Goal: Task Accomplishment & Management: Use online tool/utility

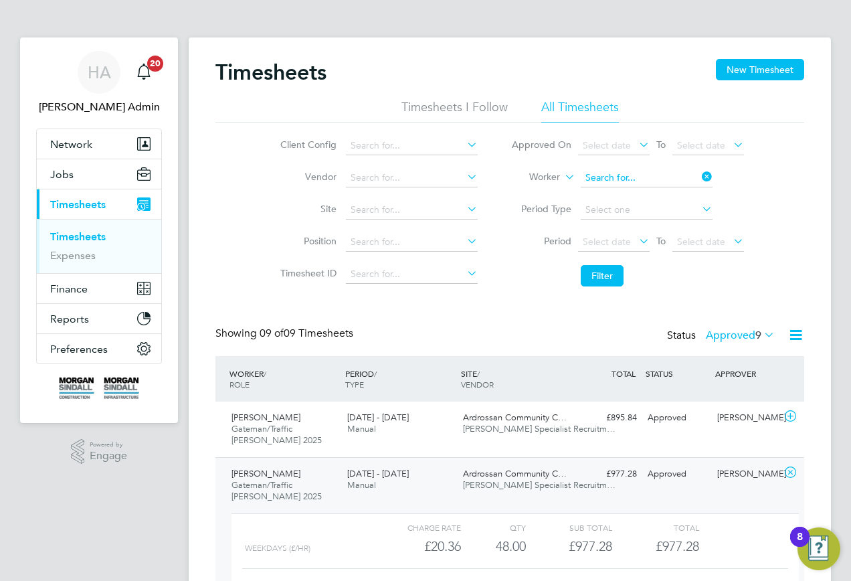
click at [657, 173] on input at bounding box center [647, 178] width 132 height 19
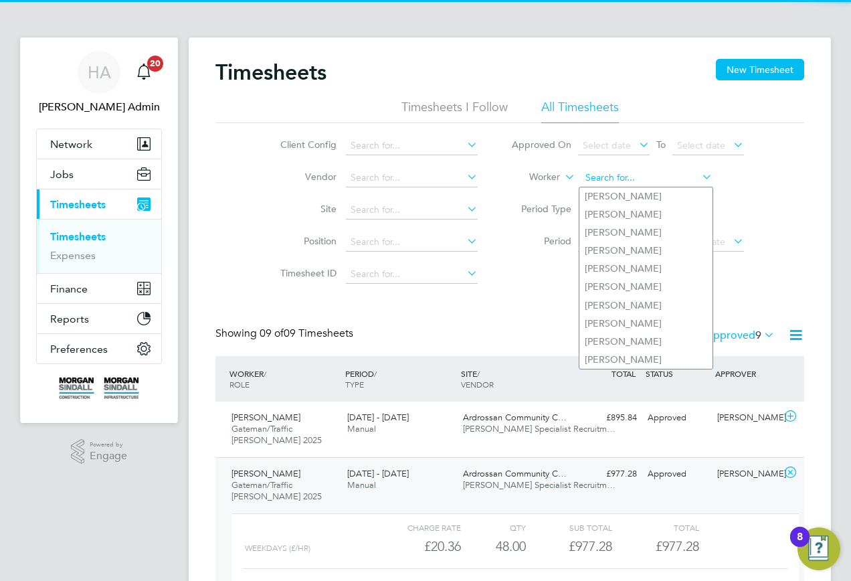
click at [641, 179] on input at bounding box center [647, 178] width 132 height 19
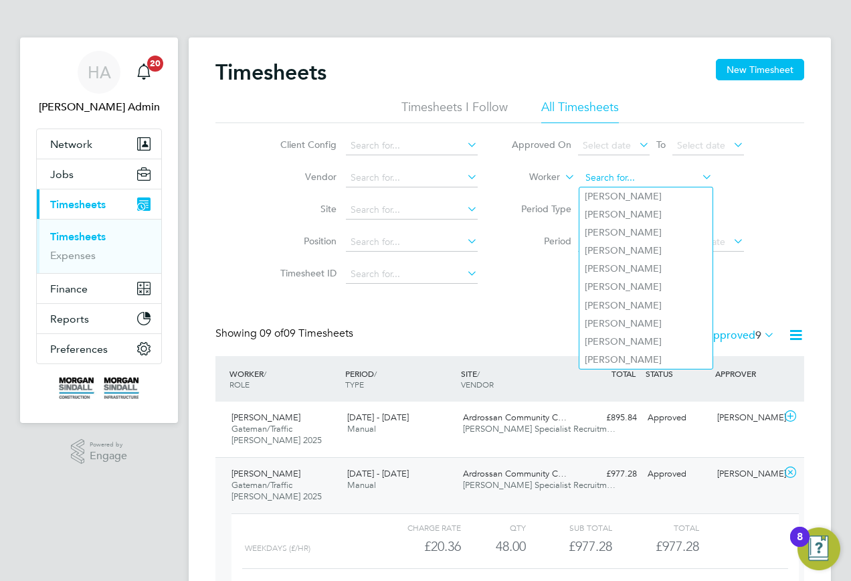
paste input "Dominik Ksiazek"
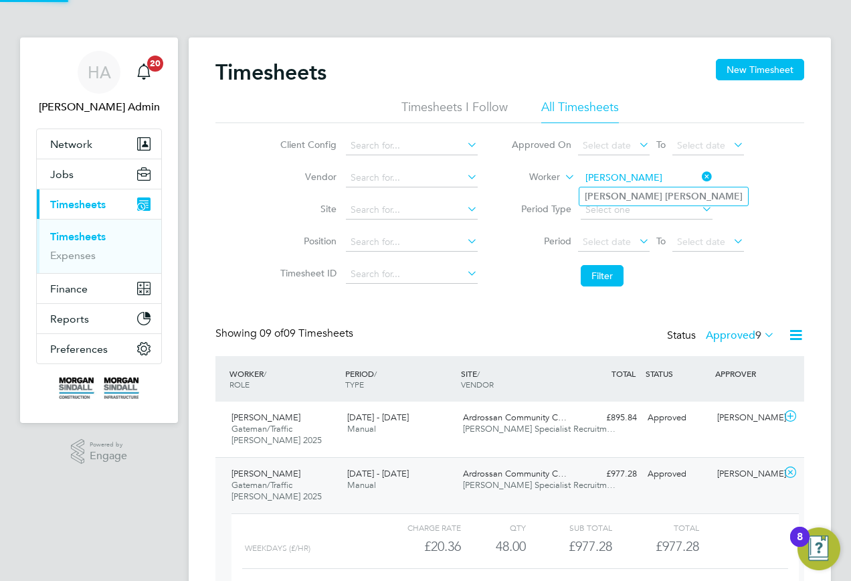
type input "Dominik Ksiazek"
click at [665, 191] on b "Ksiazek" at bounding box center [704, 196] width 78 height 11
click at [578, 278] on li "Filter" at bounding box center [628, 275] width 266 height 35
click at [588, 272] on button "Filter" at bounding box center [602, 275] width 43 height 21
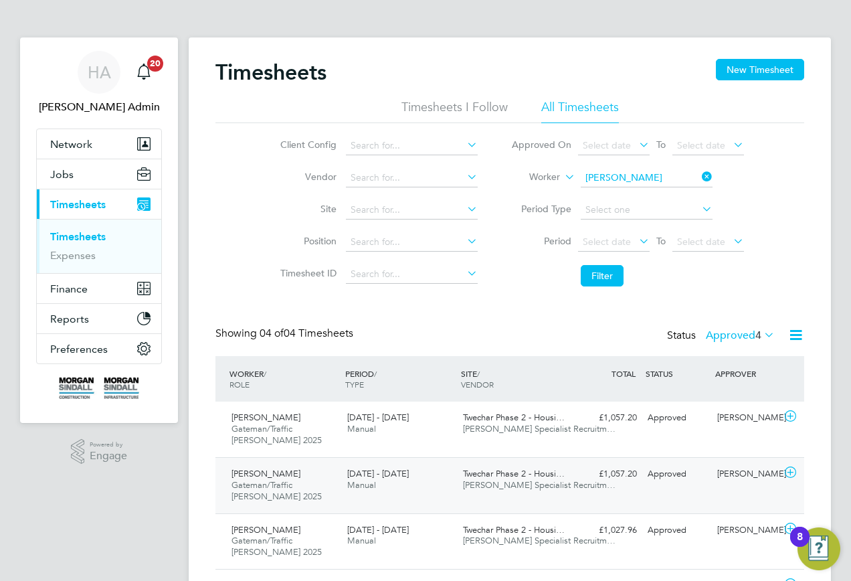
click at [435, 461] on div "Dominik Ksiazek Gateman/Traffic Marshall 2025 6 - 12 Sep 2025 6 - 12 Sep 2025 M…" at bounding box center [510, 485] width 589 height 56
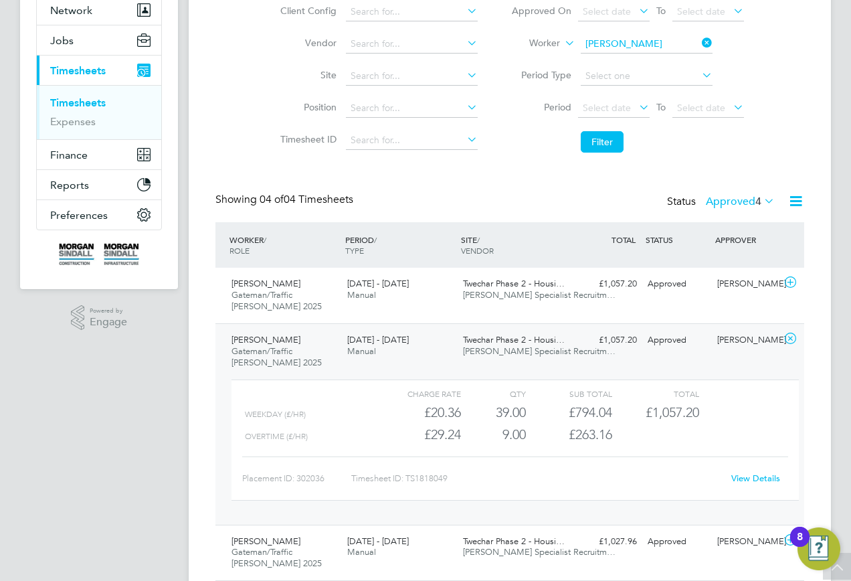
click at [758, 479] on link "View Details" at bounding box center [756, 478] width 49 height 11
click at [665, 52] on div "Timesheets New Timesheet Timesheets I Follow All Timesheets Client Config Vendo…" at bounding box center [510, 284] width 643 height 760
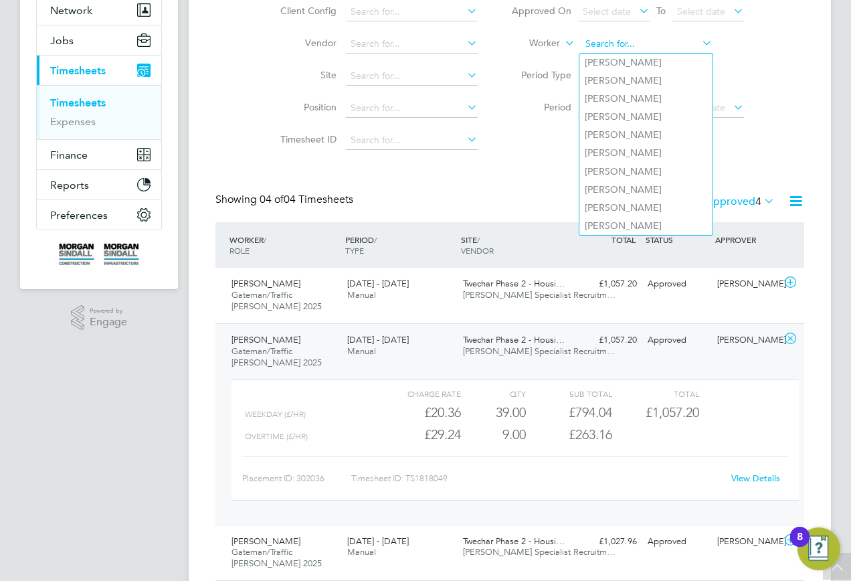
paste input "Y"
type input "Y"
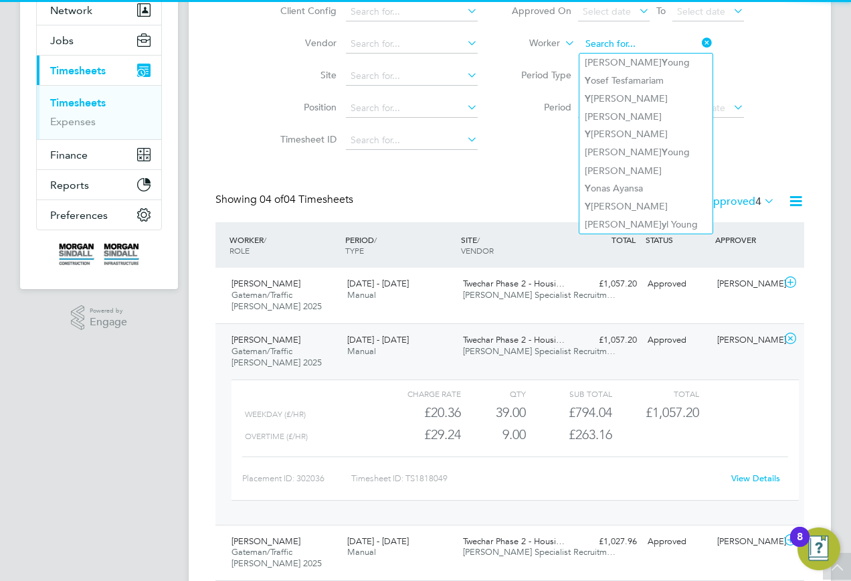
paste input "Y"
type input "Y"
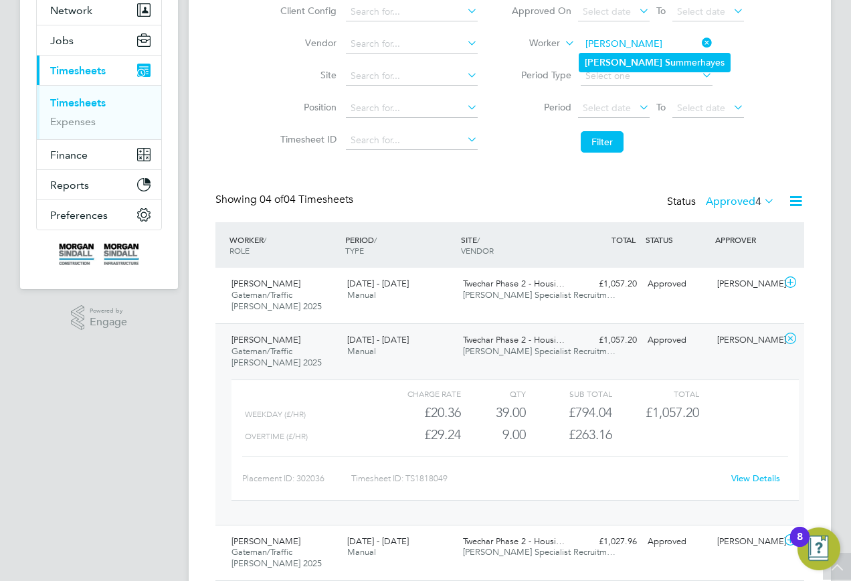
click at [619, 64] on li "Ross Su mmerhayes" at bounding box center [655, 63] width 151 height 18
type input "Ross Summerhayes"
click at [590, 135] on button "Filter" at bounding box center [602, 141] width 43 height 21
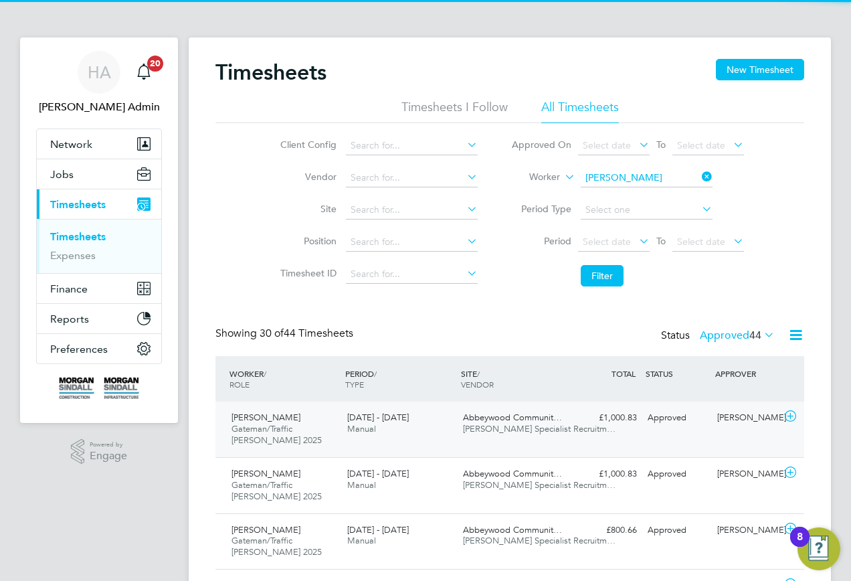
scroll to position [34, 116]
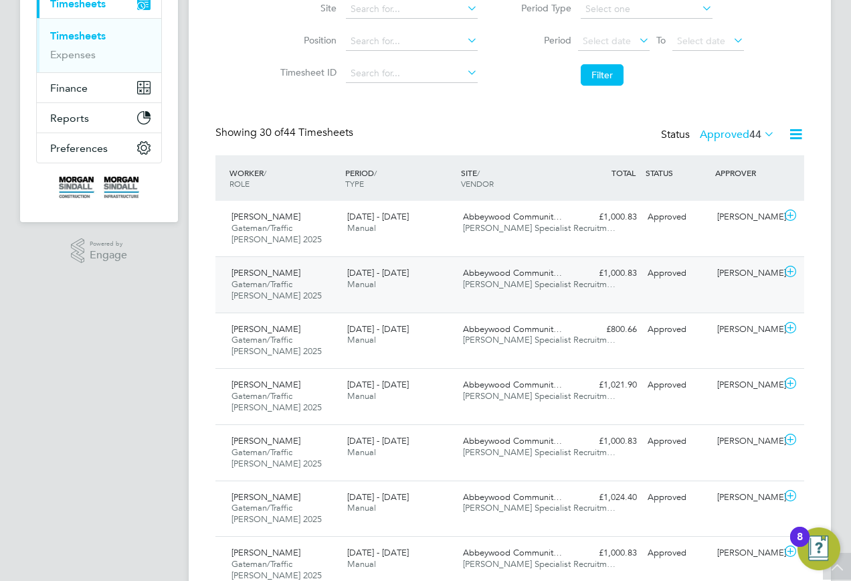
click at [527, 295] on div "Abbeywood Communit… Hays Specialist Recruitm…" at bounding box center [516, 278] width 116 height 33
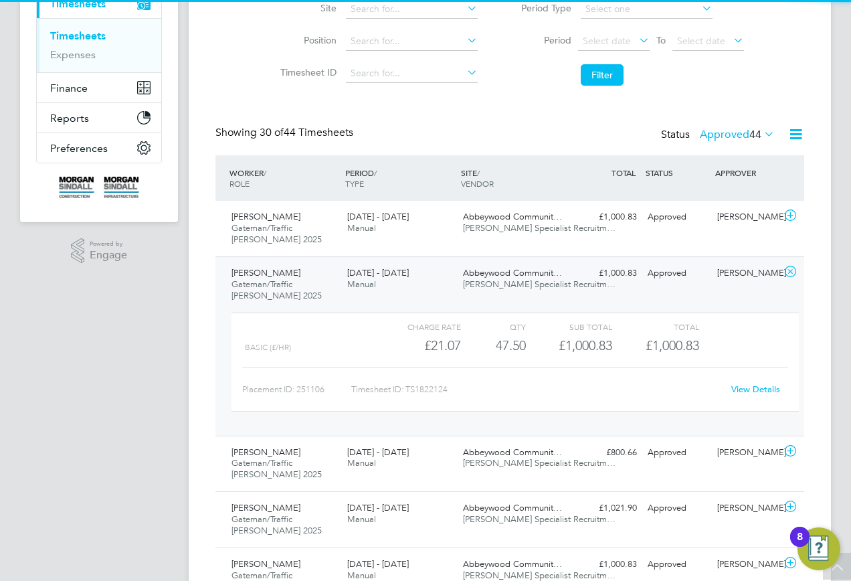
click at [746, 388] on link "View Details" at bounding box center [756, 389] width 49 height 11
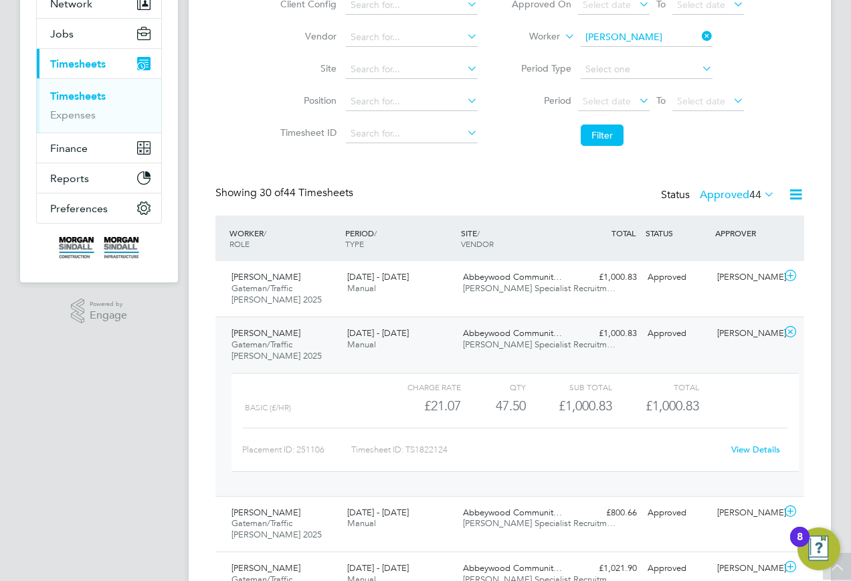
scroll to position [0, 0]
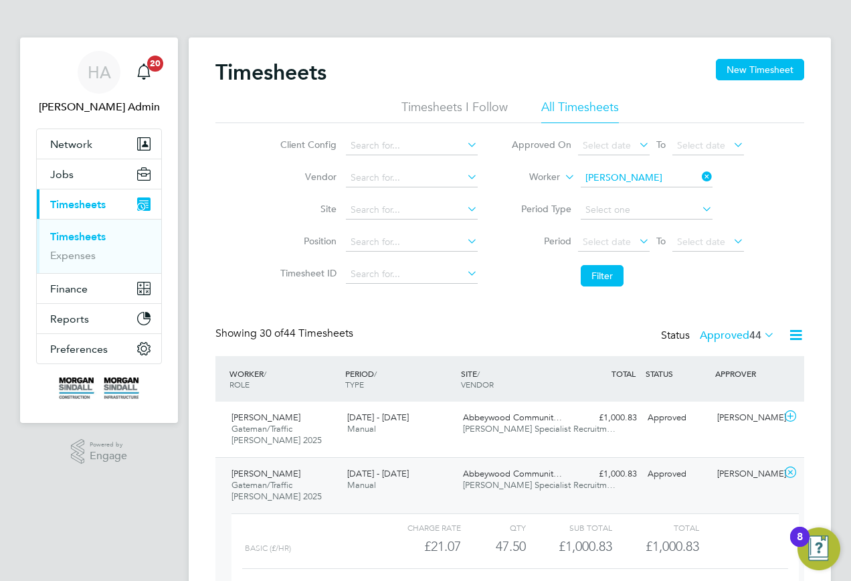
click at [700, 176] on icon at bounding box center [700, 176] width 0 height 19
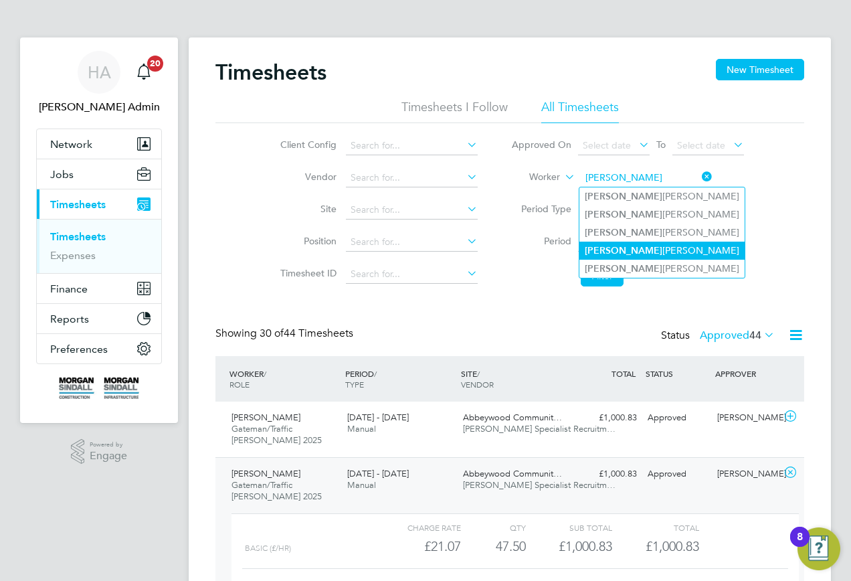
click at [683, 242] on li "Desmond Chukwuma Onyebuchi" at bounding box center [662, 251] width 165 height 18
type input "Desmond Chukwuma Onyebuchi"
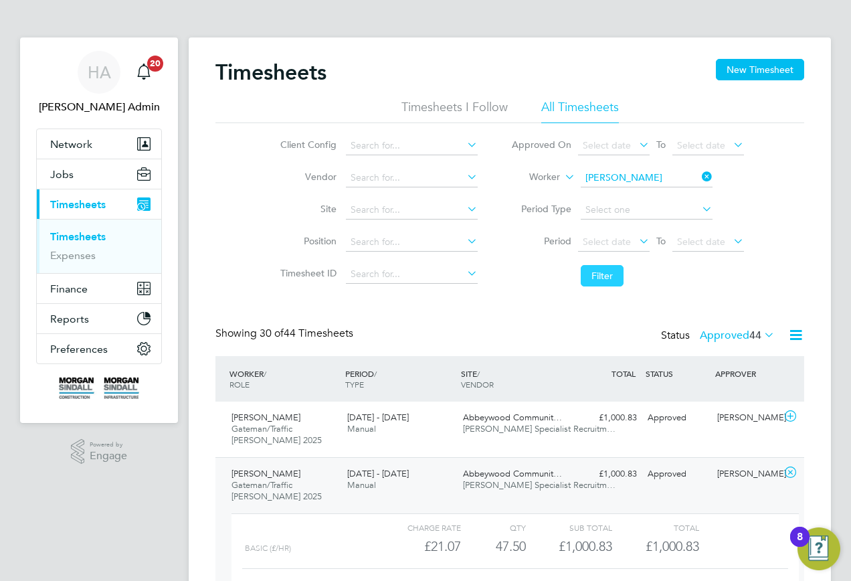
click at [594, 274] on button "Filter" at bounding box center [602, 275] width 43 height 21
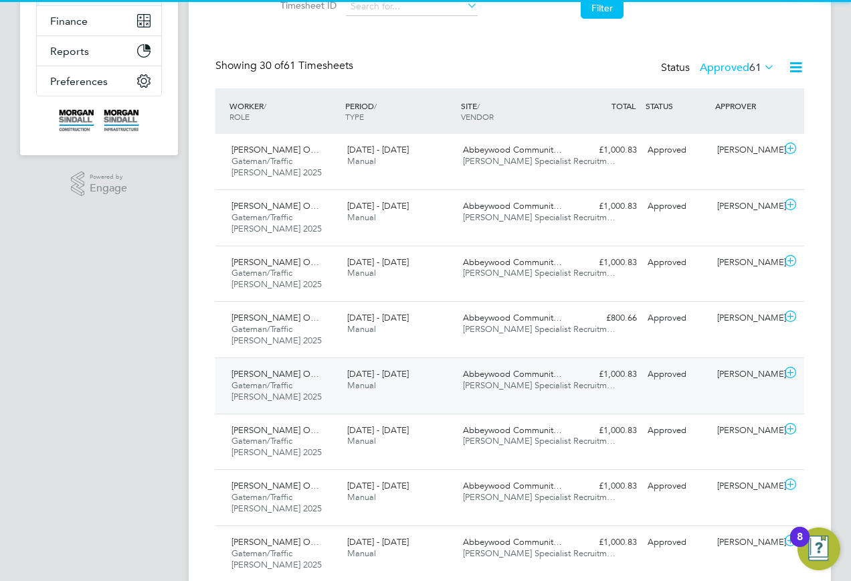
scroll to position [7, 7]
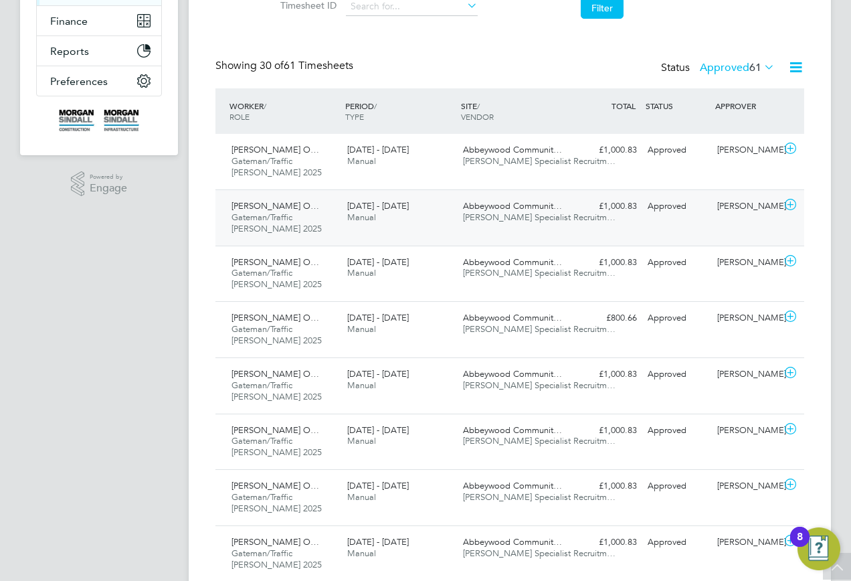
click at [535, 217] on span "Hays Specialist Recruitm…" at bounding box center [539, 217] width 153 height 11
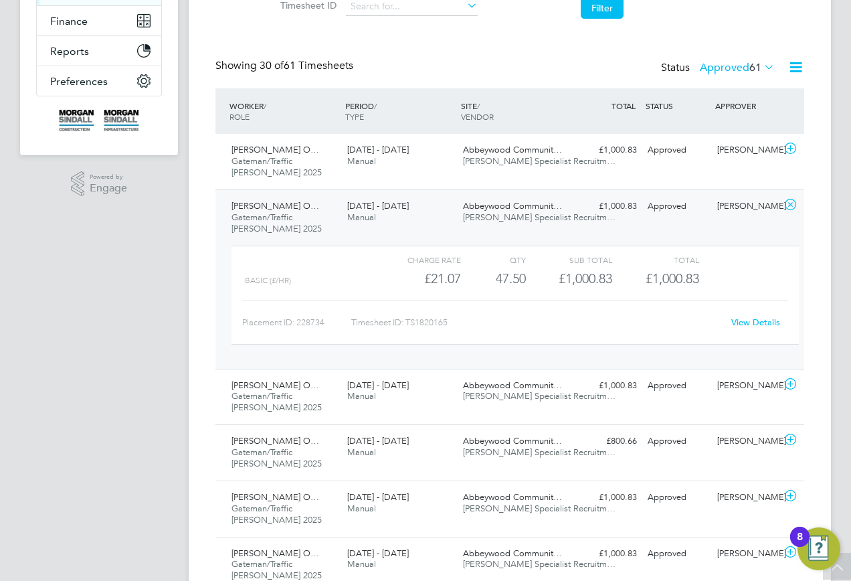
click at [742, 319] on link "View Details" at bounding box center [756, 322] width 49 height 11
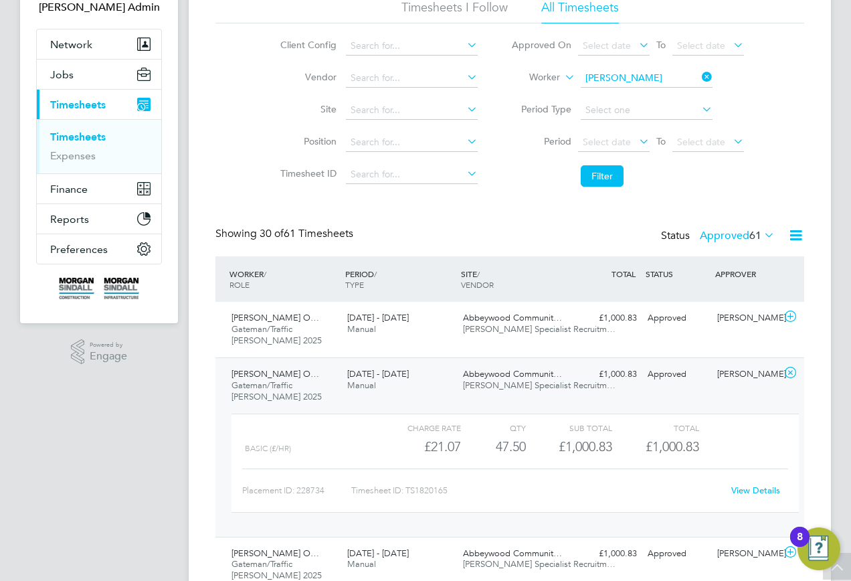
scroll to position [0, 0]
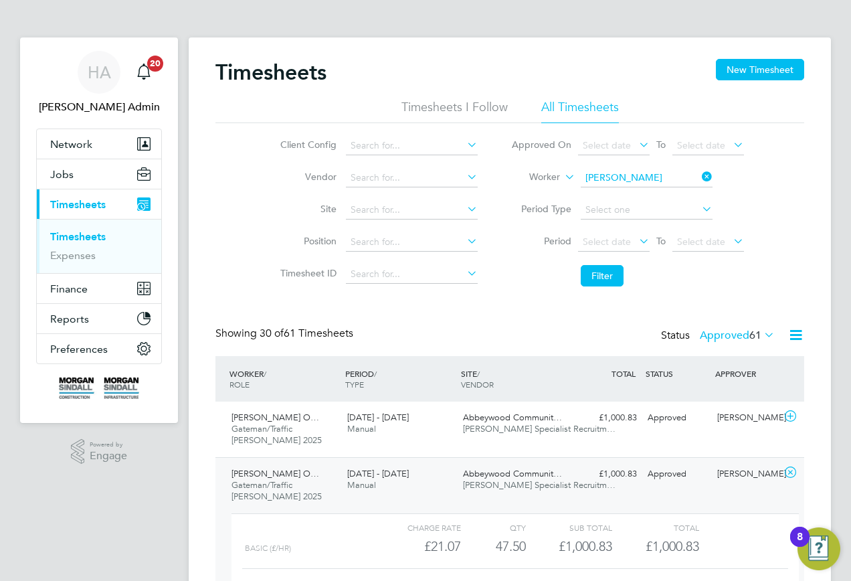
click at [700, 175] on icon at bounding box center [700, 176] width 0 height 19
click at [653, 179] on input at bounding box center [647, 178] width 132 height 19
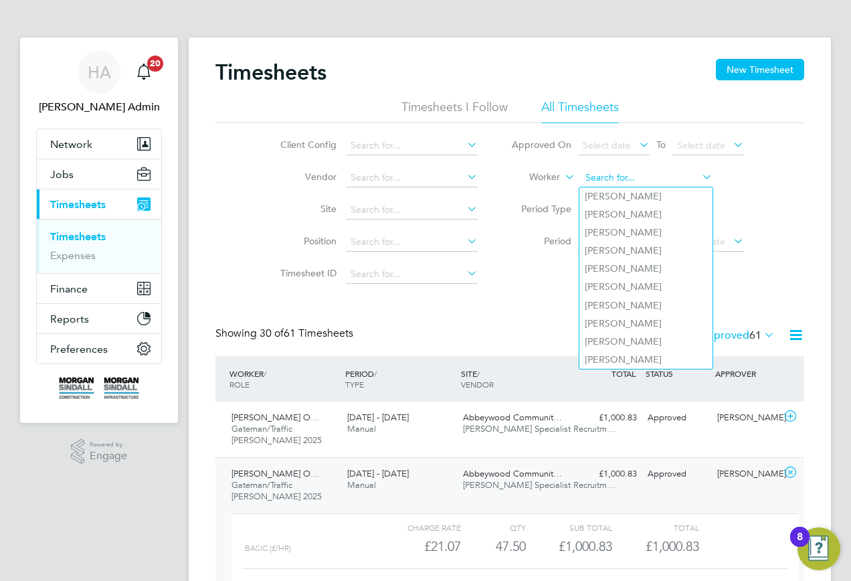
paste input "N/A"
type input "N/A"
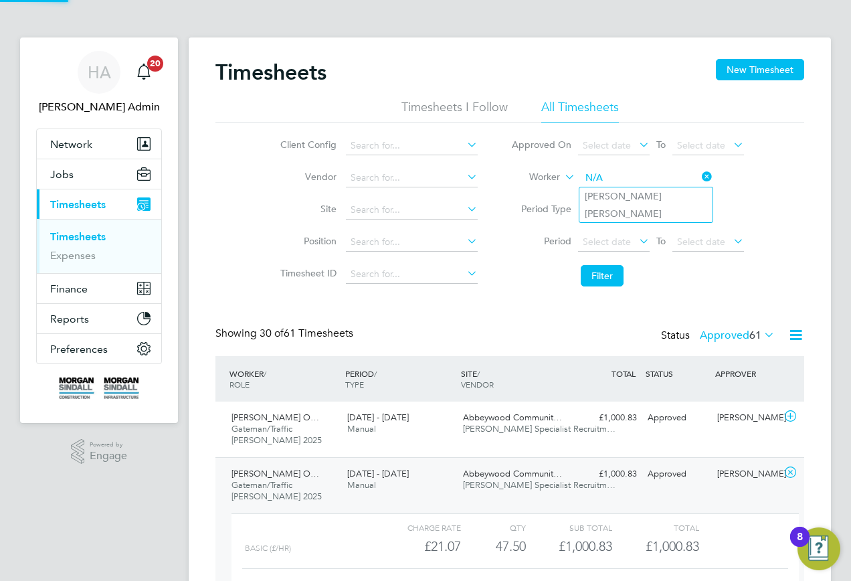
drag, startPoint x: 606, startPoint y: 179, endPoint x: 530, endPoint y: 179, distance: 75.6
click at [531, 179] on li "Worker N/A" at bounding box center [628, 178] width 266 height 32
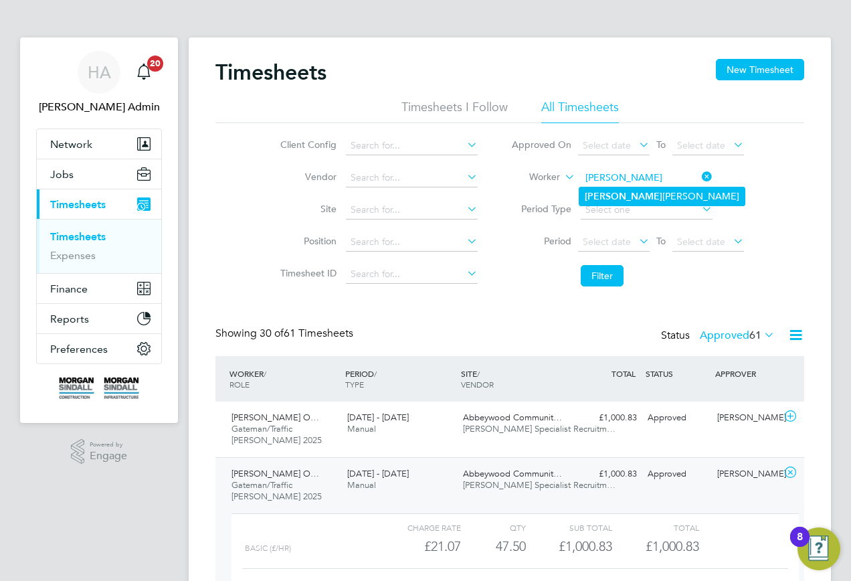
click at [604, 191] on b "Akaash" at bounding box center [624, 196] width 78 height 11
type input "Akaash Qureshi"
click at [619, 268] on button "Filter" at bounding box center [602, 275] width 43 height 21
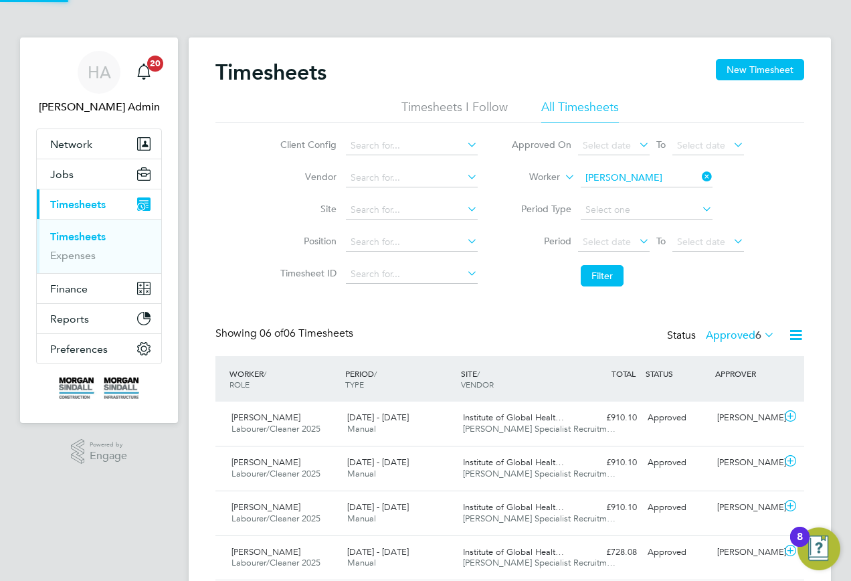
scroll to position [34, 116]
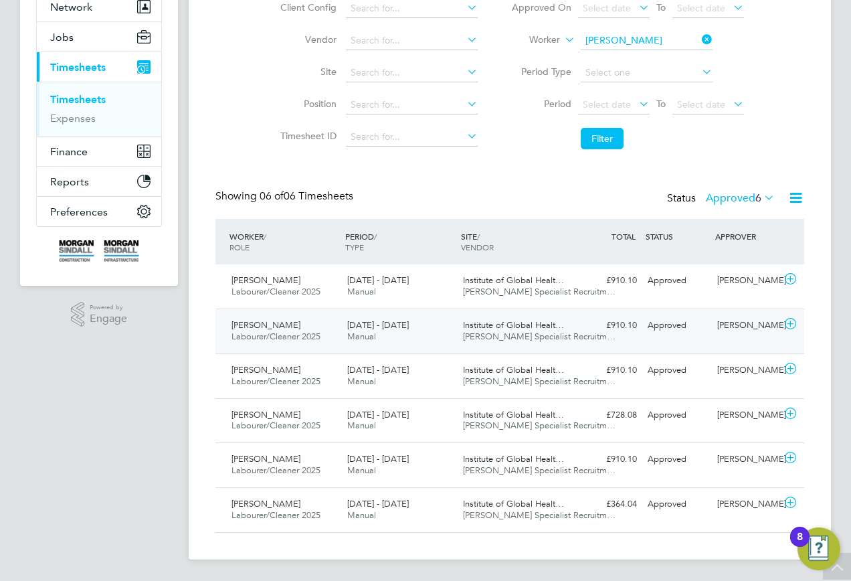
click at [335, 323] on div "Akaash Qureshi Labourer/Cleaner 2025 6 - 12 Sep 2025" at bounding box center [284, 331] width 116 height 33
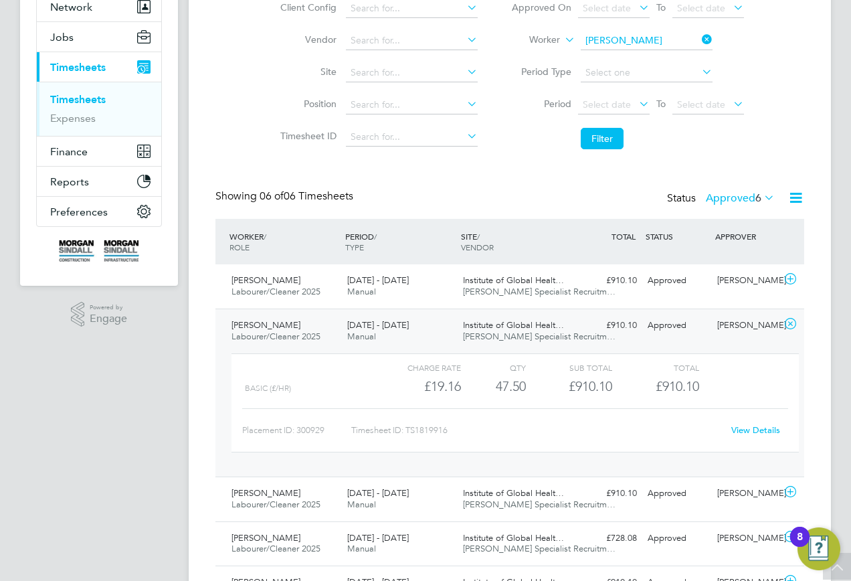
click at [738, 430] on link "View Details" at bounding box center [756, 429] width 49 height 11
drag, startPoint x: 694, startPoint y: 33, endPoint x: 681, endPoint y: 48, distance: 19.5
click at [691, 37] on input at bounding box center [647, 40] width 132 height 19
drag, startPoint x: 665, startPoint y: 57, endPoint x: 607, endPoint y: 121, distance: 86.3
click at [663, 59] on li "Ian Jones" at bounding box center [664, 59] width 169 height 18
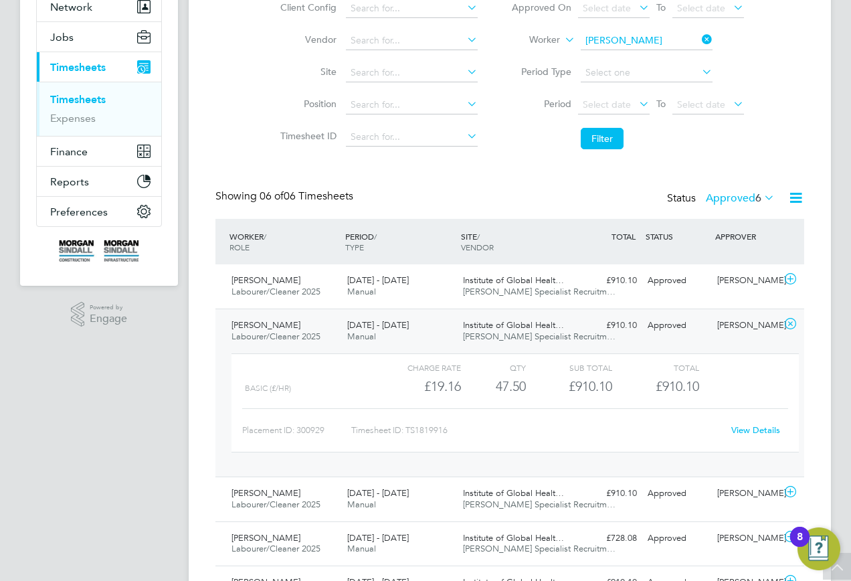
type input "Ian Jones"
click at [598, 145] on button "Filter" at bounding box center [602, 138] width 43 height 21
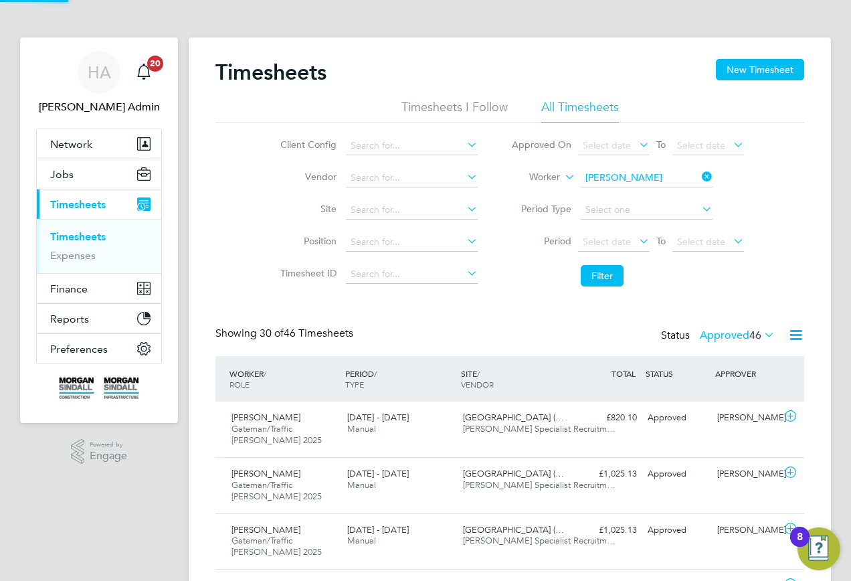
scroll to position [45, 116]
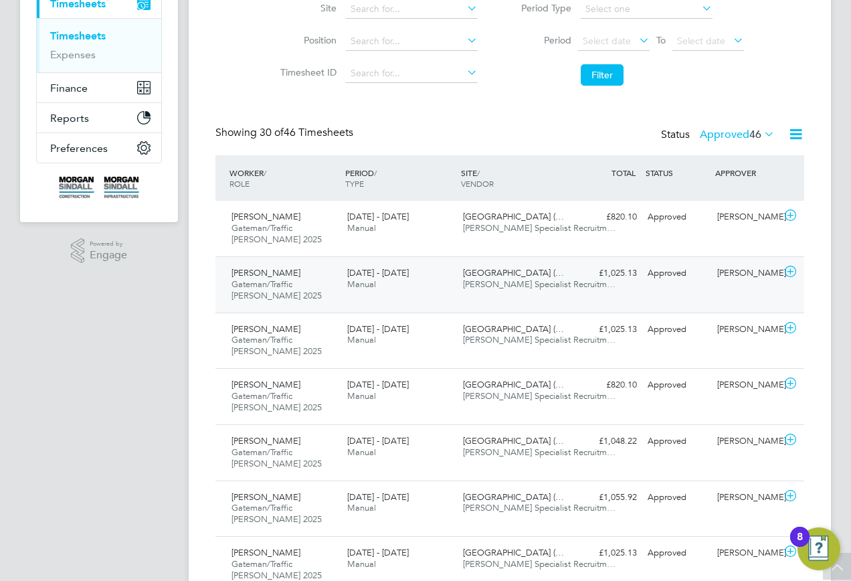
click at [406, 266] on div "6 - 12 Sep 2025 Manual" at bounding box center [400, 278] width 116 height 33
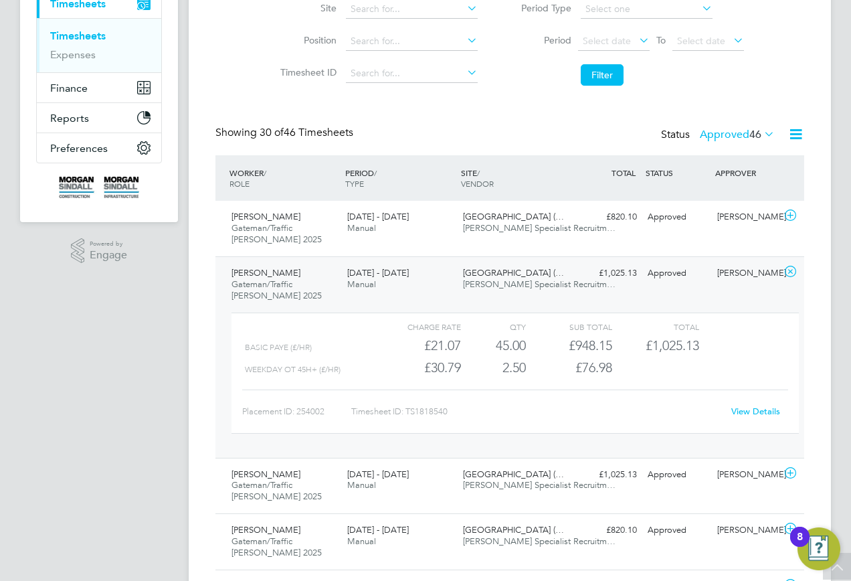
click at [758, 421] on div "View Details" at bounding box center [756, 411] width 66 height 21
click at [751, 408] on link "View Details" at bounding box center [756, 411] width 49 height 11
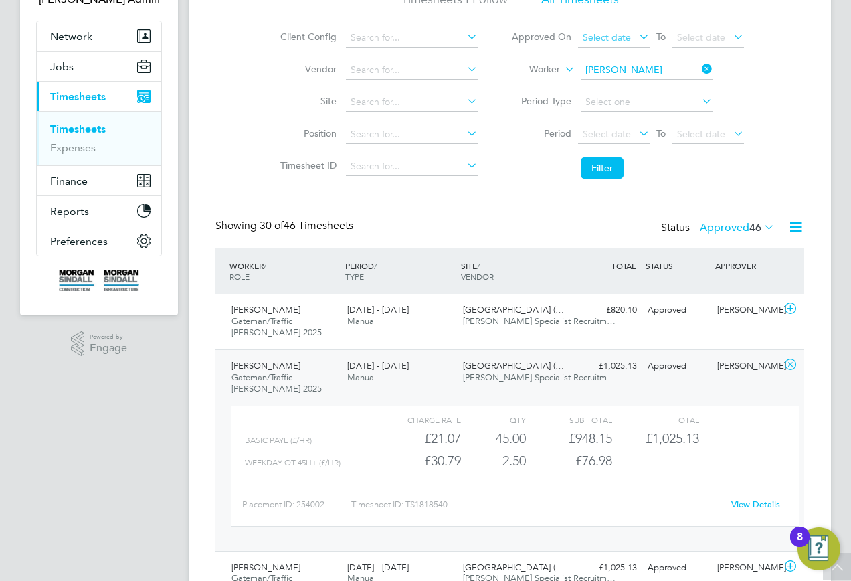
scroll to position [0, 0]
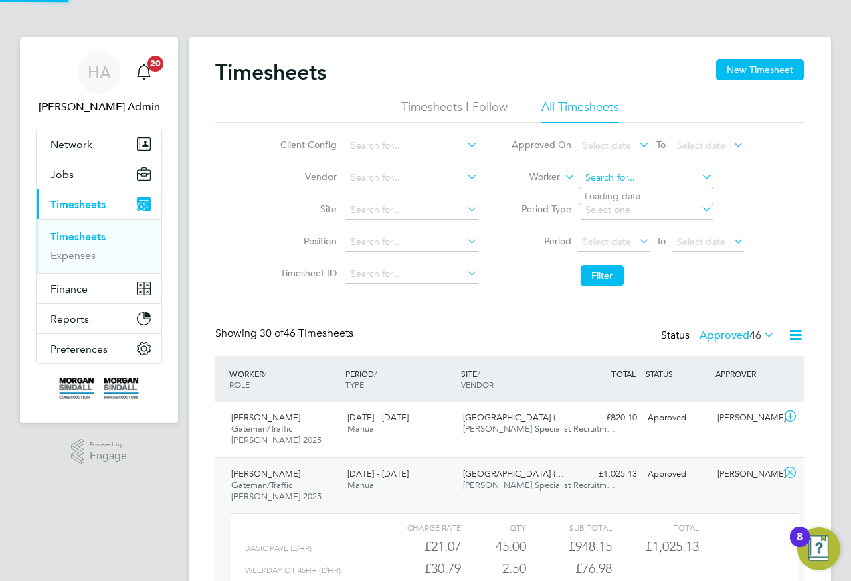
click at [649, 170] on input at bounding box center [647, 178] width 132 height 19
click at [635, 187] on li "Ashley Gra y" at bounding box center [646, 196] width 133 height 18
type input "Ashley Gray"
click at [602, 278] on button "Filter" at bounding box center [602, 275] width 43 height 21
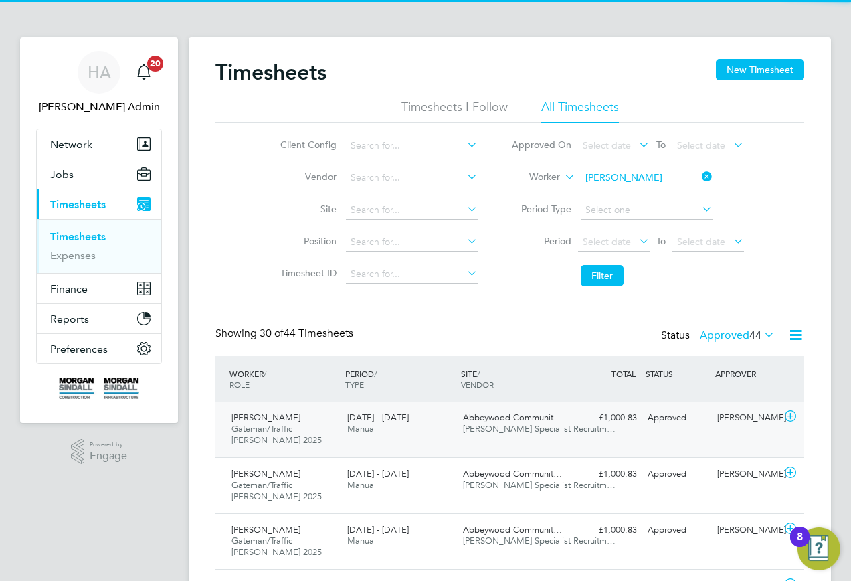
scroll to position [45, 116]
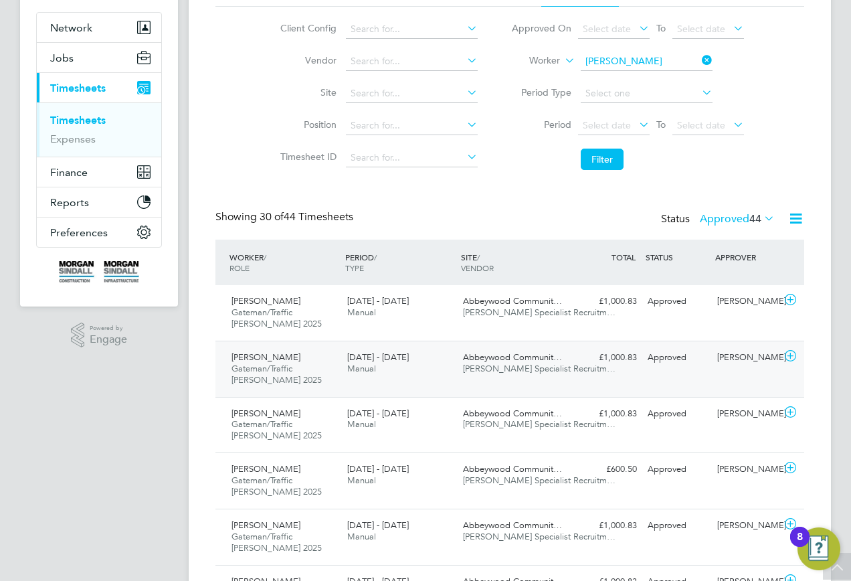
click at [388, 380] on div "Ashley Gray Gateman/Traffic Marshall 2025 6 - 12 Sep 2025 6 - 12 Sep 2025 Manua…" at bounding box center [510, 369] width 589 height 56
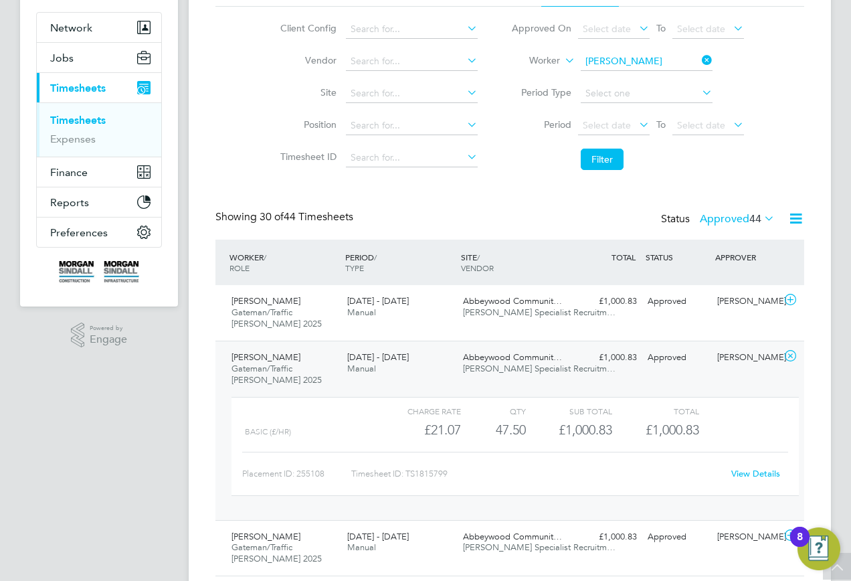
click at [745, 470] on link "View Details" at bounding box center [756, 473] width 49 height 11
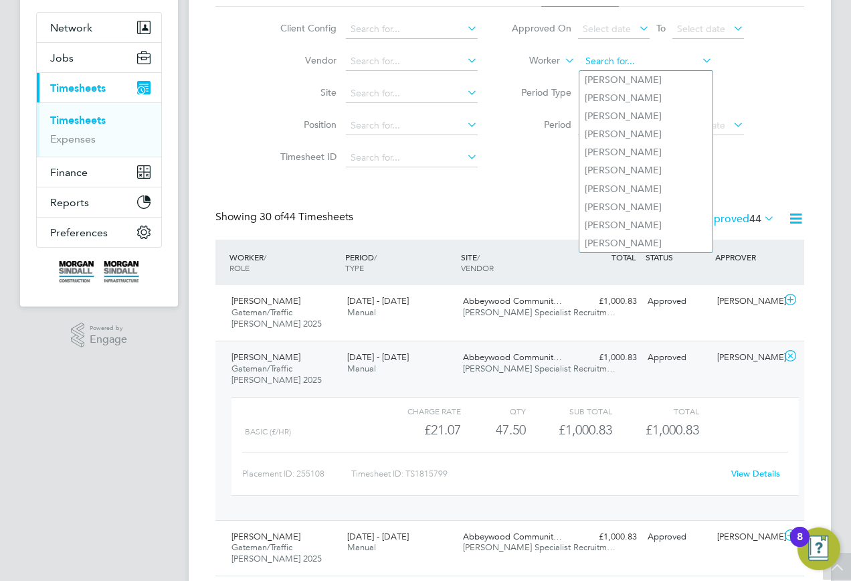
click at [685, 58] on input at bounding box center [647, 61] width 132 height 19
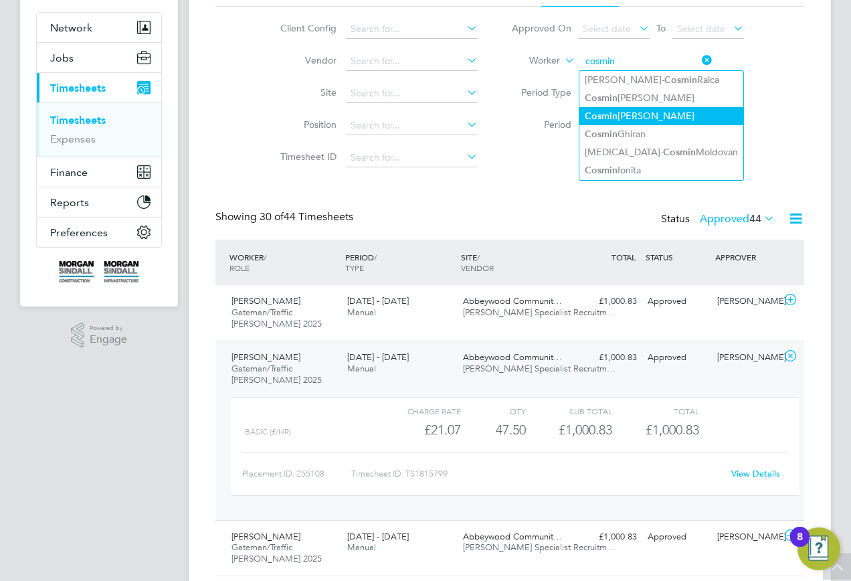
click at [609, 117] on b "Cosmin" at bounding box center [601, 115] width 33 height 11
type input "Cosmin Gheorghe David"
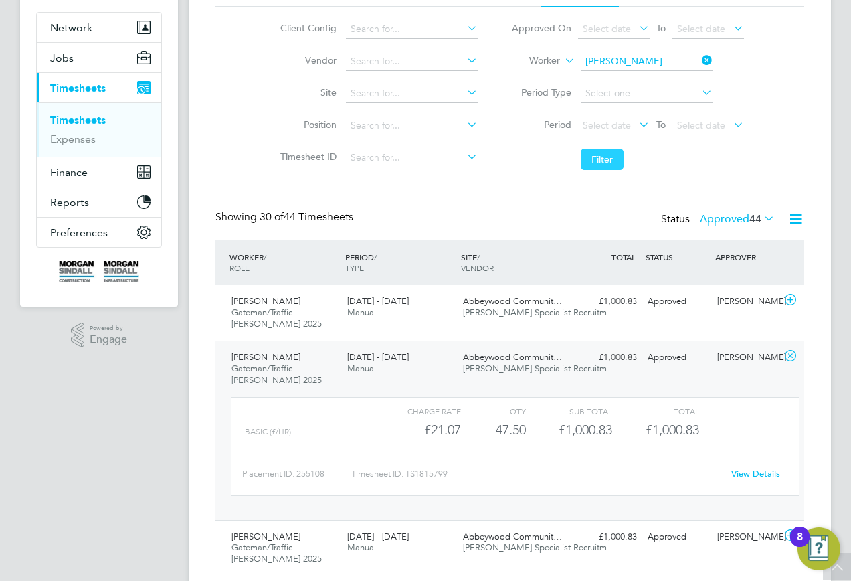
click at [602, 164] on button "Filter" at bounding box center [602, 159] width 43 height 21
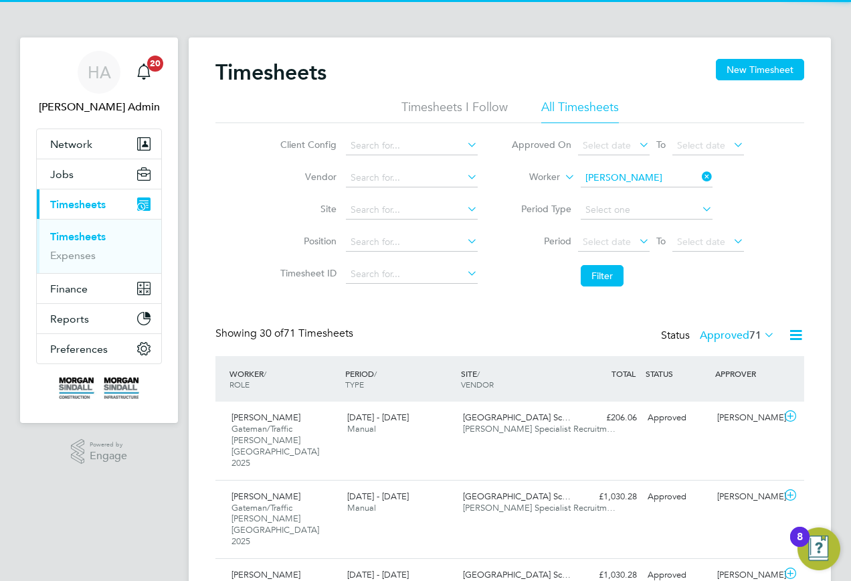
scroll to position [7, 7]
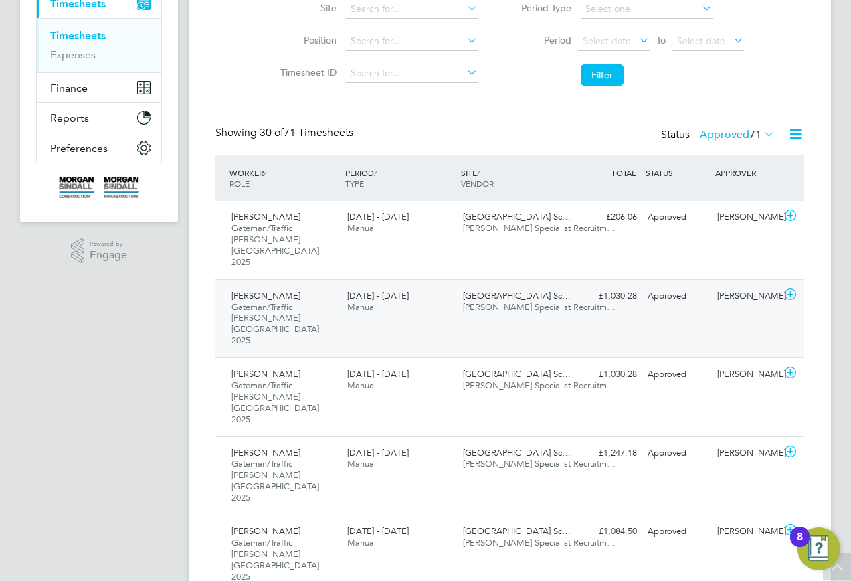
click at [424, 294] on div "6 - 12 Sep 2025 Manual" at bounding box center [400, 301] width 116 height 33
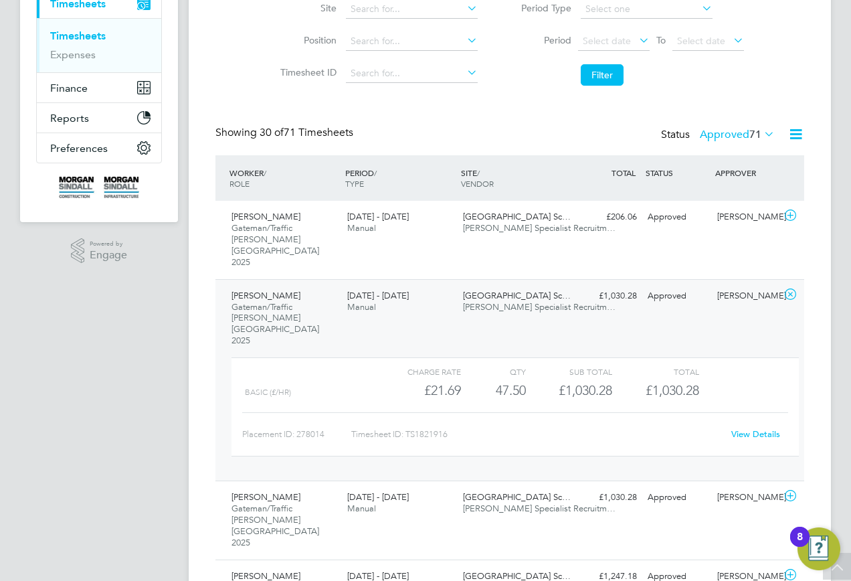
click at [756, 428] on link "View Details" at bounding box center [756, 433] width 49 height 11
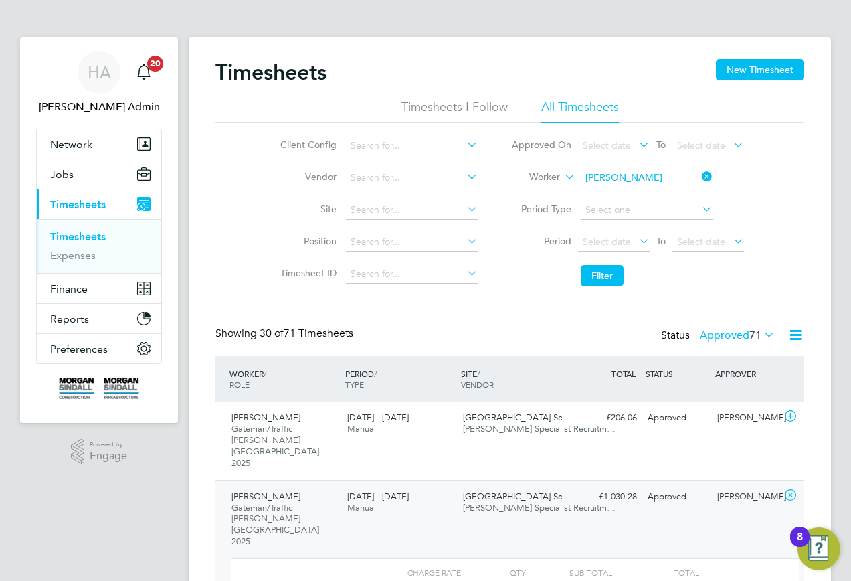
click at [700, 178] on icon at bounding box center [700, 176] width 0 height 19
click at [635, 174] on input at bounding box center [647, 178] width 132 height 19
click at [637, 190] on li "Anthony Tie rney" at bounding box center [646, 196] width 133 height 18
type input "Anthony Tierney"
drag, startPoint x: 602, startPoint y: 268, endPoint x: 579, endPoint y: 289, distance: 30.8
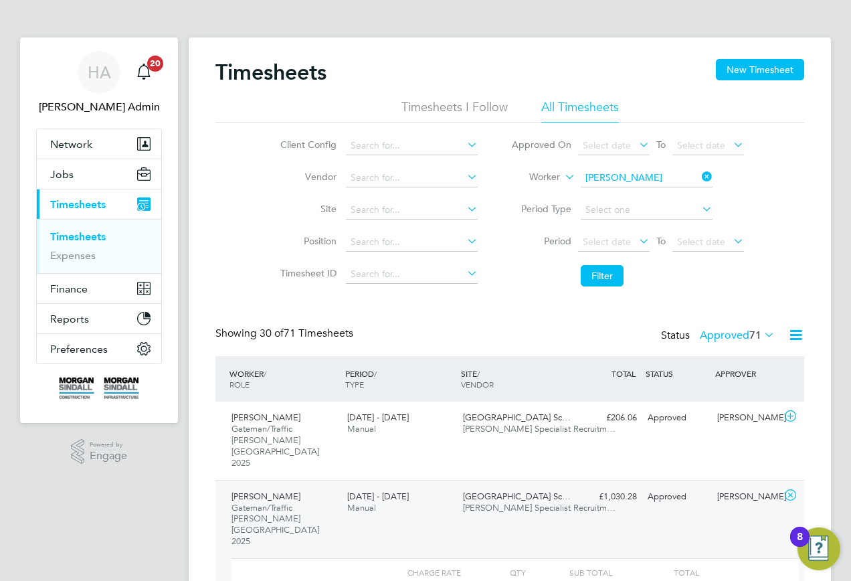
click at [590, 280] on button "Filter" at bounding box center [602, 275] width 43 height 21
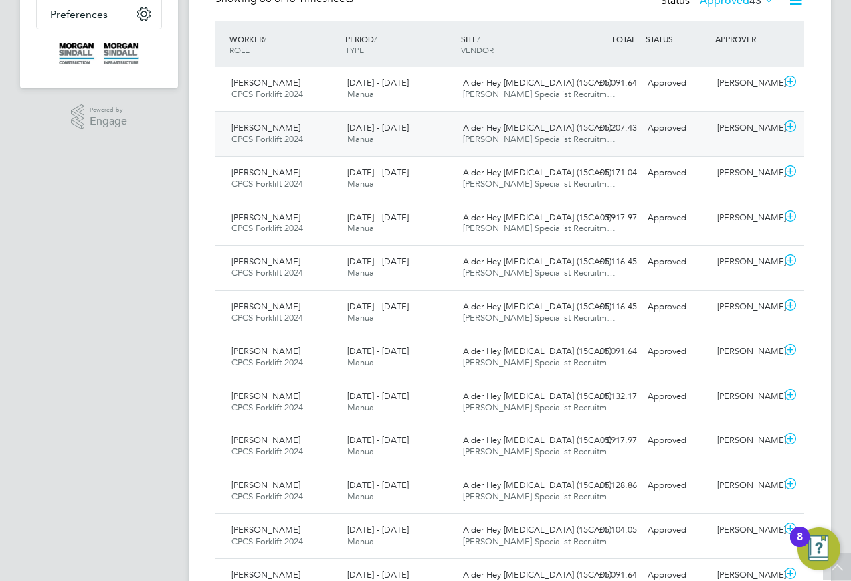
click at [406, 133] on span "6 - 12 Sep 2025" at bounding box center [378, 127] width 62 height 11
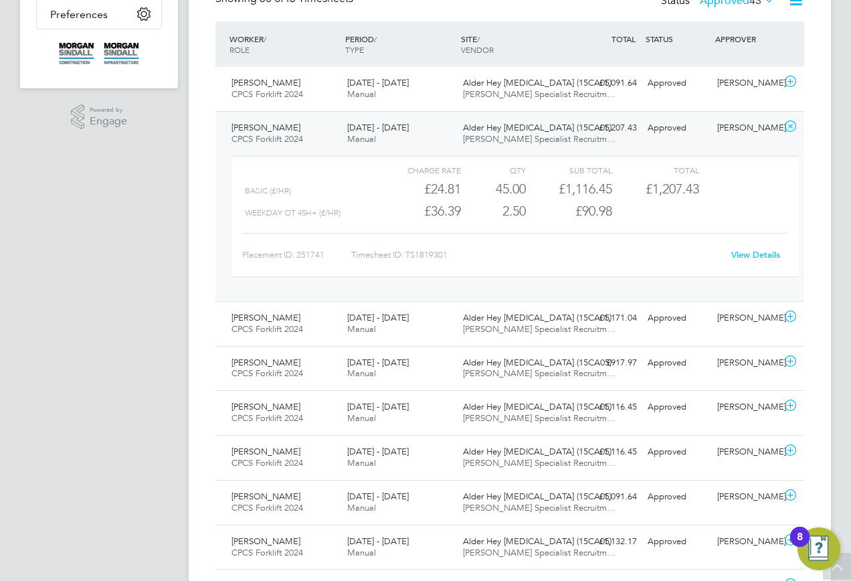
click at [748, 251] on link "View Details" at bounding box center [756, 254] width 49 height 11
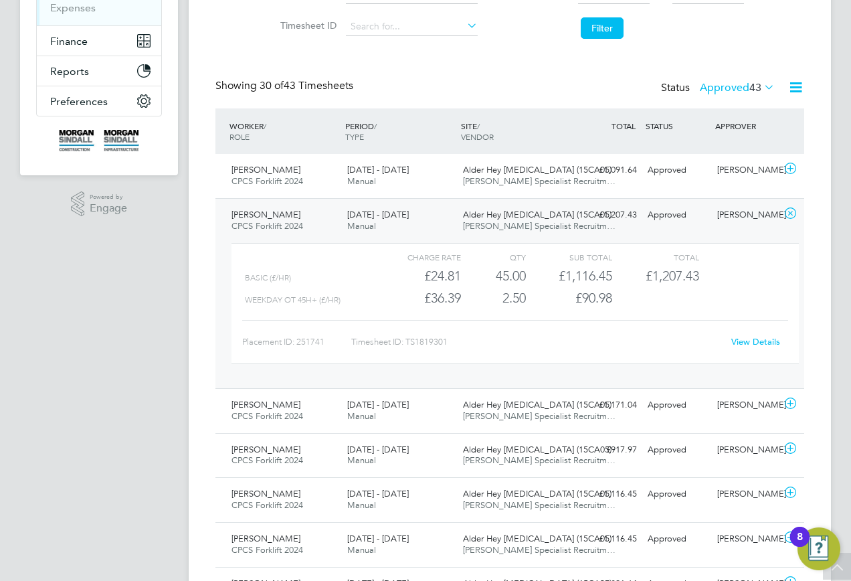
scroll to position [134, 0]
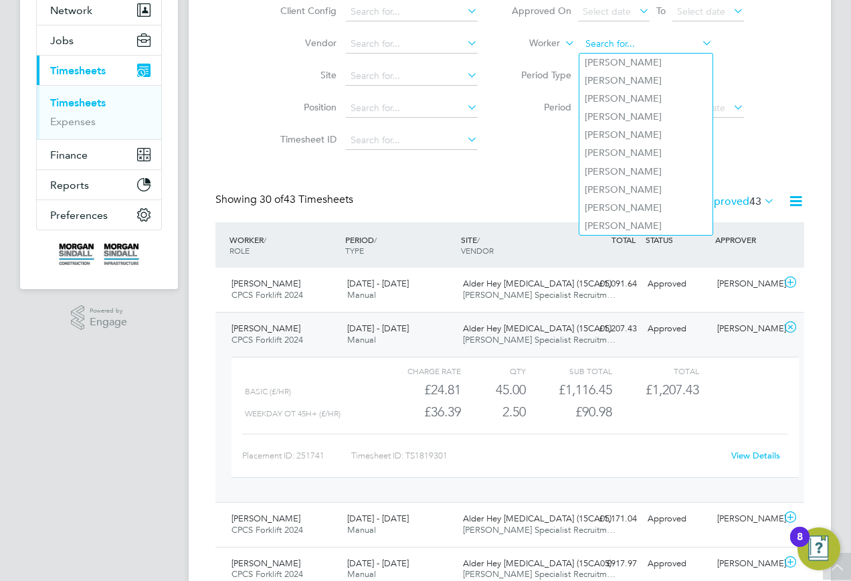
click at [681, 48] on input at bounding box center [647, 44] width 132 height 19
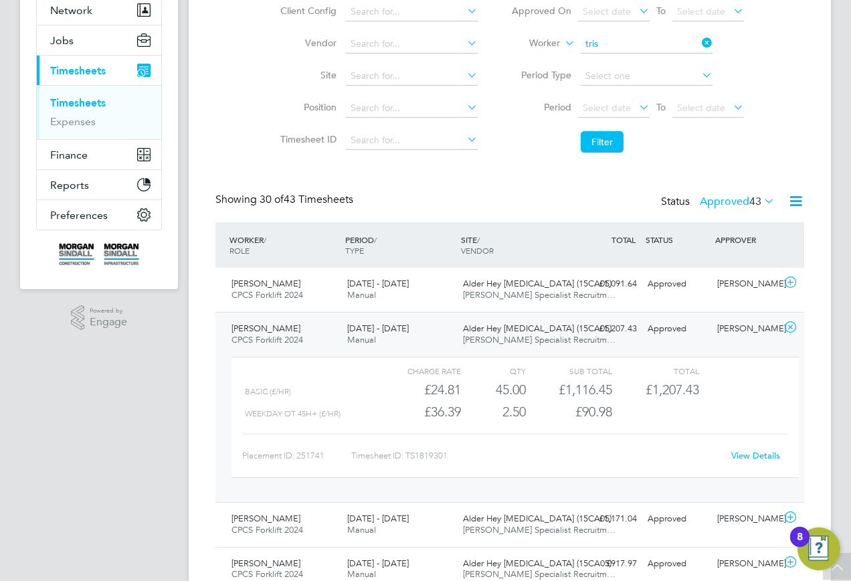
click at [619, 134] on li "Tris tian Myhill" at bounding box center [662, 135] width 165 height 18
type input "Tristian Myhill"
click at [604, 142] on button "Filter" at bounding box center [602, 141] width 43 height 21
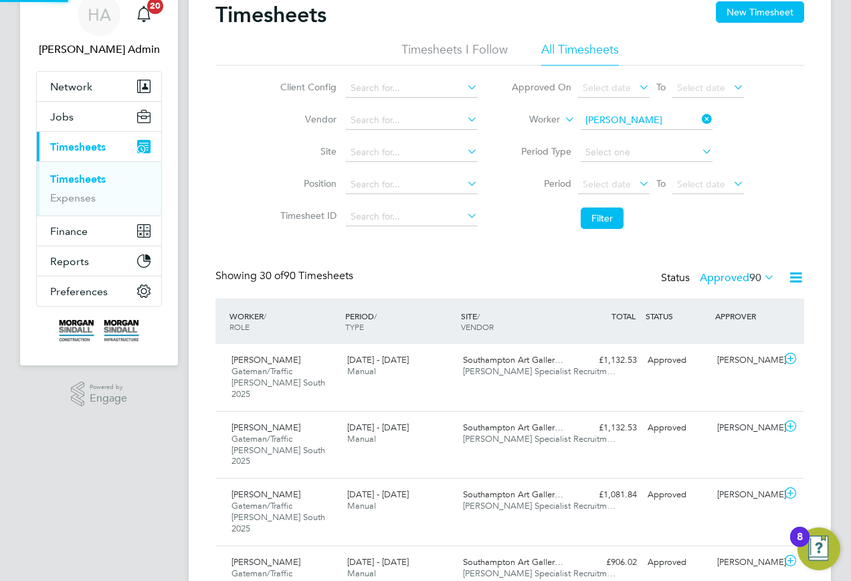
scroll to position [34, 116]
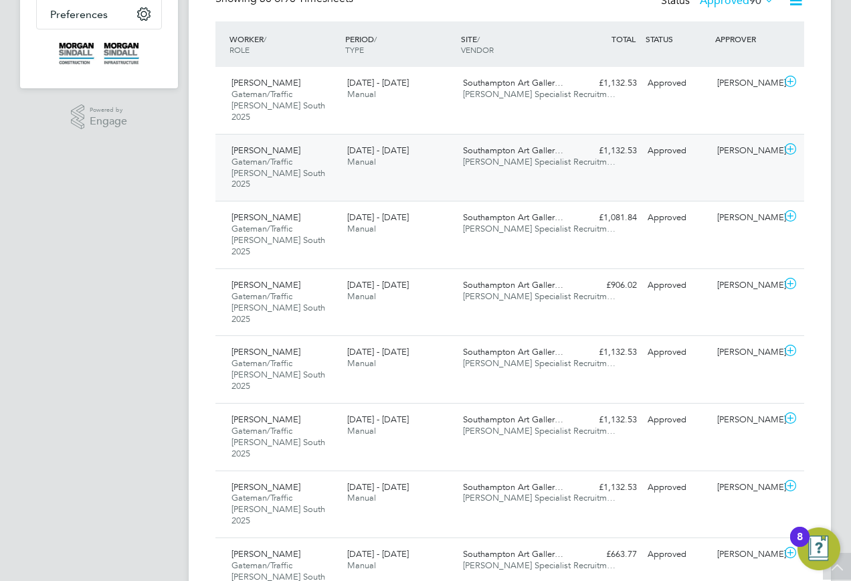
click at [497, 156] on span "Hays Specialist Recruitm…" at bounding box center [539, 161] width 153 height 11
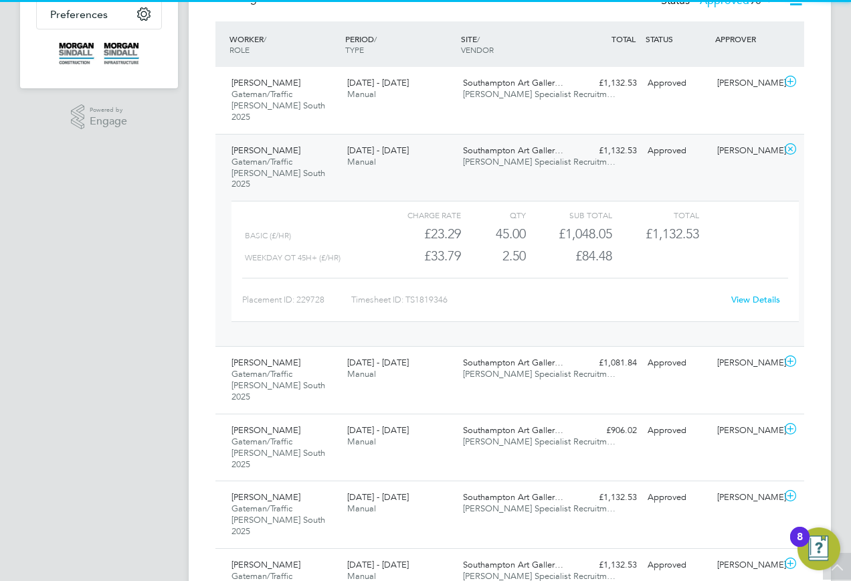
click at [741, 294] on link "View Details" at bounding box center [756, 299] width 49 height 11
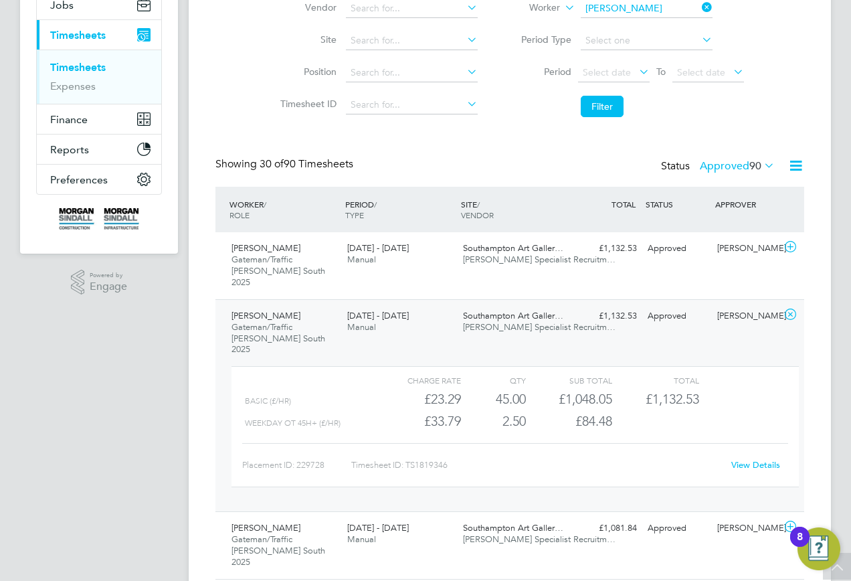
scroll to position [0, 0]
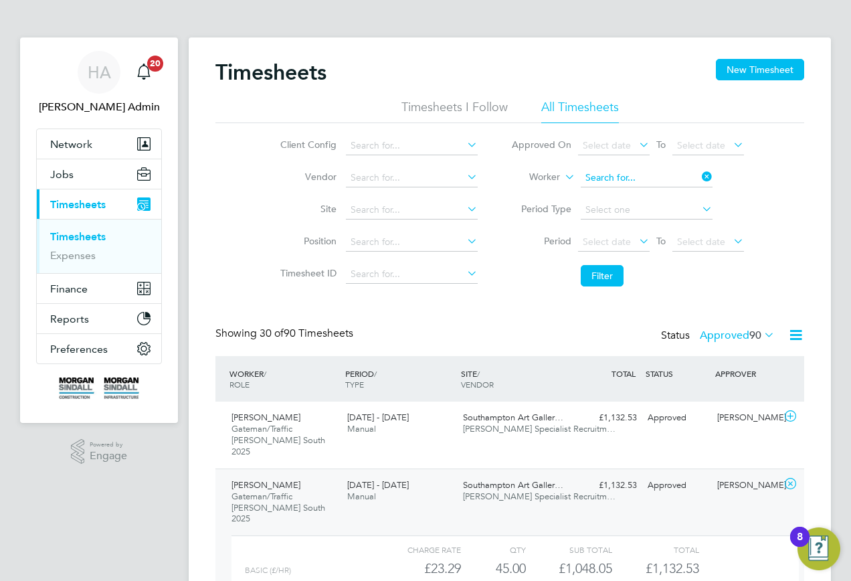
click at [657, 173] on input at bounding box center [647, 178] width 132 height 19
drag, startPoint x: 642, startPoint y: 197, endPoint x: 631, endPoint y: 211, distance: 17.7
click at [640, 200] on li "Sara h Hurst" at bounding box center [665, 196] width 171 height 18
type input "Sarah Hurst"
click at [584, 283] on button "Filter" at bounding box center [602, 275] width 43 height 21
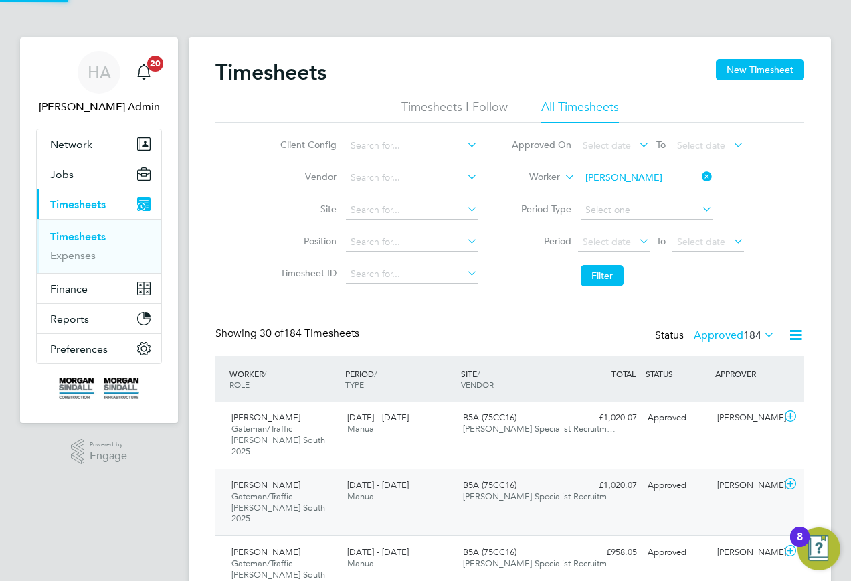
scroll to position [45, 116]
click at [382, 479] on span "6 - 12 Sep 2025" at bounding box center [378, 484] width 62 height 11
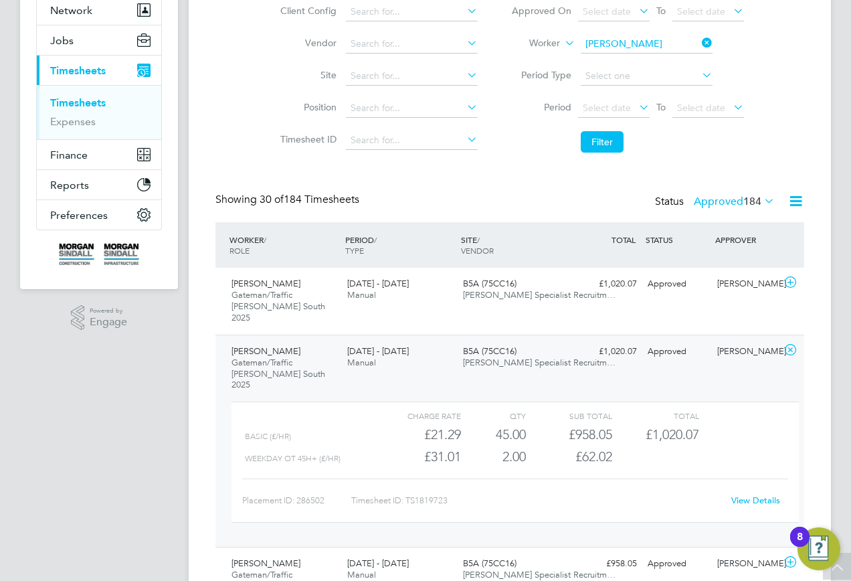
click at [746, 495] on link "View Details" at bounding box center [756, 500] width 49 height 11
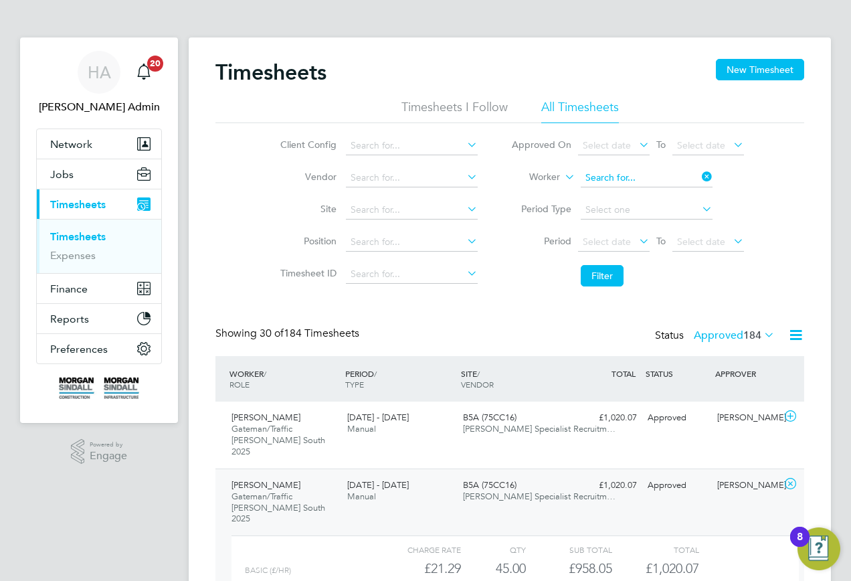
click at [661, 179] on input at bounding box center [647, 178] width 132 height 19
click at [600, 218] on b "Huxley" at bounding box center [624, 214] width 78 height 11
type input "Huxley Giffard"
click at [607, 278] on button "Filter" at bounding box center [602, 275] width 43 height 21
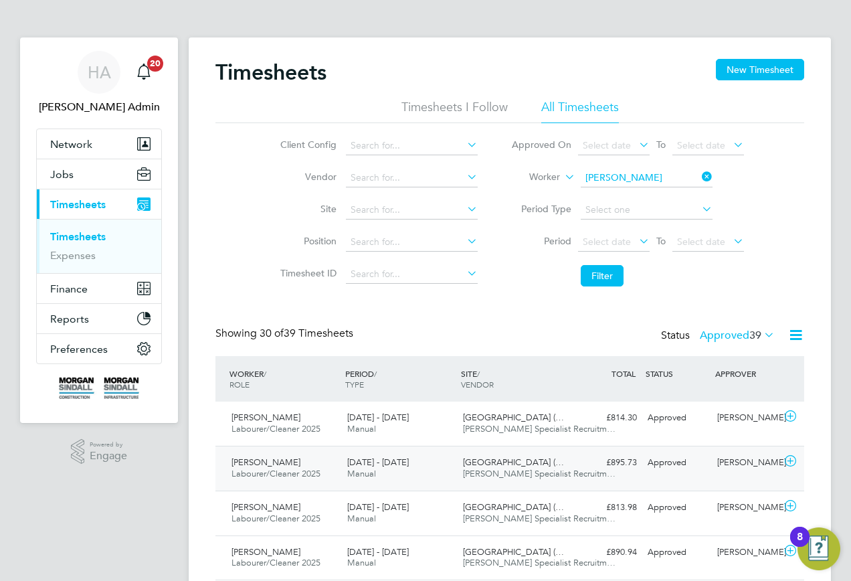
click at [550, 459] on span "Goetre Primary School (…" at bounding box center [513, 462] width 101 height 11
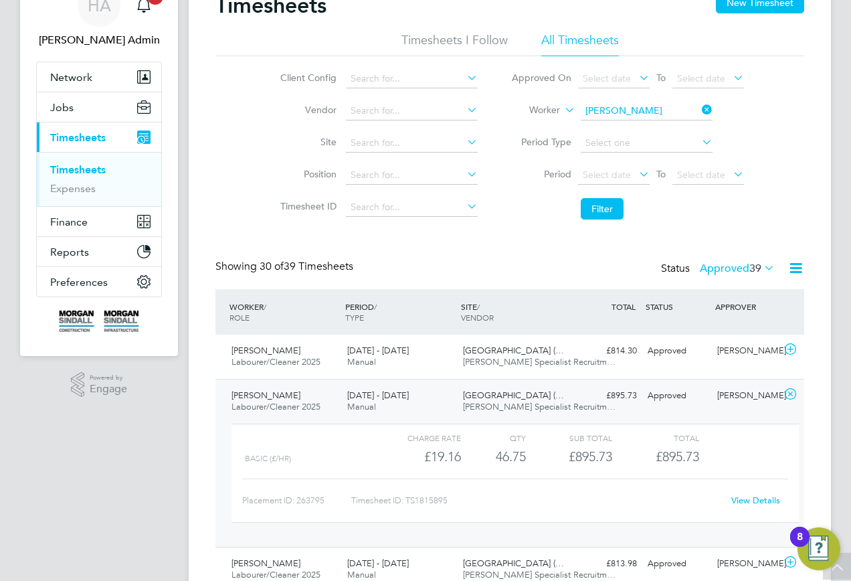
click at [739, 497] on link "View Details" at bounding box center [756, 500] width 49 height 11
click at [700, 105] on icon at bounding box center [700, 109] width 0 height 19
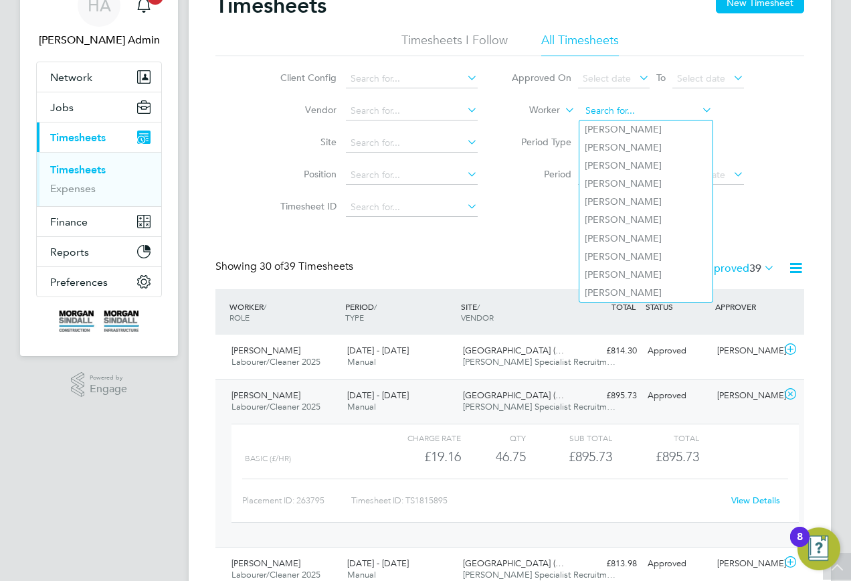
click at [669, 106] on input at bounding box center [647, 111] width 132 height 19
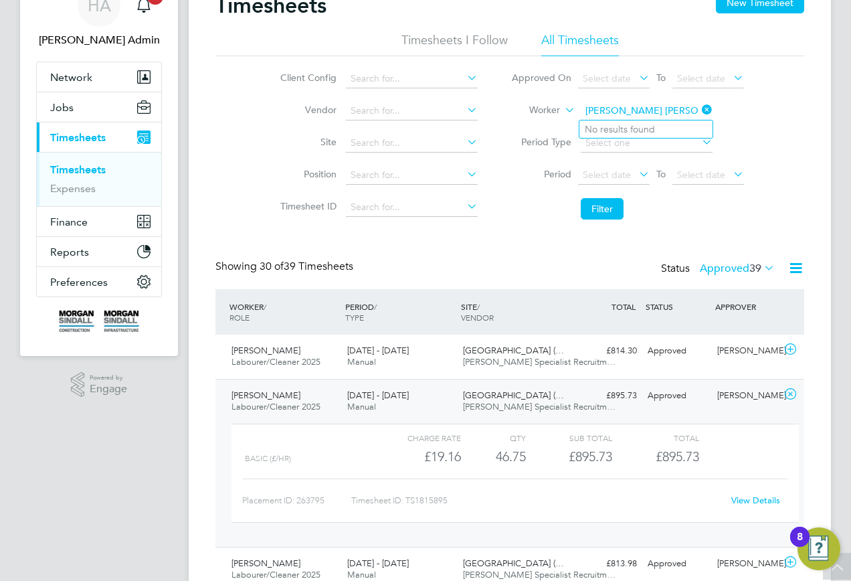
drag, startPoint x: 685, startPoint y: 111, endPoint x: 625, endPoint y: 118, distance: 61.4
click at [625, 118] on input "matthew leonard Smith" at bounding box center [647, 111] width 132 height 19
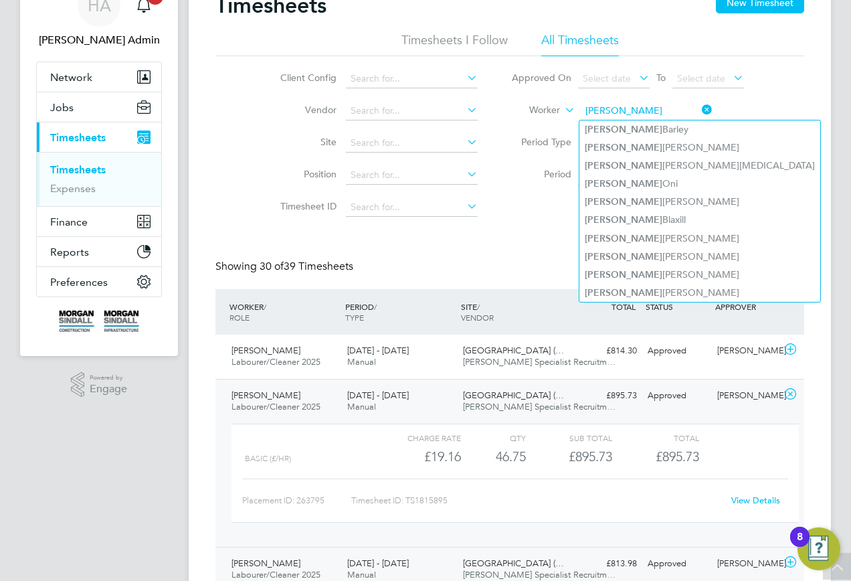
type input "matthew"
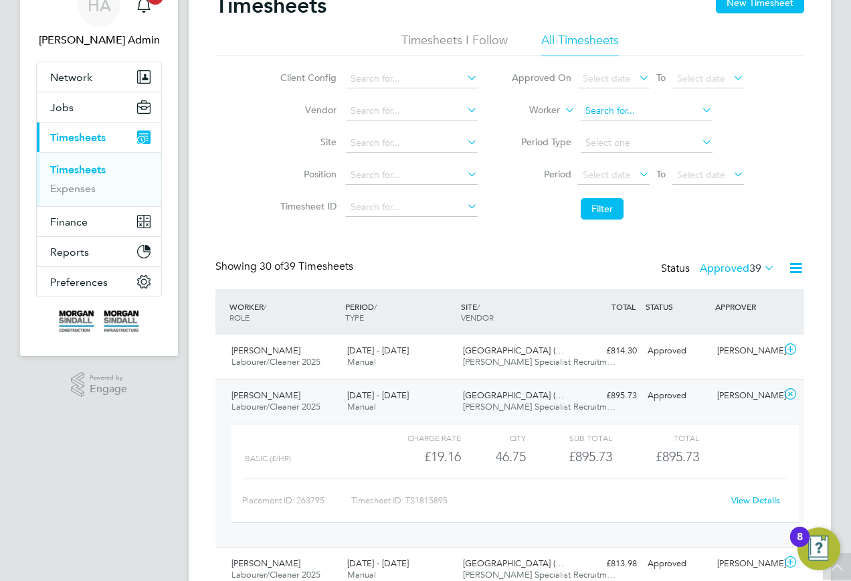
click at [639, 108] on input at bounding box center [647, 111] width 132 height 19
paste input "Matthew Leonard Smith"
drag, startPoint x: 663, startPoint y: 117, endPoint x: 641, endPoint y: 118, distance: 22.1
click at [641, 118] on input "Matthew Leonard Smith" at bounding box center [647, 111] width 132 height 19
click at [640, 128] on li "Matthew Leonard Smith" at bounding box center [701, 129] width 243 height 18
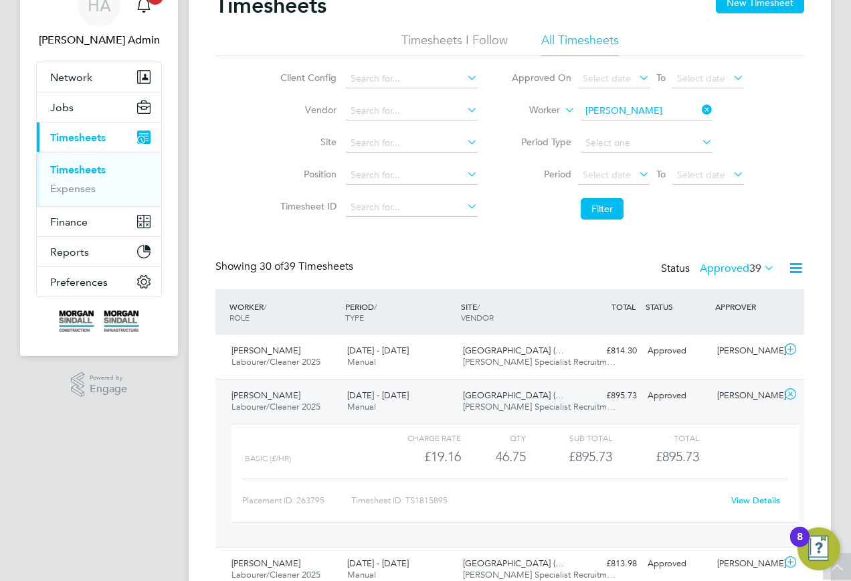
type input "Matthew Leonard Smith"
click at [602, 209] on button "Filter" at bounding box center [602, 208] width 43 height 21
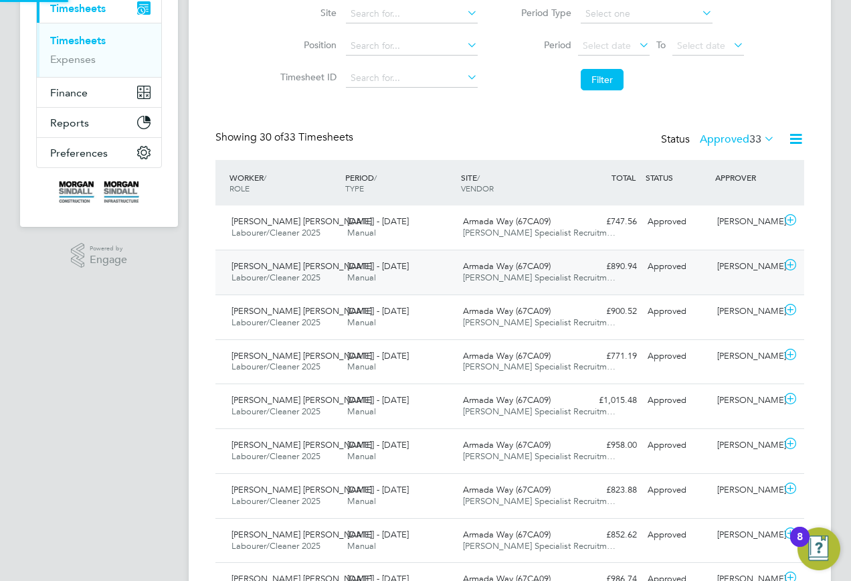
scroll to position [34, 116]
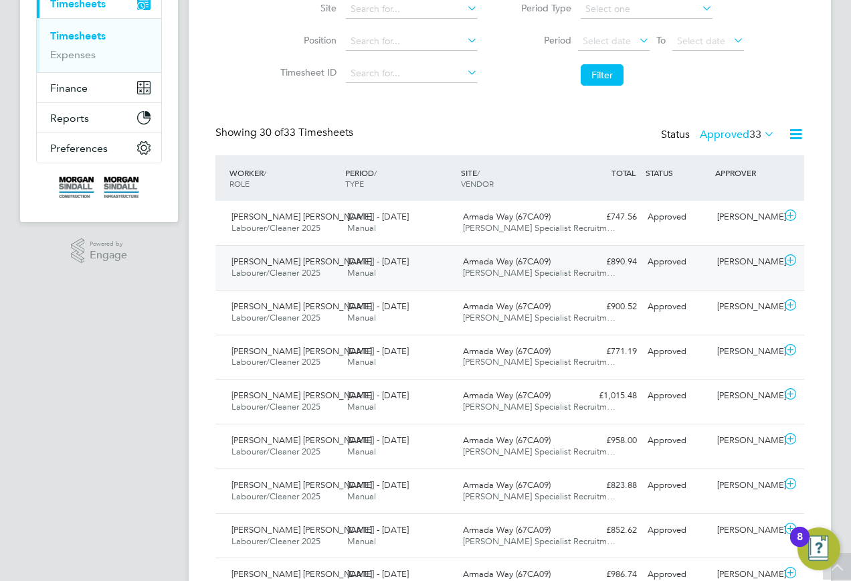
click at [436, 259] on div "6 - 12 Sep 2025 Manual" at bounding box center [400, 267] width 116 height 33
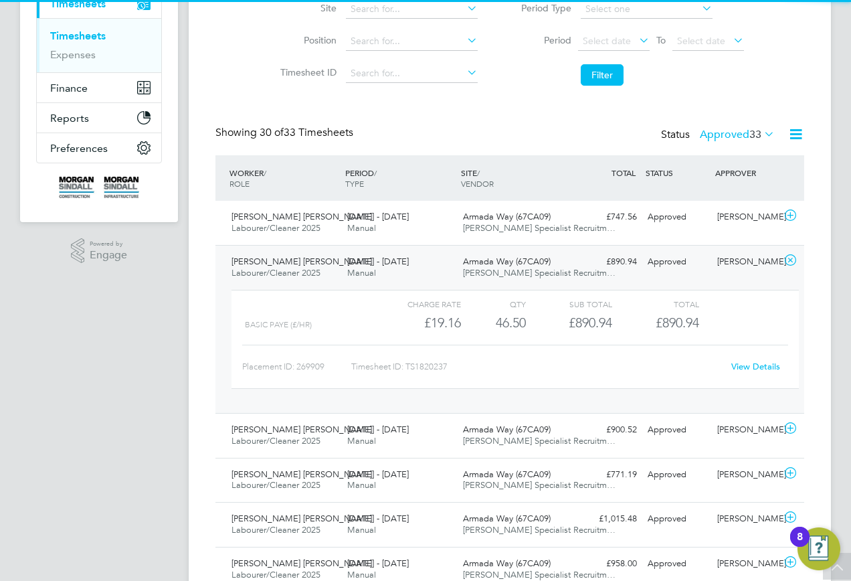
click at [746, 365] on link "View Details" at bounding box center [756, 366] width 49 height 11
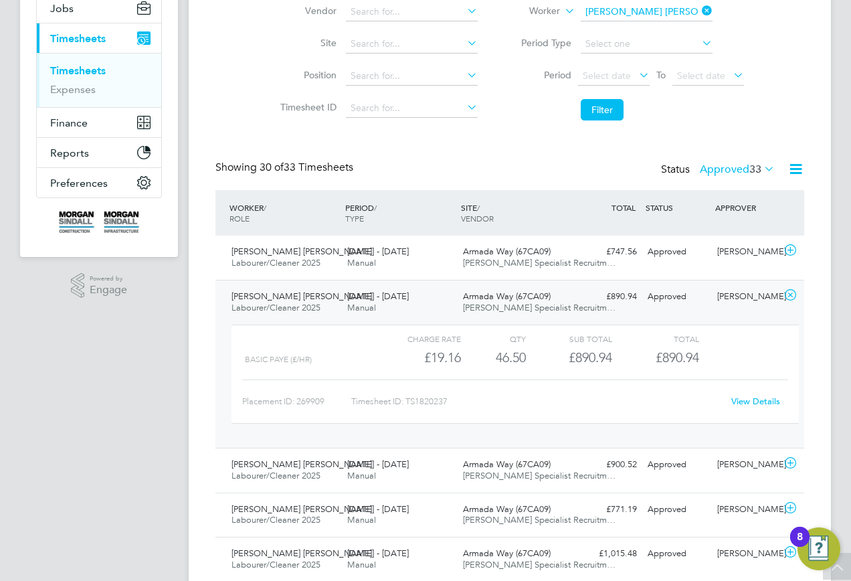
scroll to position [0, 0]
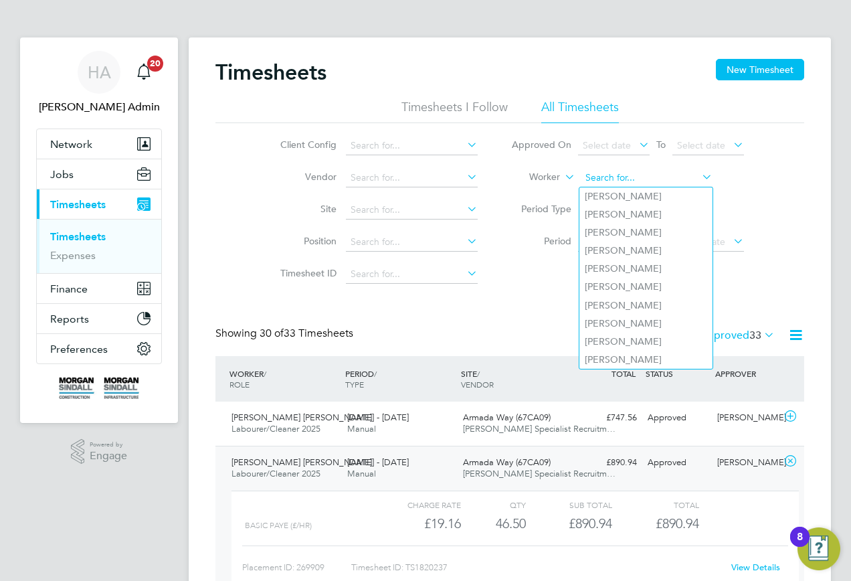
click at [698, 183] on input at bounding box center [647, 178] width 132 height 19
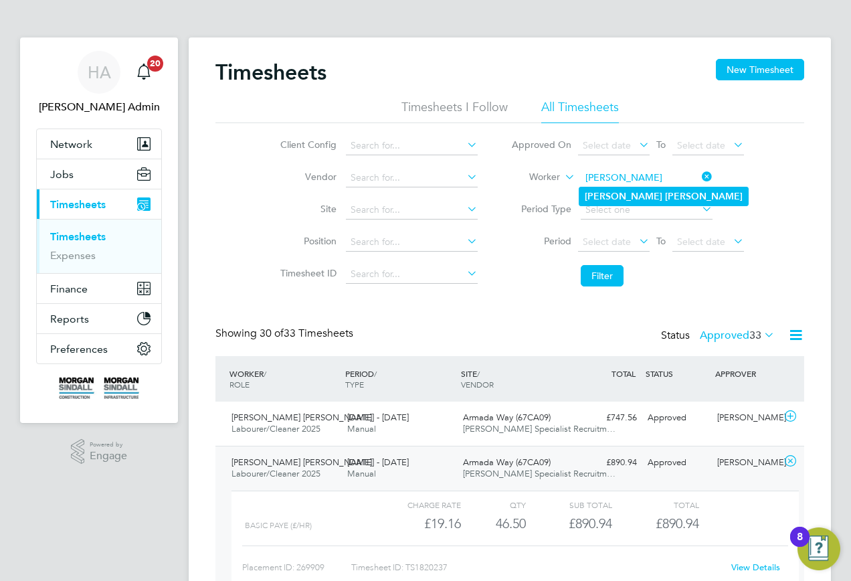
click at [665, 191] on b "Edwards" at bounding box center [704, 196] width 78 height 11
type input "Paul Edwards"
click at [584, 274] on button "Filter" at bounding box center [602, 275] width 43 height 21
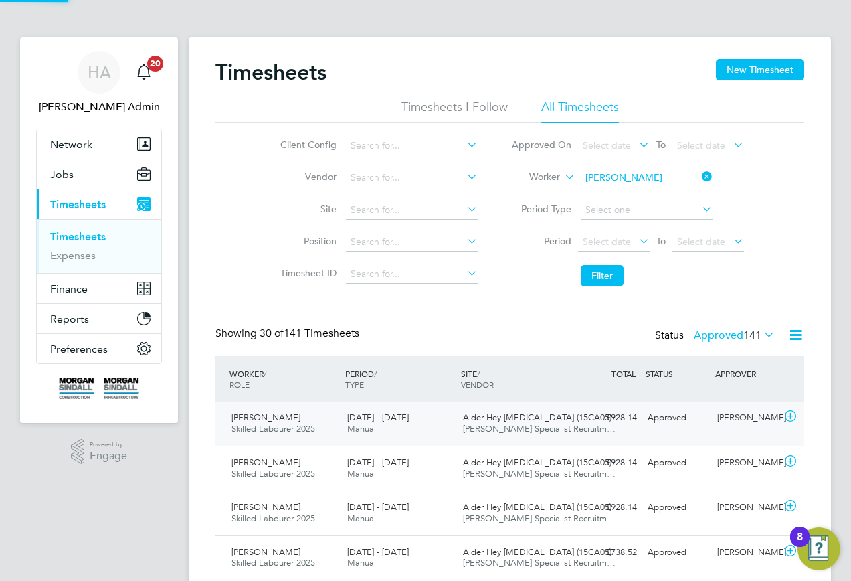
scroll to position [34, 116]
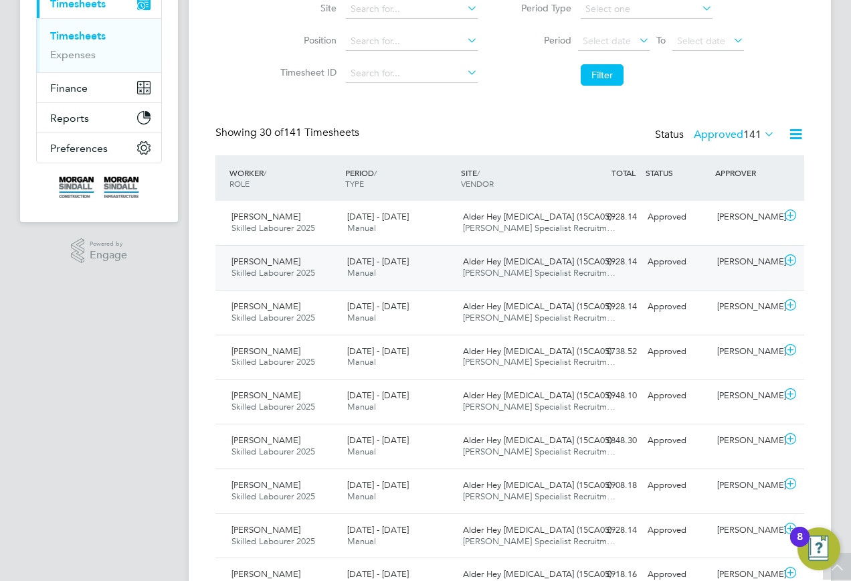
click at [489, 277] on span "Hays Specialist Recruitm…" at bounding box center [539, 272] width 153 height 11
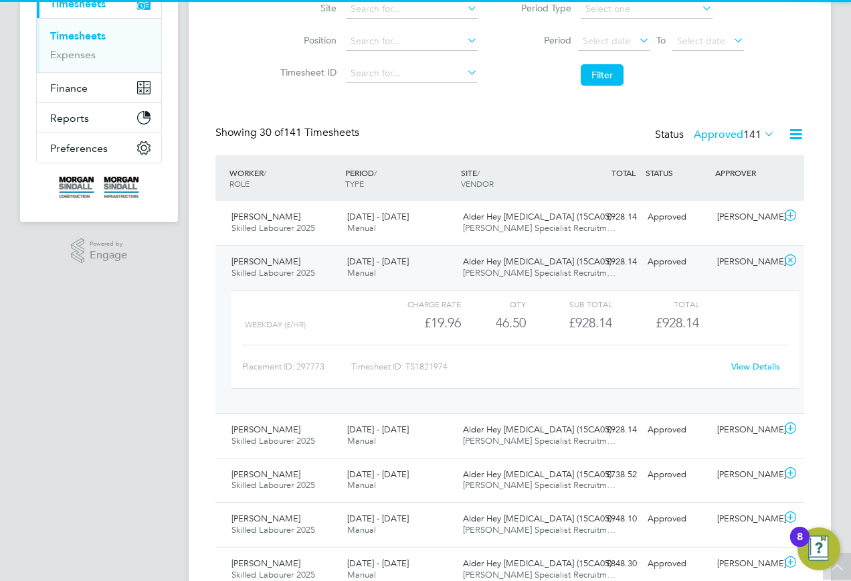
click at [736, 367] on link "View Details" at bounding box center [756, 366] width 49 height 11
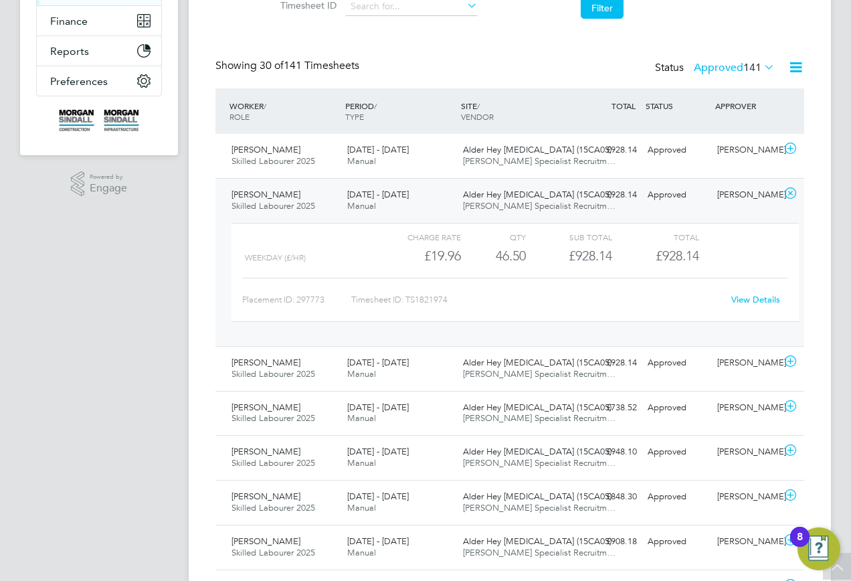
click at [426, 206] on div "6 - 12 Sep 2025 Manual" at bounding box center [400, 200] width 116 height 33
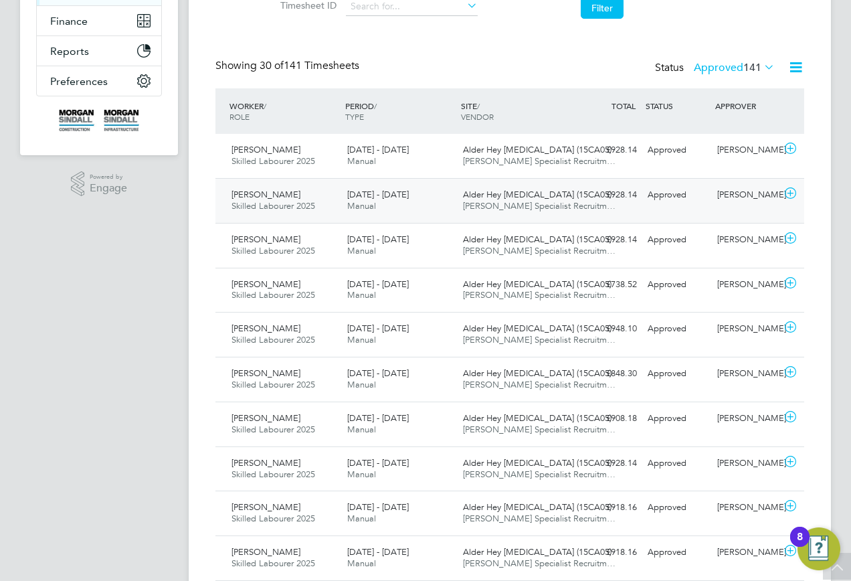
click at [452, 208] on div "6 - 12 Sep 2025 Manual" at bounding box center [400, 200] width 116 height 33
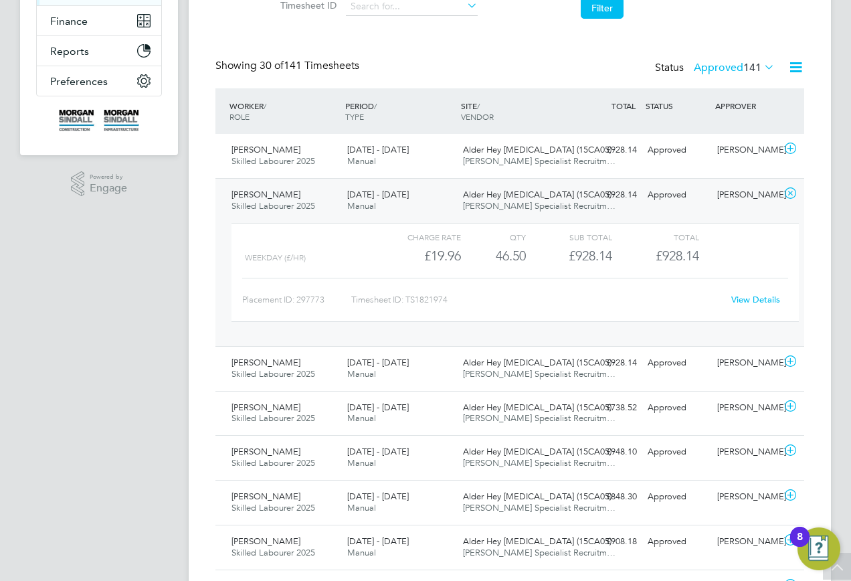
click at [744, 297] on link "View Details" at bounding box center [756, 299] width 49 height 11
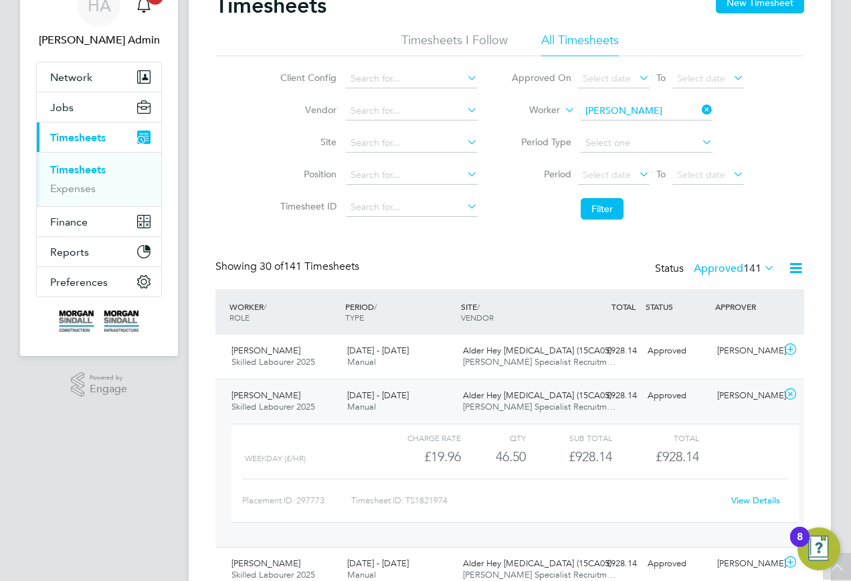
click at [700, 104] on icon at bounding box center [700, 109] width 0 height 19
click at [625, 120] on li "Worker" at bounding box center [628, 111] width 266 height 32
click at [629, 102] on input at bounding box center [647, 111] width 132 height 19
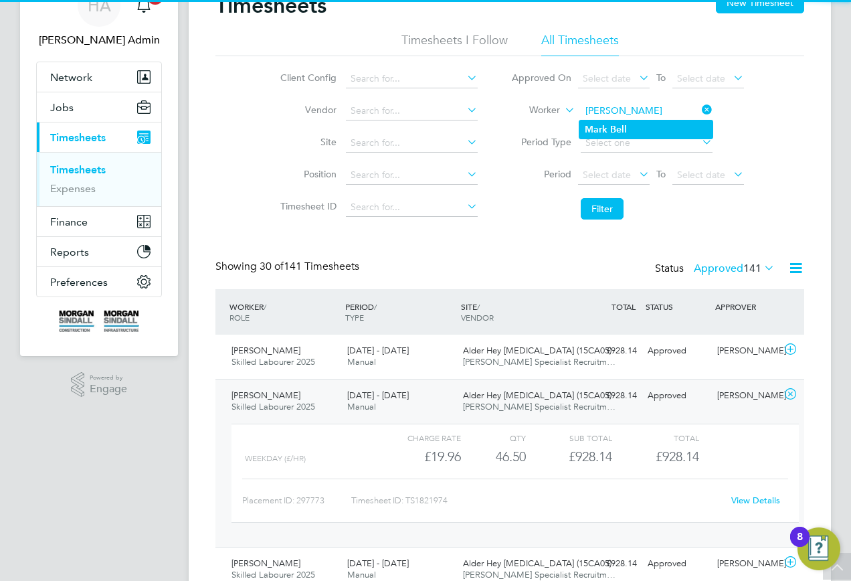
type input "Mark Bell"
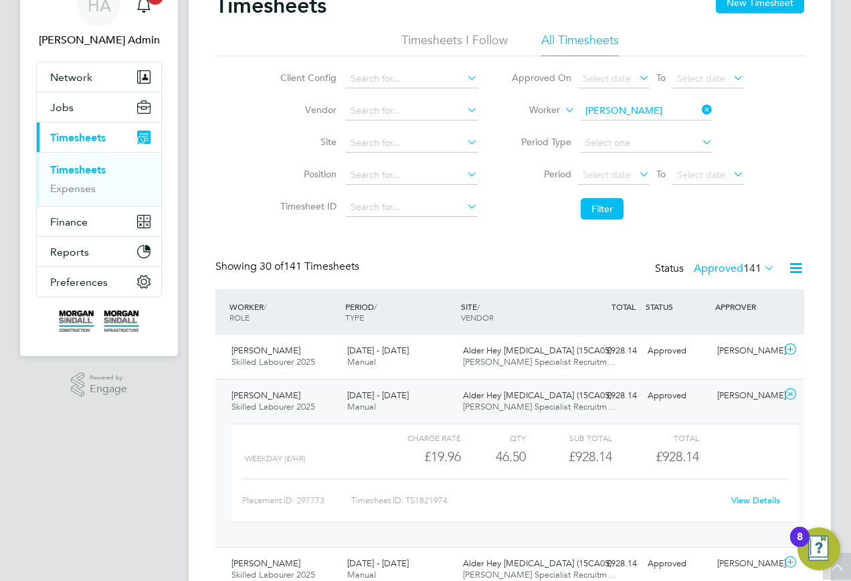
click at [624, 122] on li "Mark Bell" at bounding box center [646, 129] width 133 height 18
click at [605, 206] on button "Filter" at bounding box center [602, 208] width 43 height 21
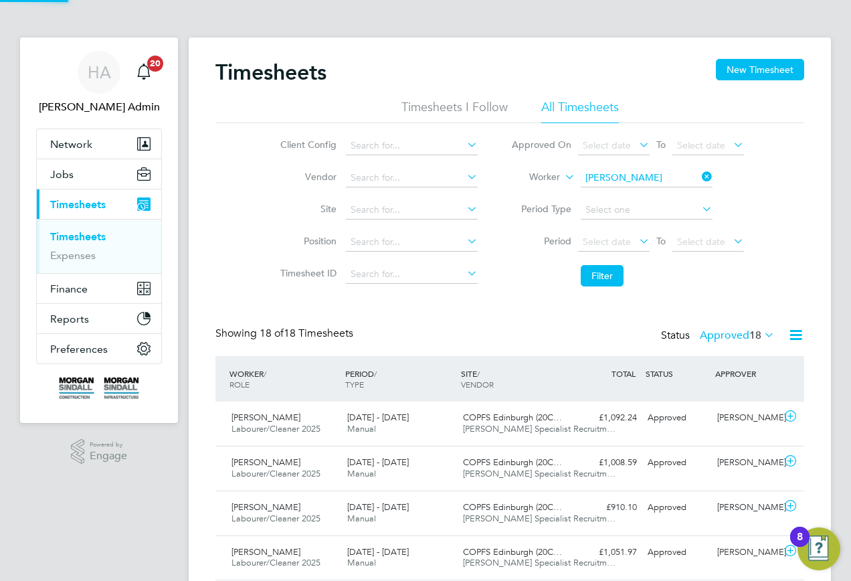
scroll to position [7, 7]
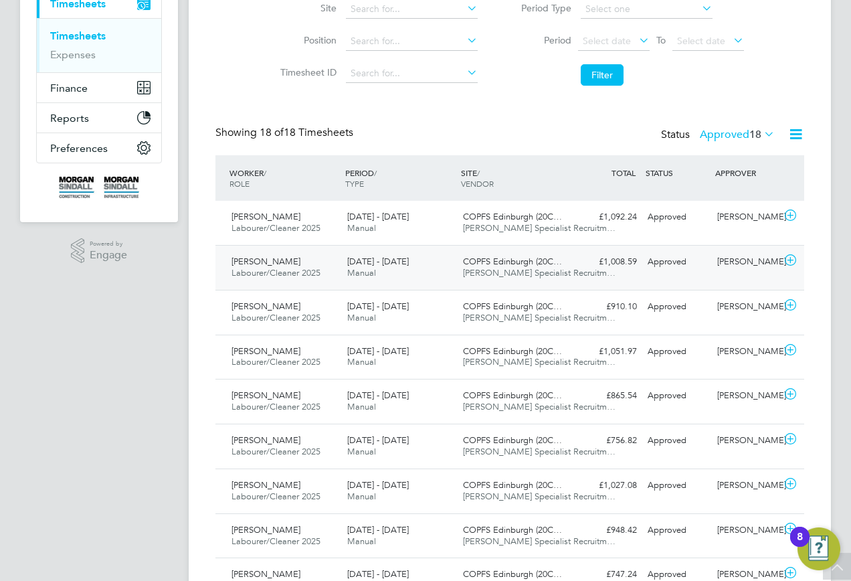
click at [404, 270] on div "6 - 12 Sep 2025 Manual" at bounding box center [400, 267] width 116 height 33
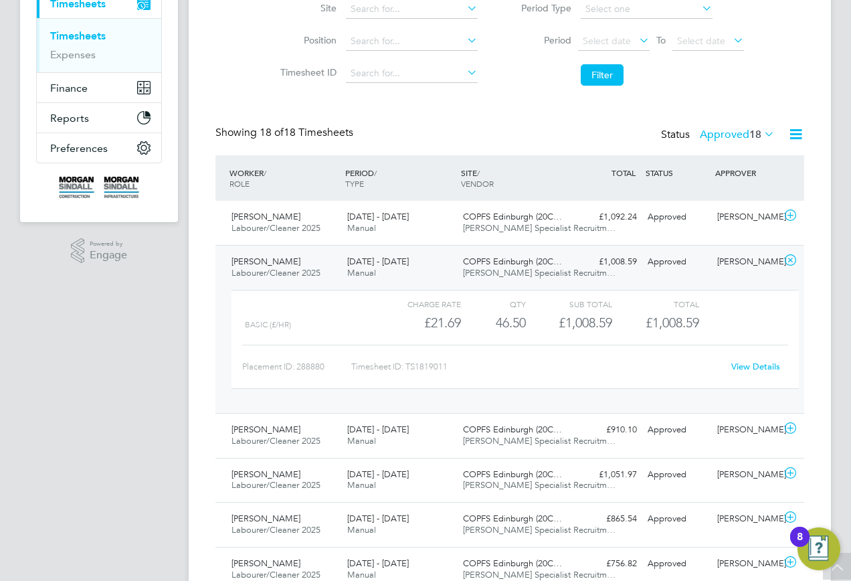
click at [738, 361] on link "View Details" at bounding box center [756, 366] width 49 height 11
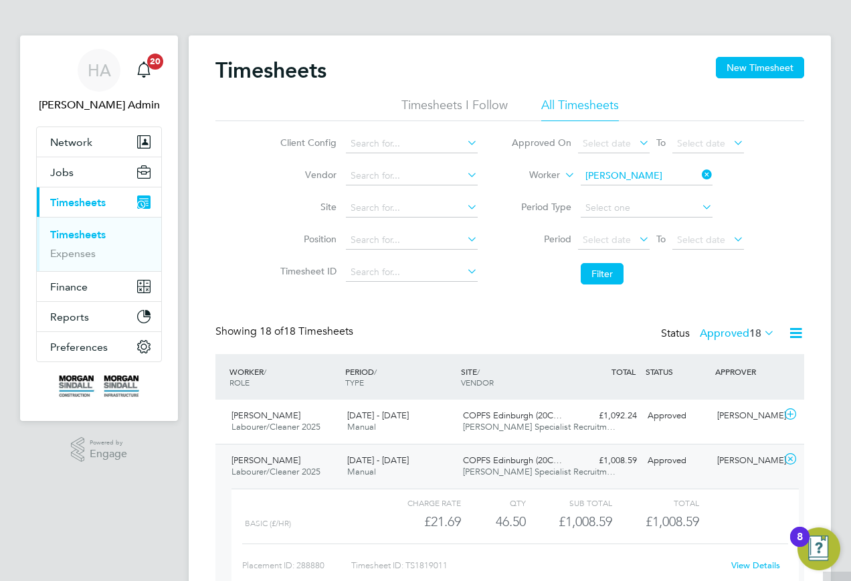
scroll to position [0, 0]
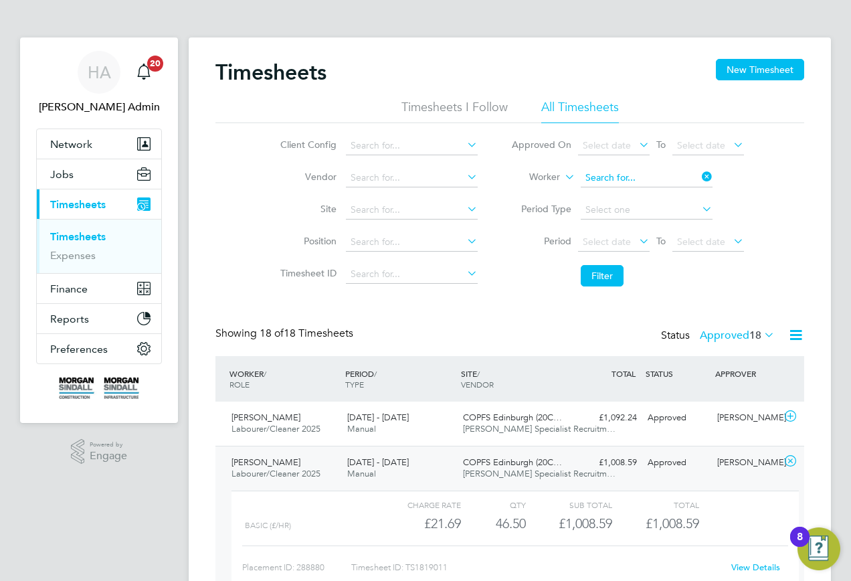
click at [710, 184] on input at bounding box center [647, 178] width 132 height 19
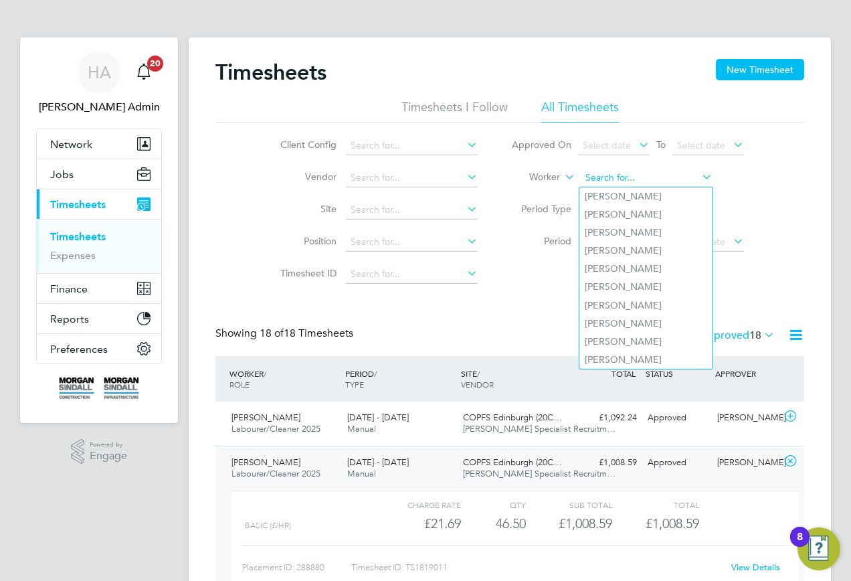
click at [669, 182] on input at bounding box center [647, 178] width 132 height 19
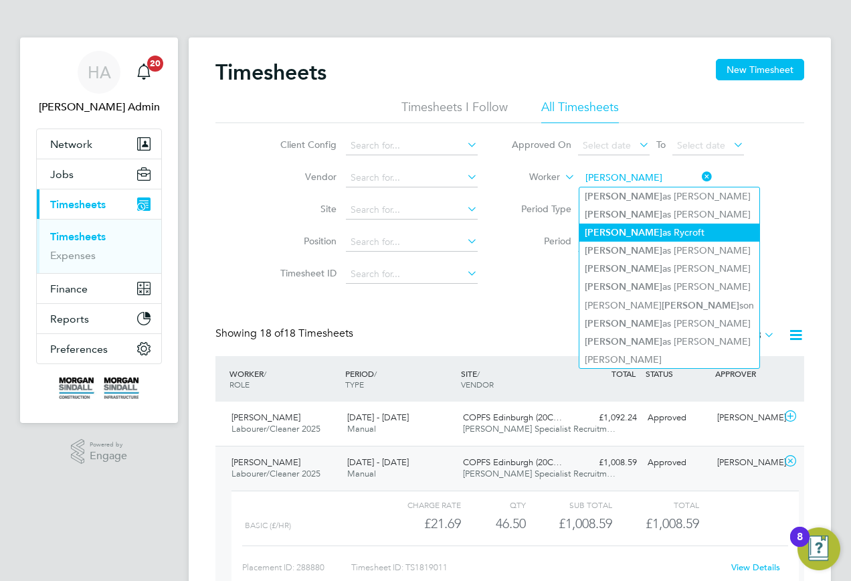
click at [649, 236] on li "Nichol as Rycroft" at bounding box center [670, 233] width 180 height 18
type input "Nicholas Rycroft"
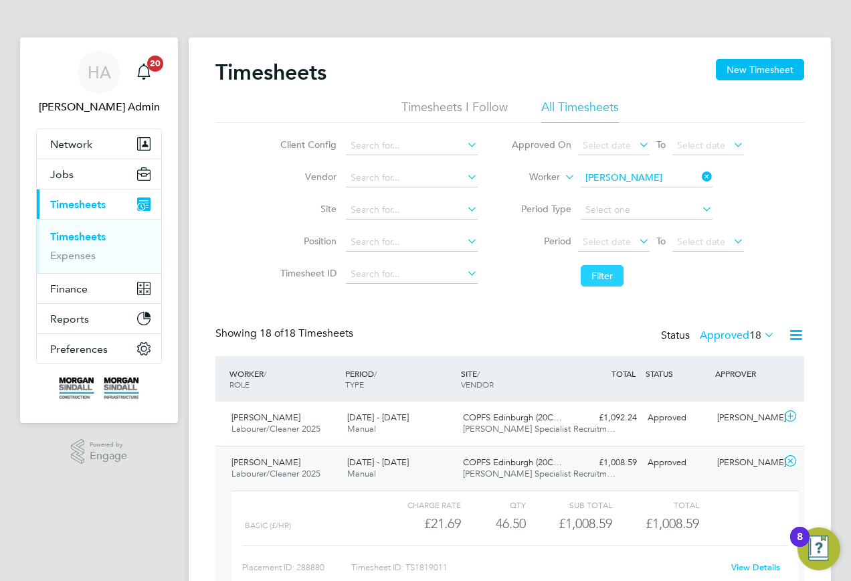
click at [602, 266] on button "Filter" at bounding box center [602, 275] width 43 height 21
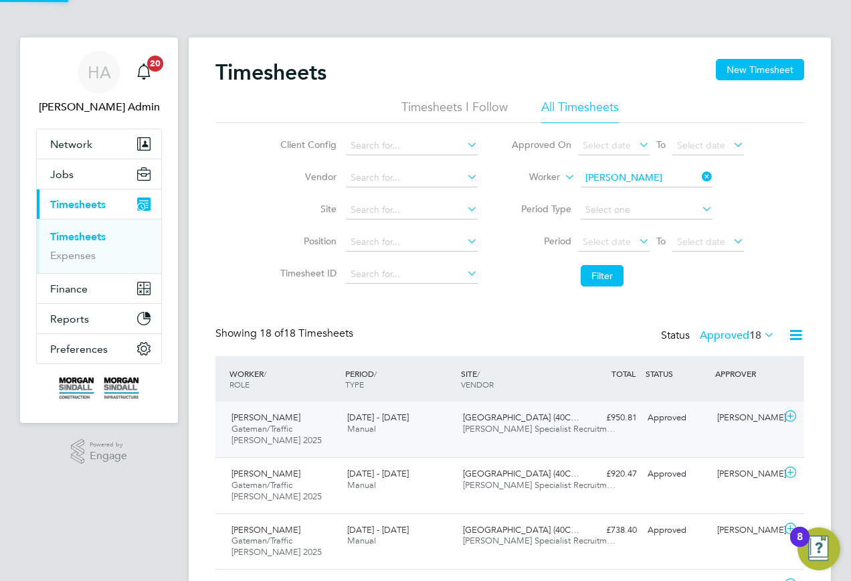
scroll to position [45, 116]
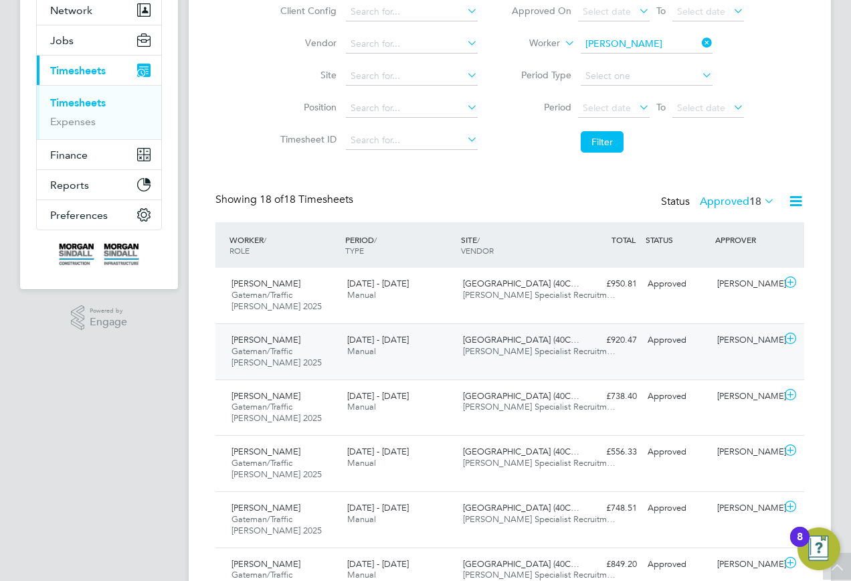
click at [499, 373] on div "Nicholas Rycroft Gateman/Traffic Marshall 2025 6 - 12 Sep 2025 6 - 12 Sep 2025 …" at bounding box center [510, 351] width 589 height 56
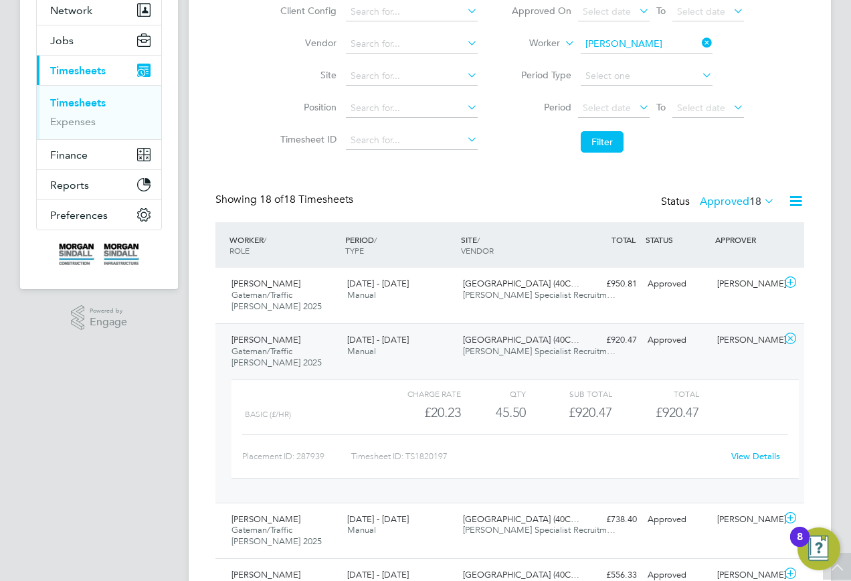
click at [747, 458] on link "View Details" at bounding box center [756, 456] width 49 height 11
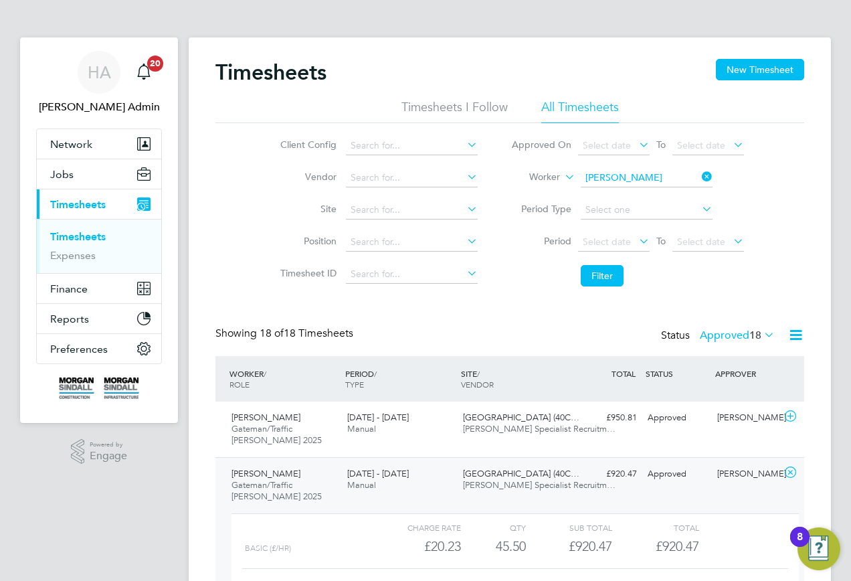
click at [700, 181] on icon at bounding box center [700, 176] width 0 height 19
click at [665, 179] on input at bounding box center [647, 178] width 132 height 19
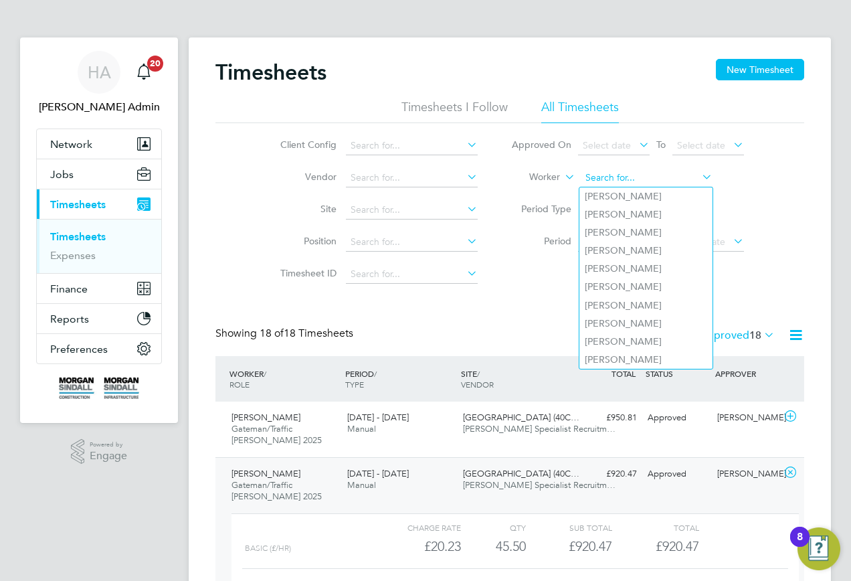
paste input "Martynas Lukosius"
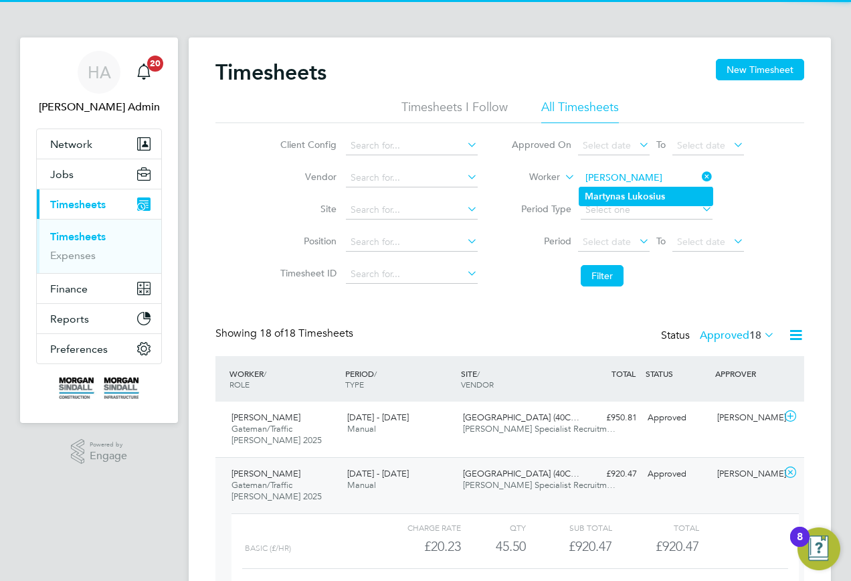
type input "Martynas Lukosius"
click at [645, 191] on b "Lukosius" at bounding box center [646, 196] width 37 height 11
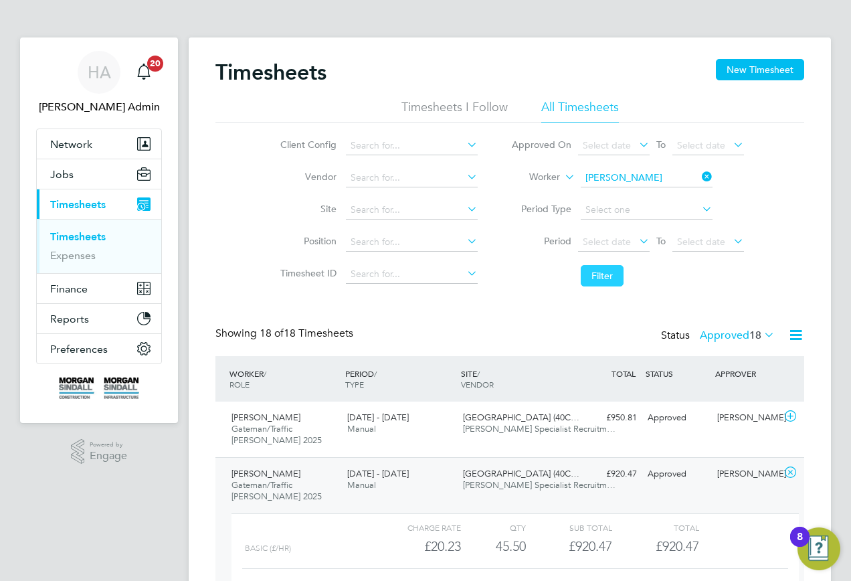
click at [602, 266] on button "Filter" at bounding box center [602, 275] width 43 height 21
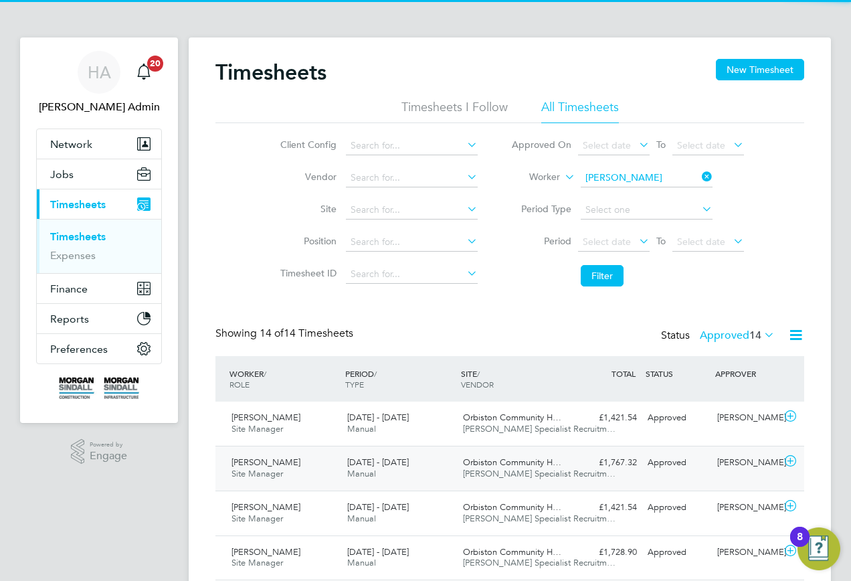
click at [495, 469] on span "Hays Specialist Recruitm…" at bounding box center [539, 473] width 153 height 11
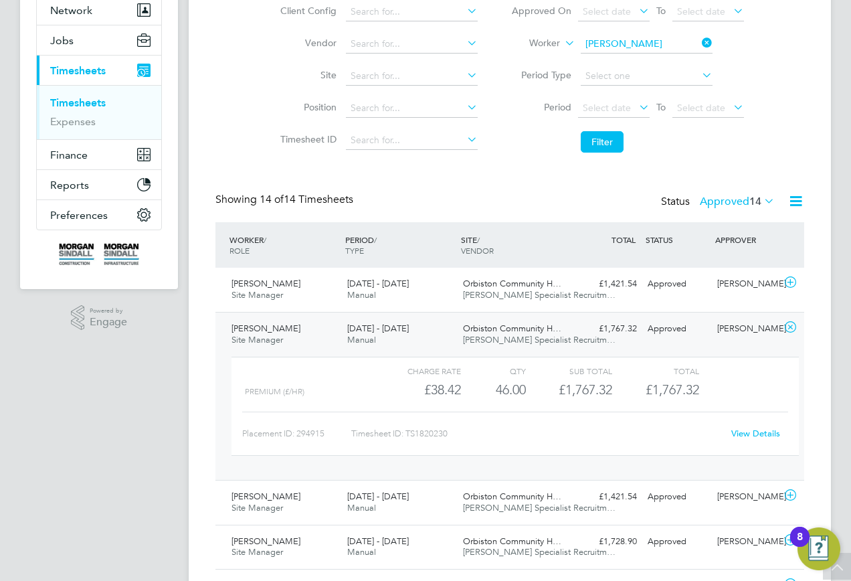
click at [765, 432] on link "View Details" at bounding box center [756, 433] width 49 height 11
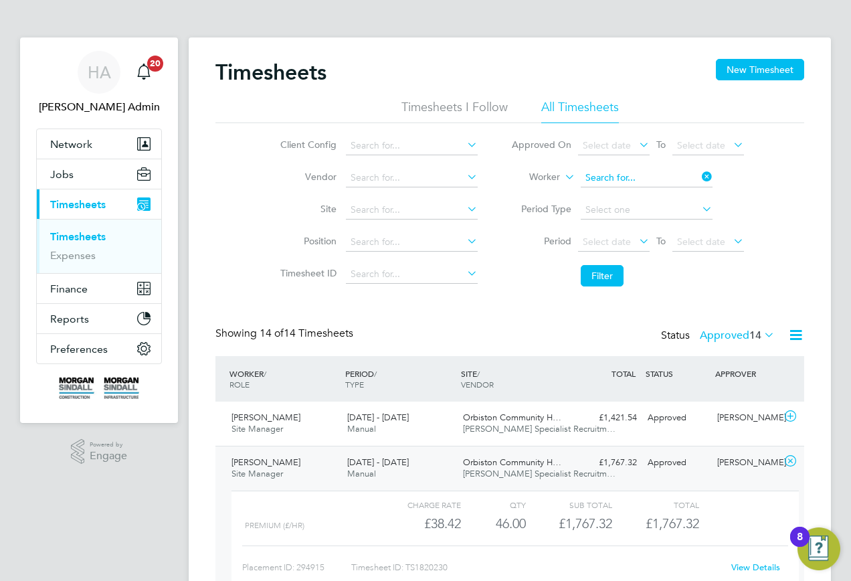
click at [698, 178] on input at bounding box center [647, 178] width 132 height 19
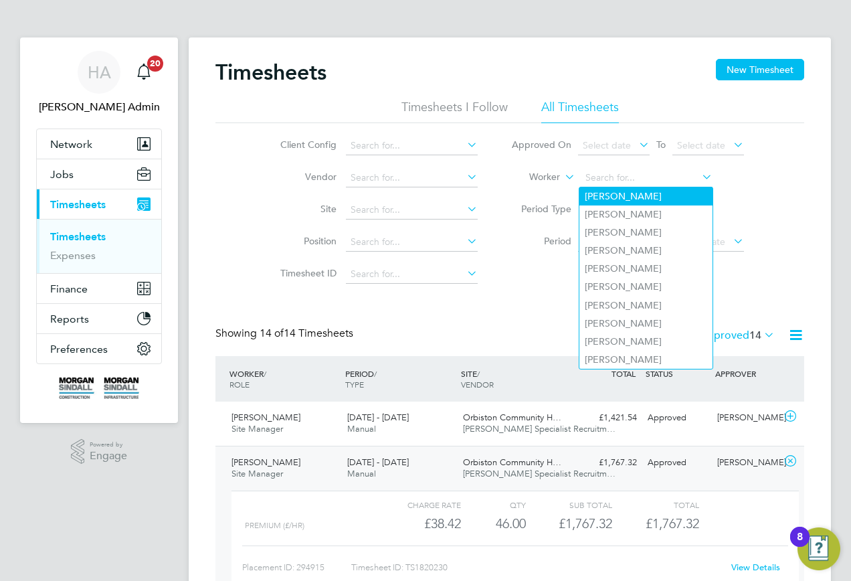
click at [620, 187] on li "Elton Kangootui" at bounding box center [646, 196] width 133 height 18
type input "Elton Kangootui"
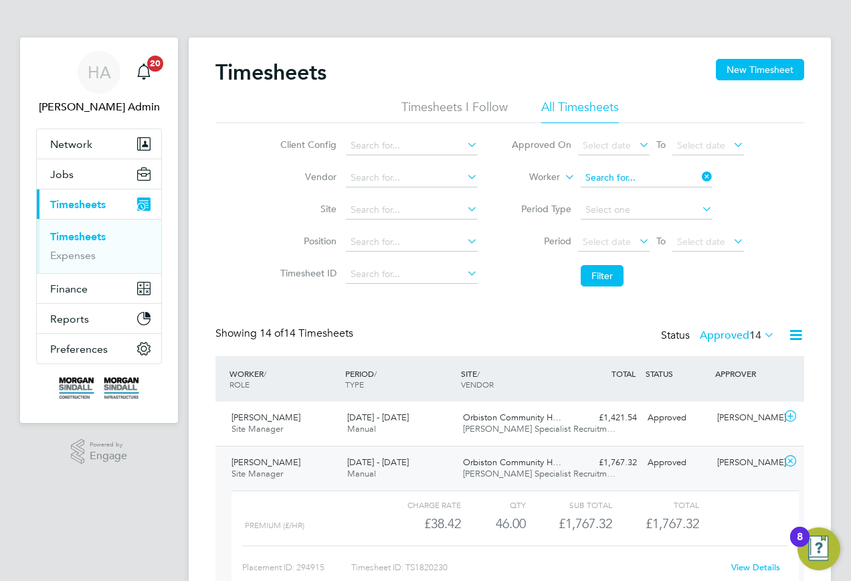
click at [615, 175] on input at bounding box center [647, 178] width 132 height 19
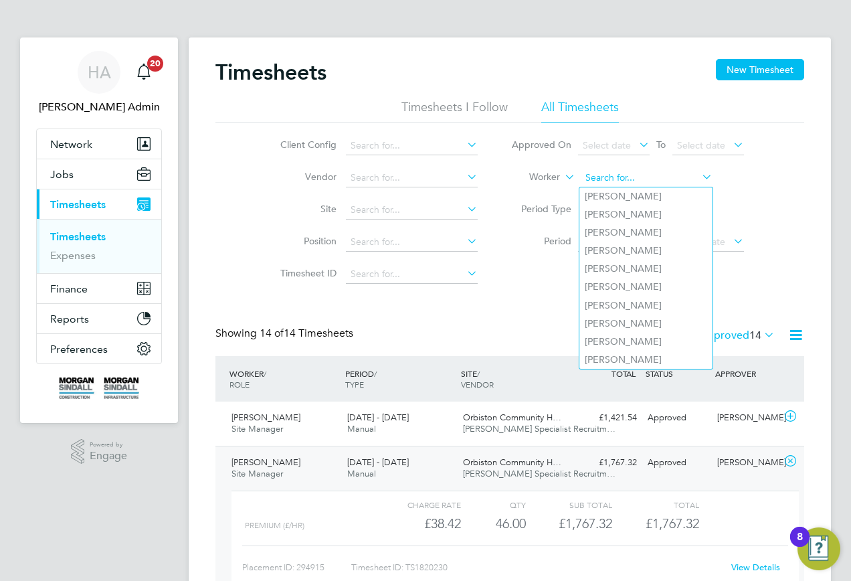
paste input "David Fahy"
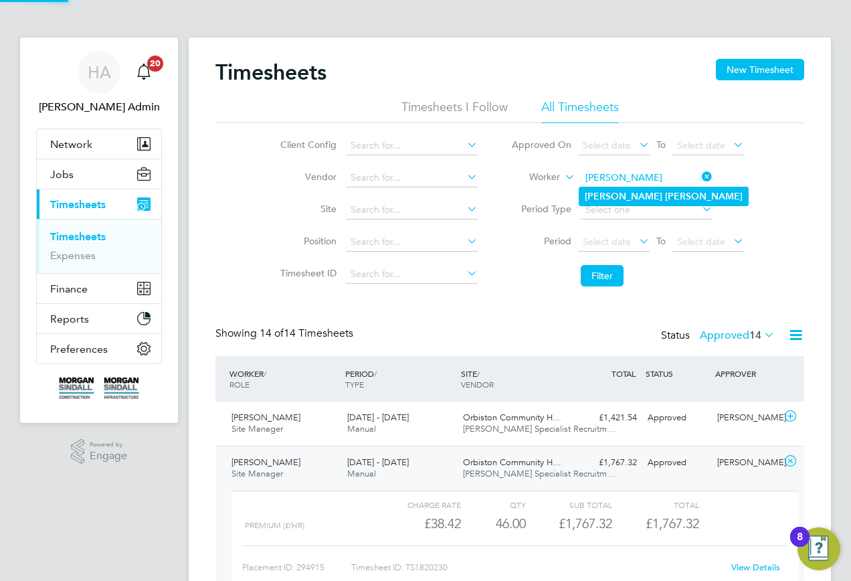
type input "David Fahy"
click at [665, 191] on b "Fahy" at bounding box center [704, 196] width 78 height 11
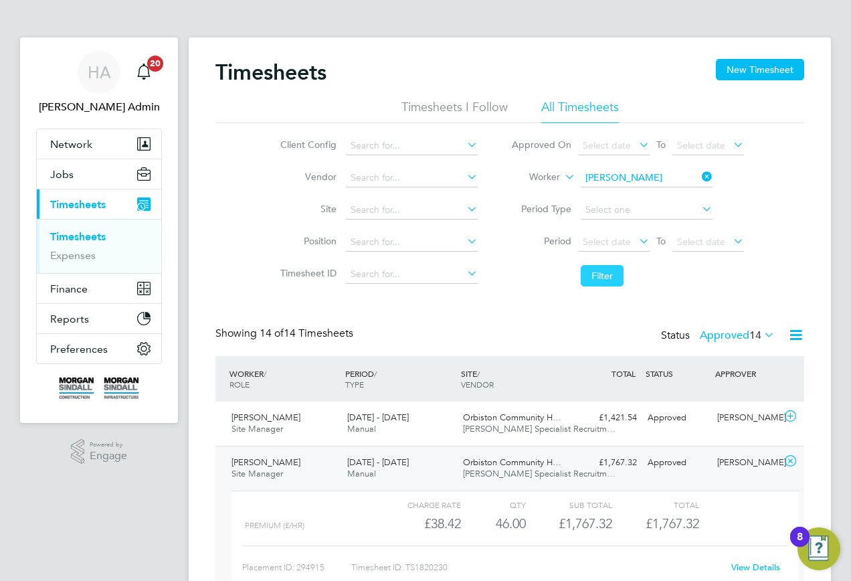
click at [602, 266] on button "Filter" at bounding box center [602, 275] width 43 height 21
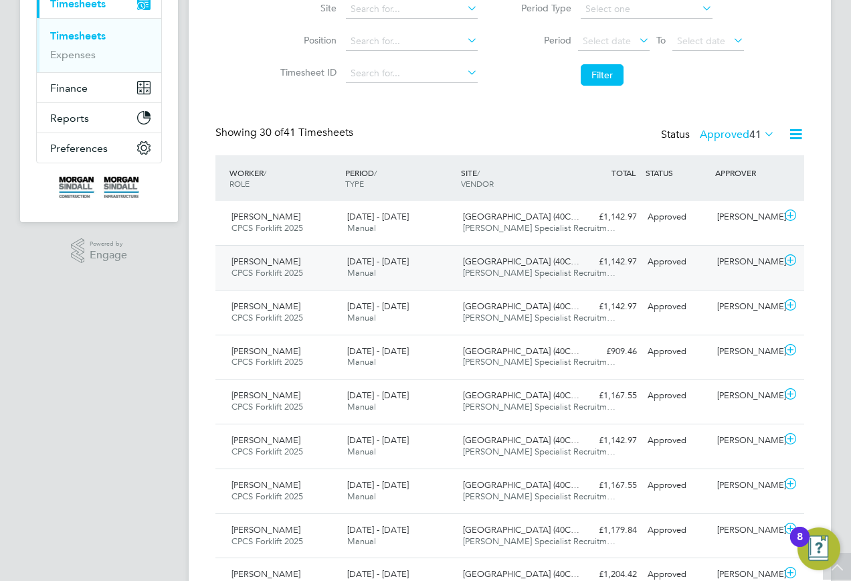
click at [431, 266] on div "6 - 12 Sep 2025 Manual" at bounding box center [400, 267] width 116 height 33
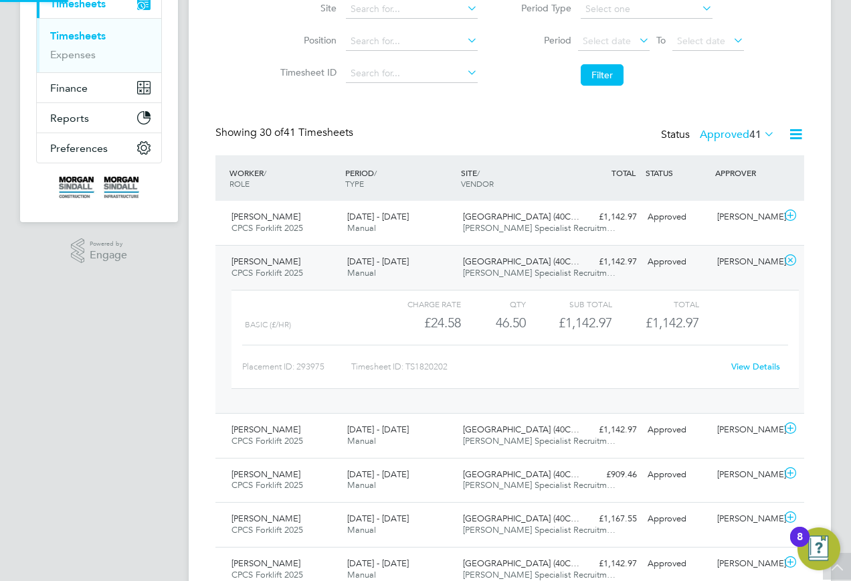
click at [748, 366] on link "View Details" at bounding box center [756, 366] width 49 height 11
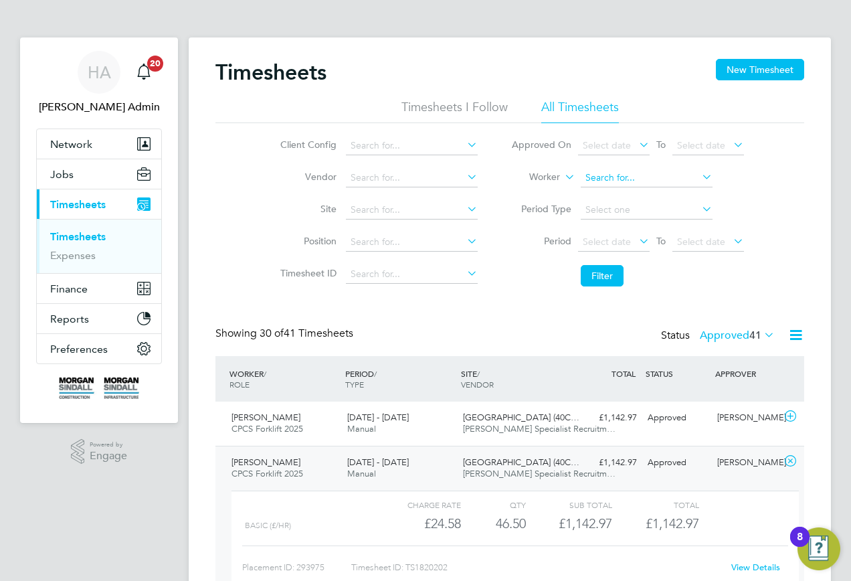
click at [673, 173] on input at bounding box center [647, 178] width 132 height 19
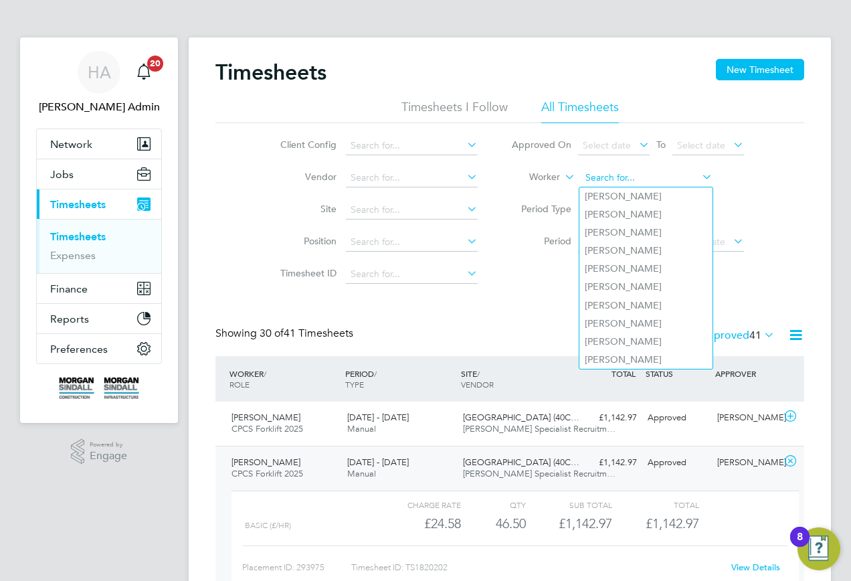
paste input "Andrew Duffy"
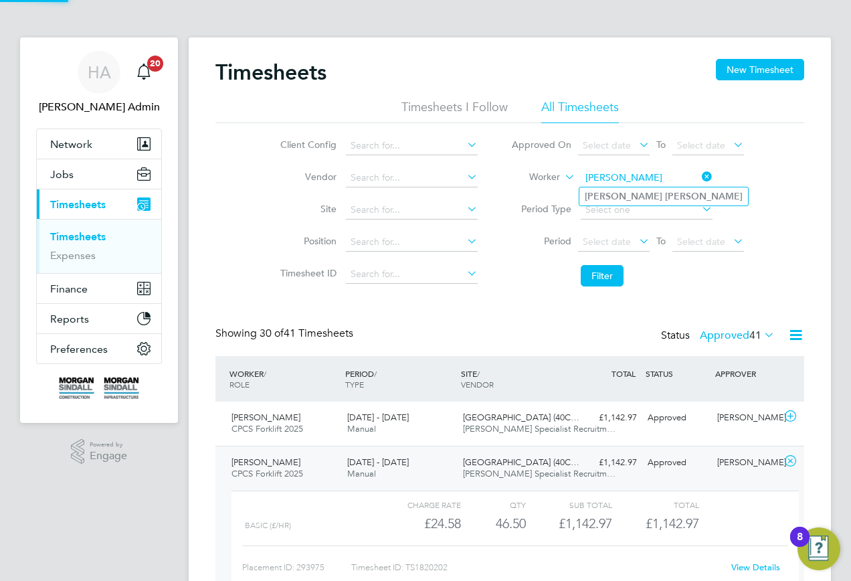
type input "Andrew Duffy"
click at [665, 197] on b "Duffy" at bounding box center [704, 196] width 78 height 11
click at [600, 265] on button "Filter" at bounding box center [602, 275] width 43 height 21
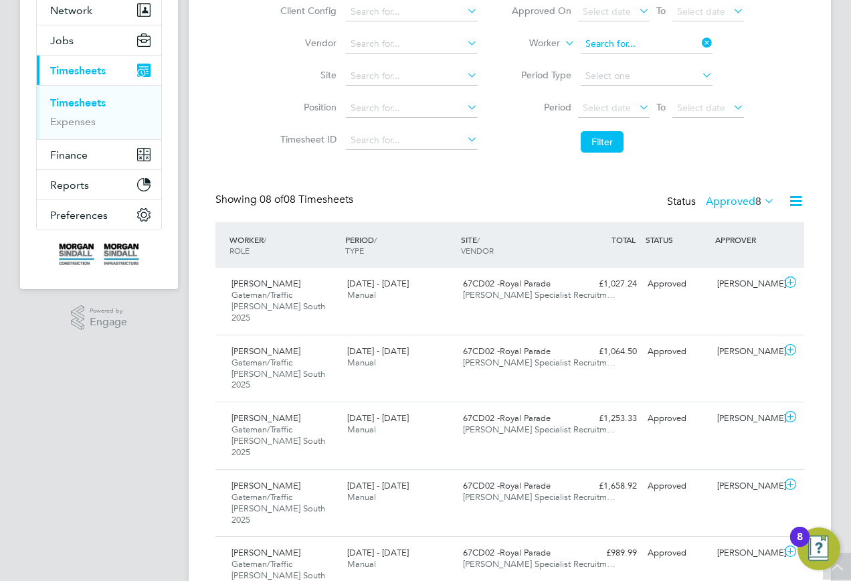
click at [686, 40] on input at bounding box center [647, 44] width 132 height 19
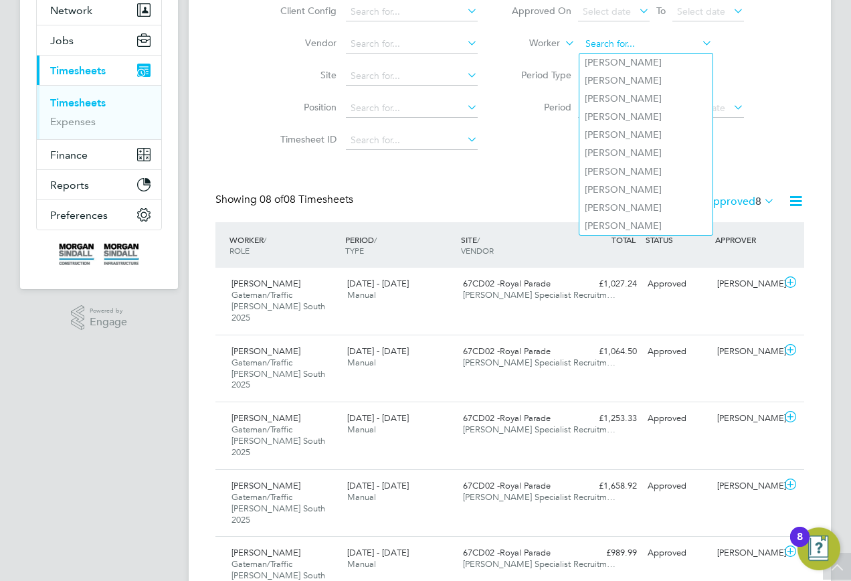
paste input "Ricky Wagstaff"
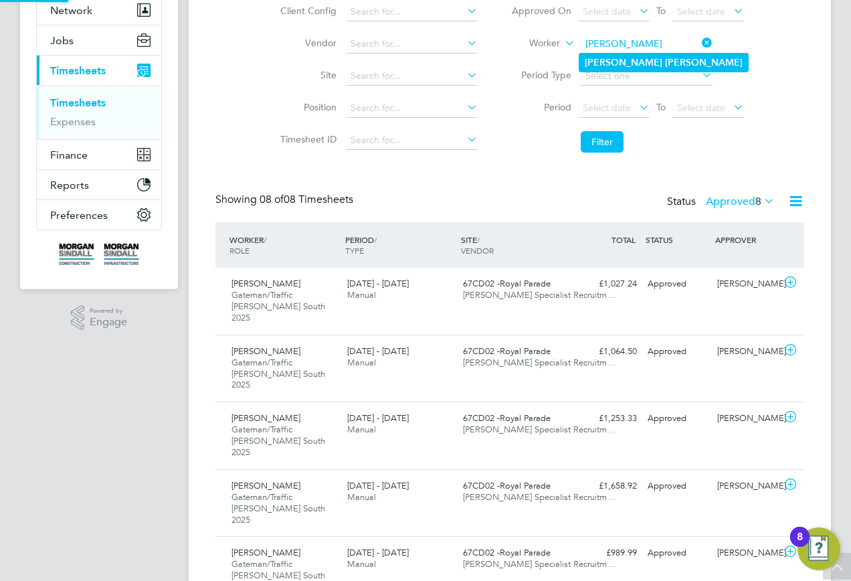
type input "Ricky Wagstaff"
click at [665, 64] on b "Wagstaff" at bounding box center [704, 62] width 78 height 11
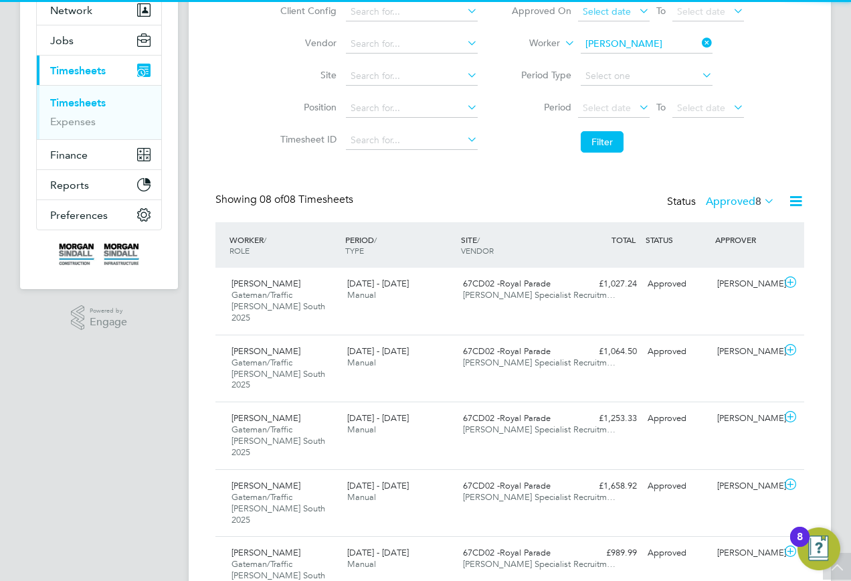
click at [596, 145] on button "Filter" at bounding box center [602, 141] width 43 height 21
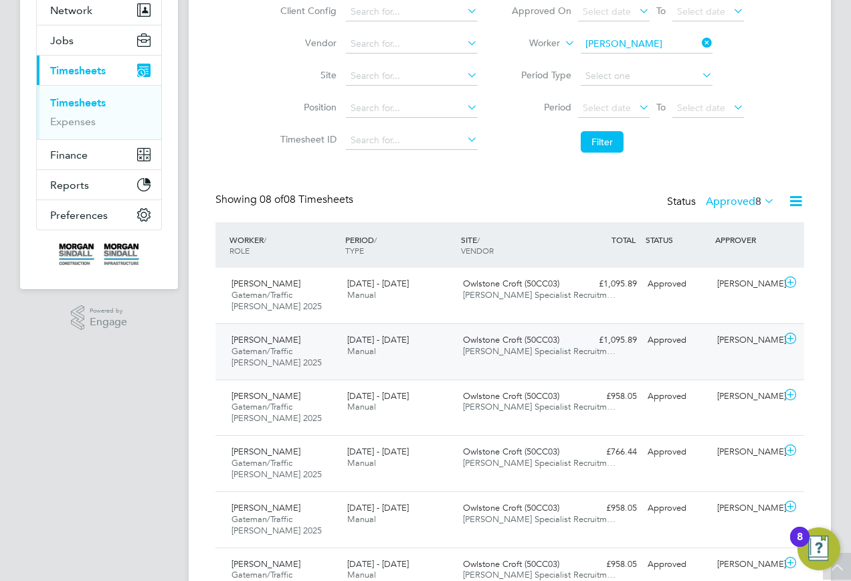
click at [552, 357] on div "Owlstone Croft (50CC03) Hays Specialist Recruitm…" at bounding box center [516, 345] width 116 height 33
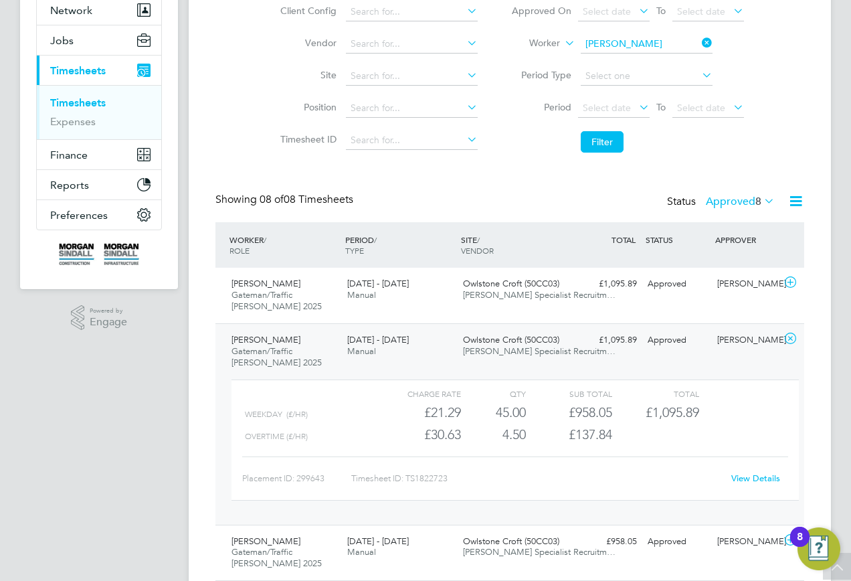
click at [744, 476] on link "View Details" at bounding box center [756, 478] width 49 height 11
drag, startPoint x: 710, startPoint y: 48, endPoint x: 683, endPoint y: 47, distance: 26.8
click at [700, 48] on icon at bounding box center [700, 42] width 0 height 19
click at [670, 46] on input at bounding box center [647, 44] width 132 height 19
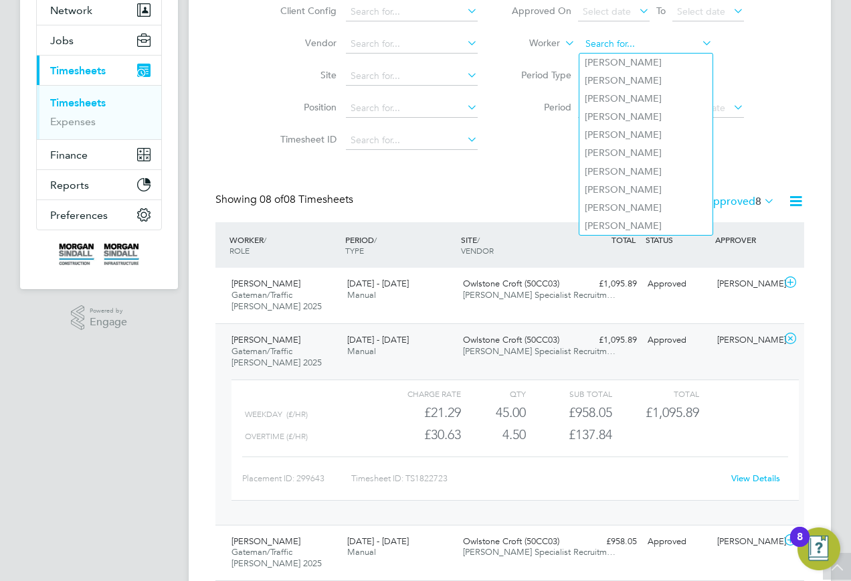
paste input "Stephen Mcshane"
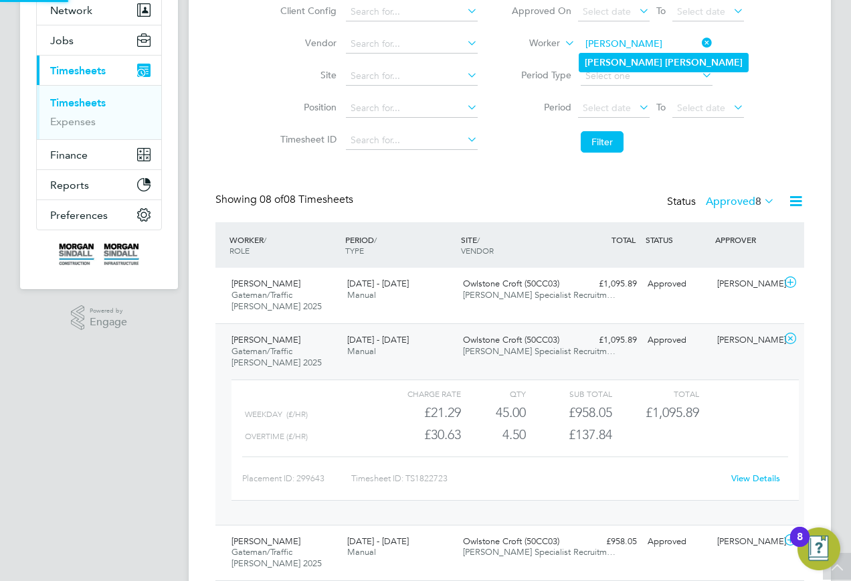
type input "Stephen Mcshane"
drag, startPoint x: 639, startPoint y: 66, endPoint x: 637, endPoint y: 73, distance: 7.0
click at [639, 68] on li "Stephen Mcshane" at bounding box center [664, 63] width 169 height 18
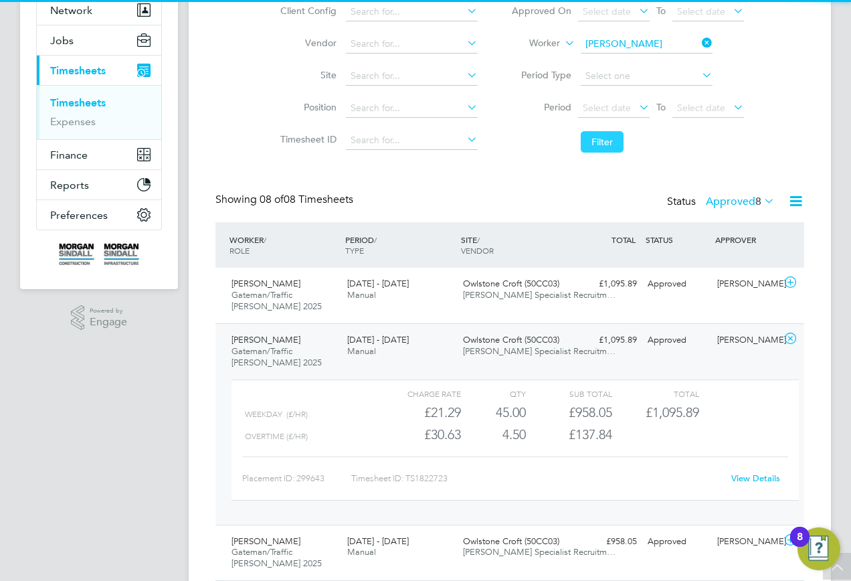
click at [616, 133] on button "Filter" at bounding box center [602, 141] width 43 height 21
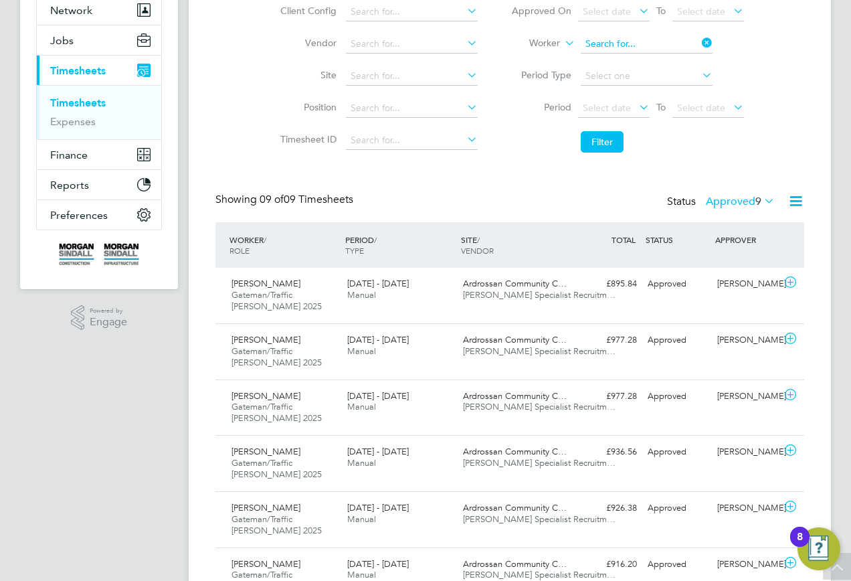
click at [692, 42] on input at bounding box center [647, 44] width 132 height 19
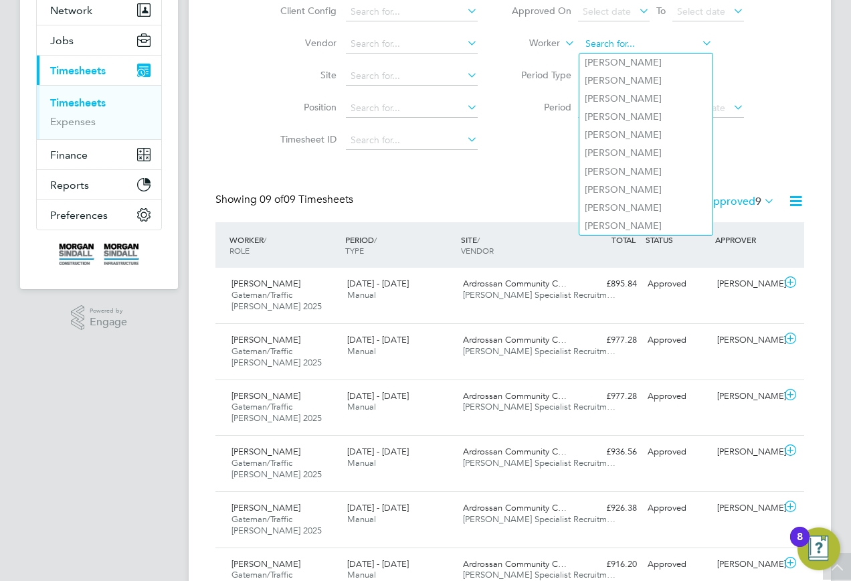
paste input "Dominik Ksiazek"
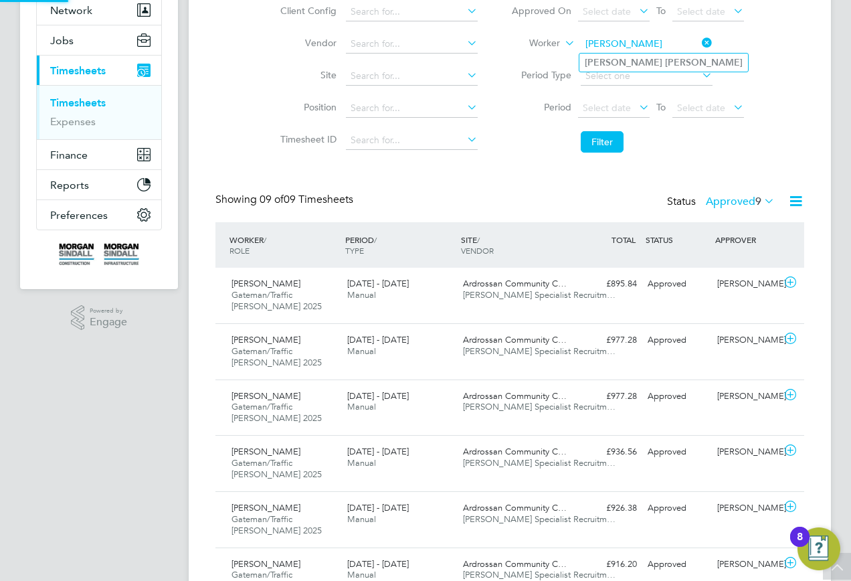
type input "Dominik Ksiazek"
click at [665, 66] on b "Ksiazek" at bounding box center [704, 62] width 78 height 11
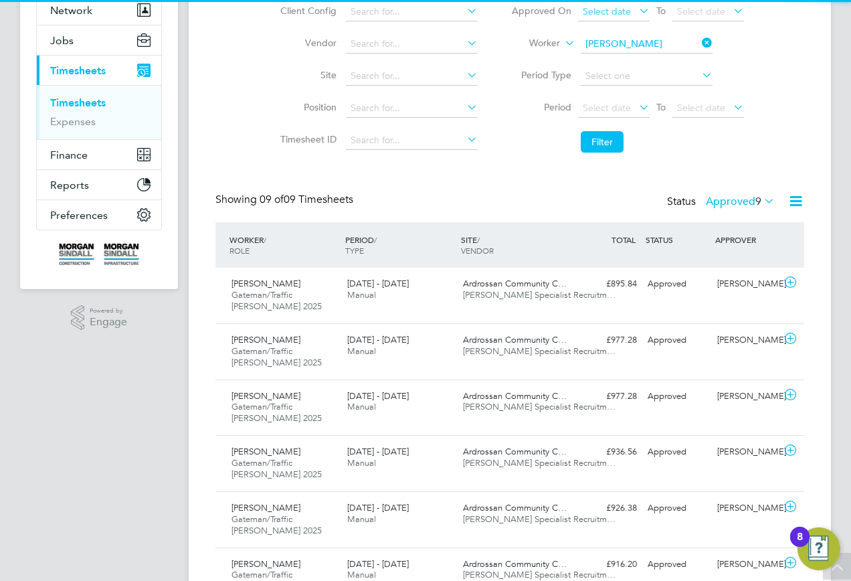
click at [604, 141] on button "Filter" at bounding box center [602, 141] width 43 height 21
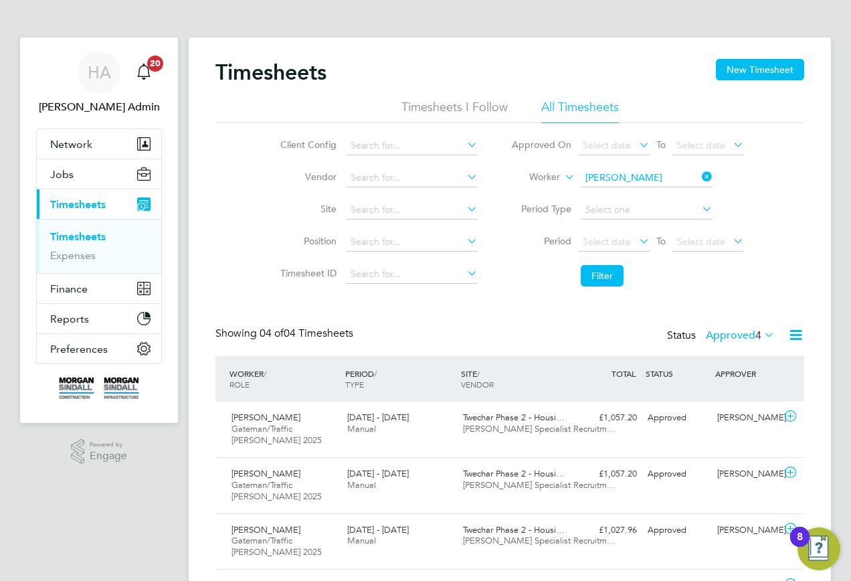
click at [700, 180] on icon at bounding box center [700, 176] width 0 height 19
click at [641, 195] on li "Period Type" at bounding box center [628, 210] width 266 height 32
click at [634, 180] on input at bounding box center [647, 178] width 132 height 19
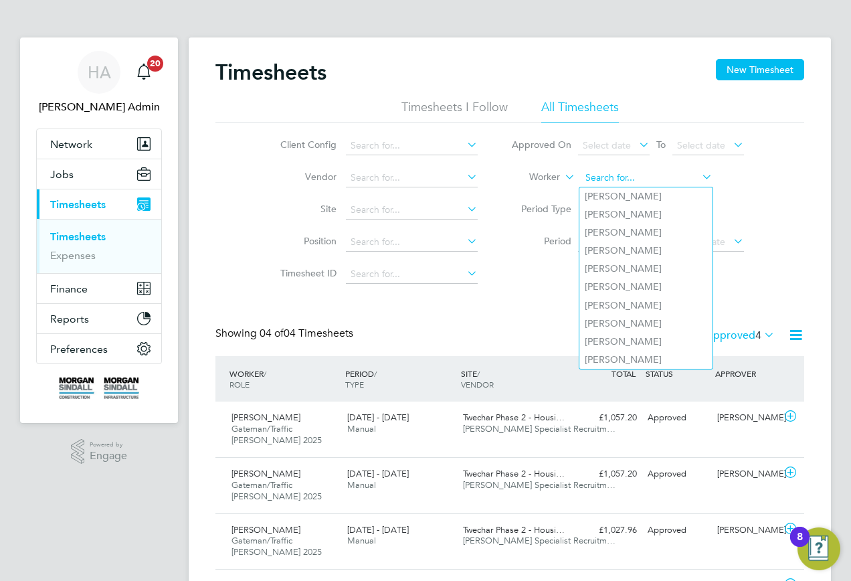
paste input "Akaash Qureshi"
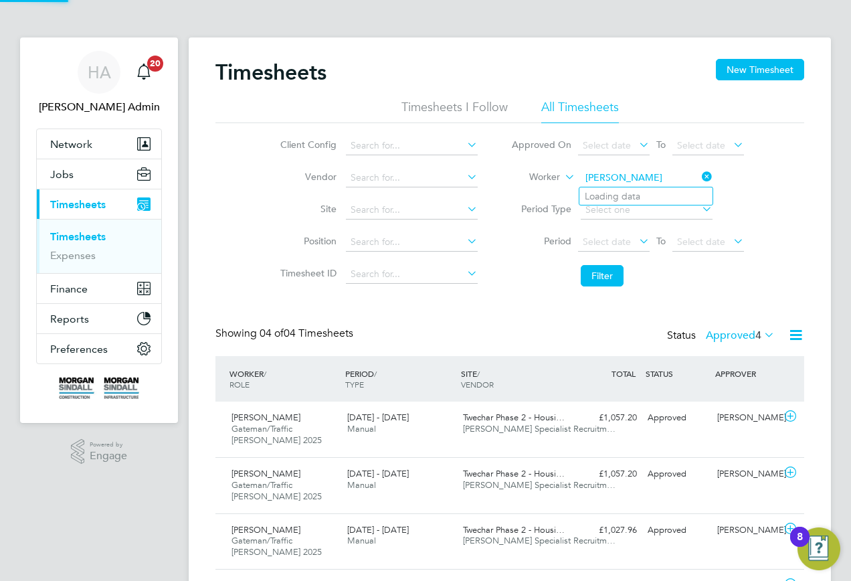
type input "Akaash Qureshi"
click at [618, 195] on li "Akaash Qureshi" at bounding box center [664, 196] width 169 height 18
click at [603, 262] on li "Filter" at bounding box center [628, 275] width 266 height 35
click at [602, 271] on button "Filter" at bounding box center [602, 275] width 43 height 21
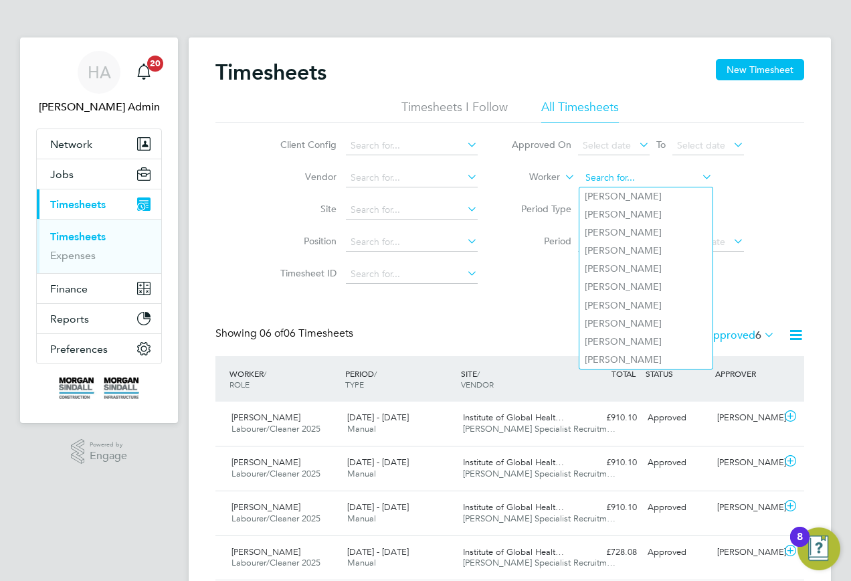
click at [694, 179] on input at bounding box center [647, 178] width 132 height 19
paste input "Paul Edwards"
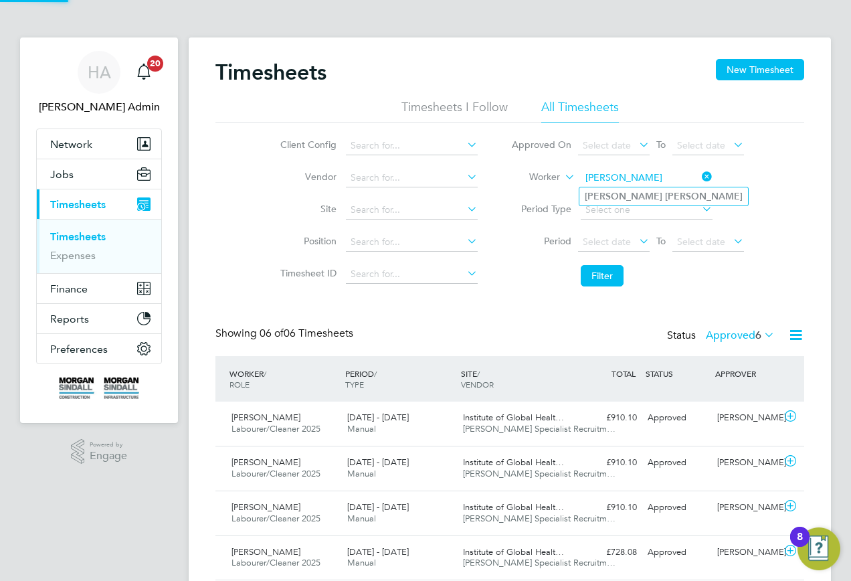
type input "Paul Edwards"
click at [665, 200] on b "Edwards" at bounding box center [704, 196] width 78 height 11
click at [602, 268] on button "Filter" at bounding box center [602, 275] width 43 height 21
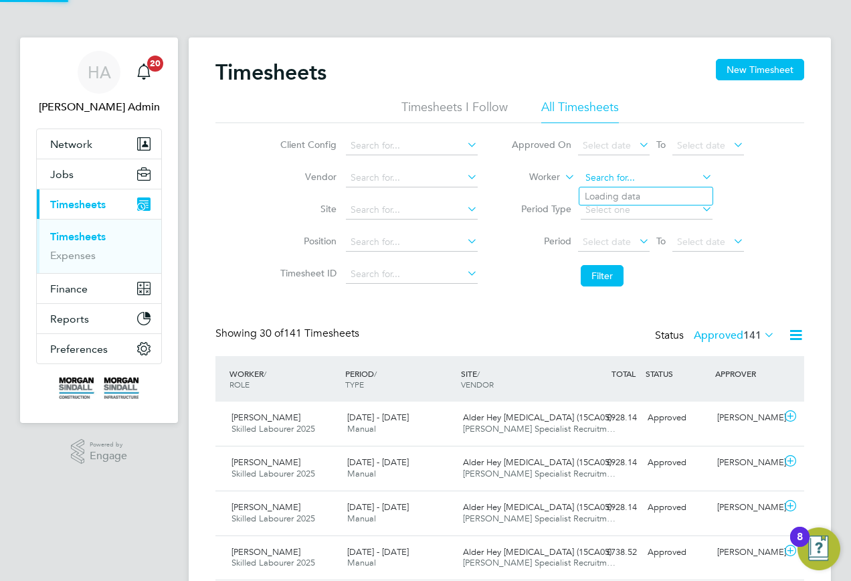
click at [663, 175] on input at bounding box center [647, 178] width 132 height 19
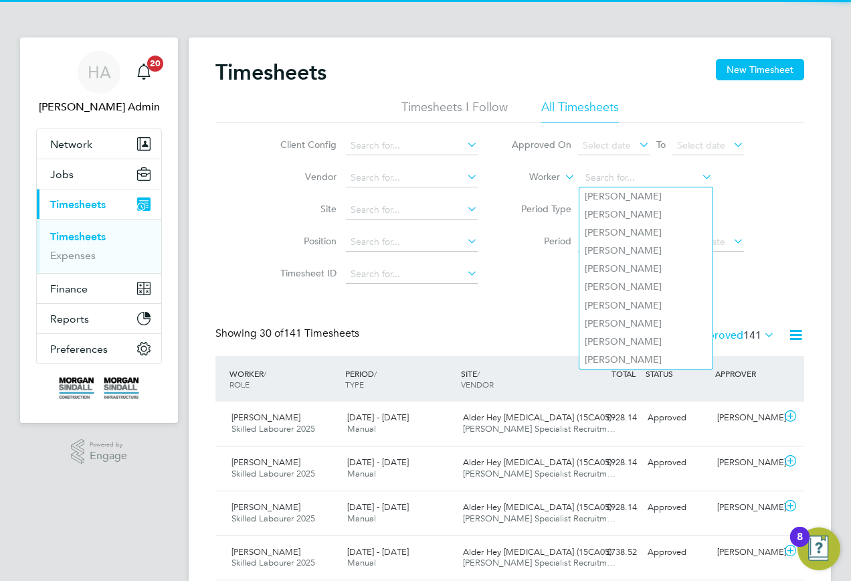
click at [742, 266] on li "Filter" at bounding box center [628, 275] width 266 height 35
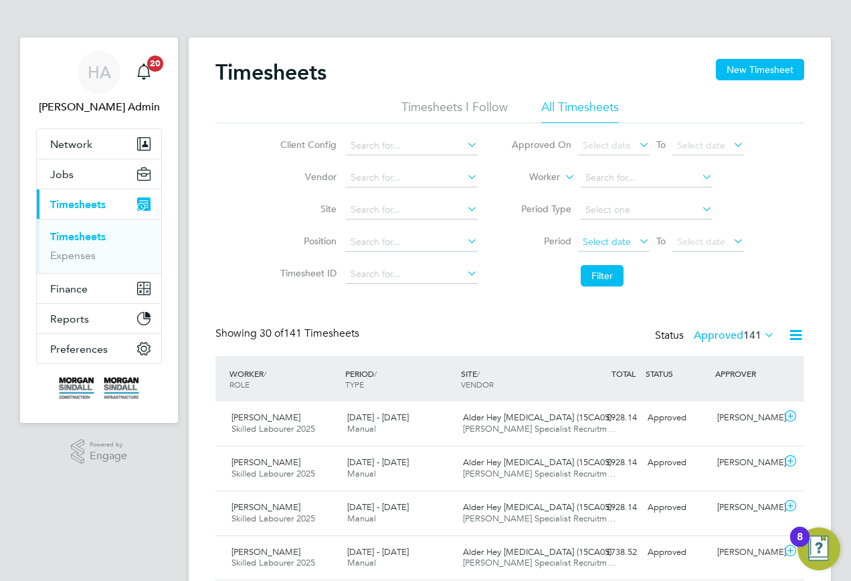
click at [611, 234] on span "Select date" at bounding box center [614, 243] width 72 height 18
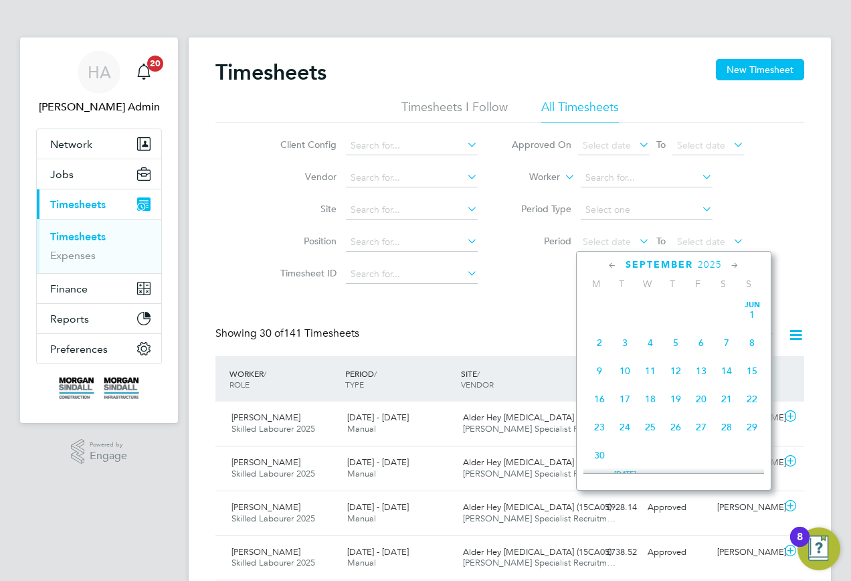
scroll to position [493, 0]
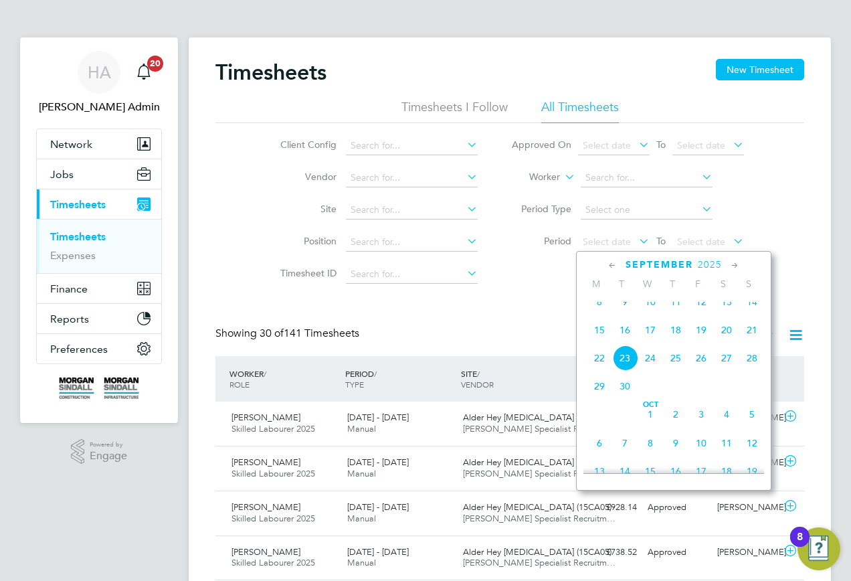
click at [722, 313] on span "13" at bounding box center [726, 301] width 25 height 25
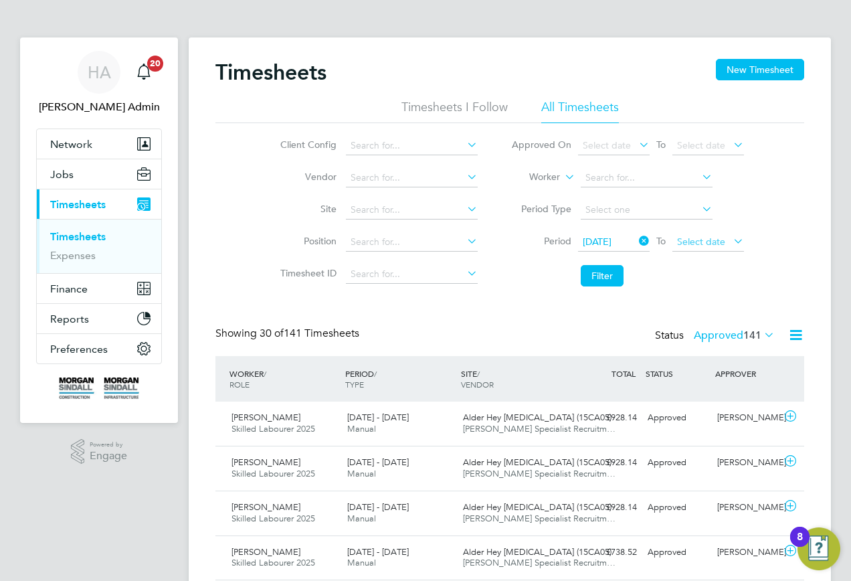
click at [719, 234] on span "Select date" at bounding box center [709, 243] width 72 height 18
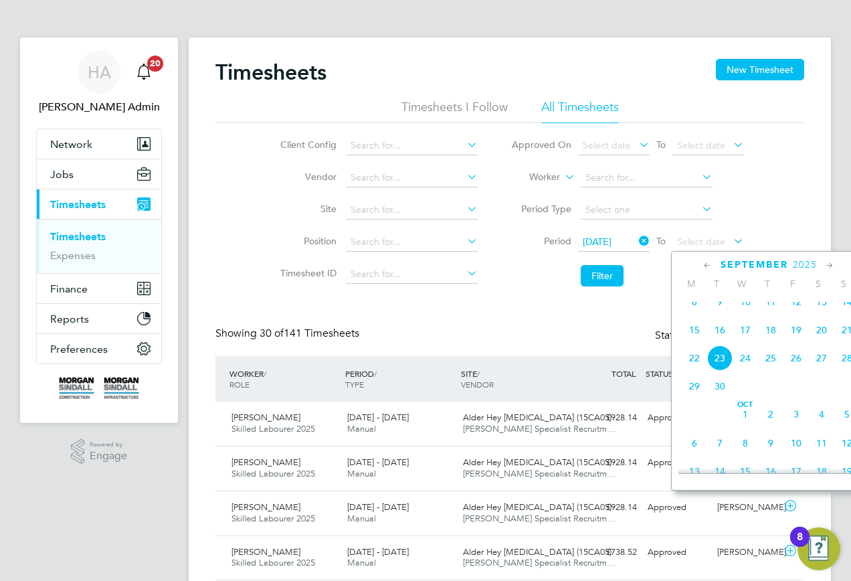
click at [795, 343] on span "19" at bounding box center [796, 329] width 25 height 25
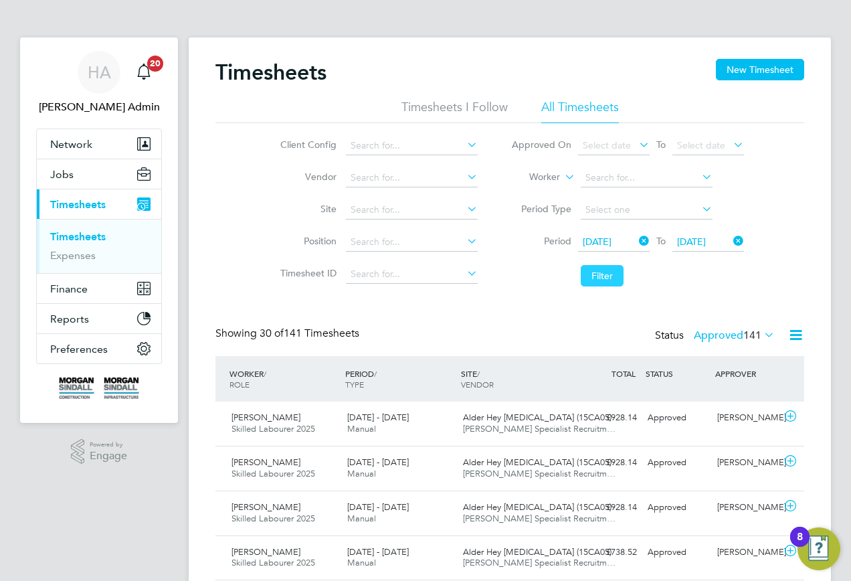
click at [612, 282] on button "Filter" at bounding box center [602, 275] width 43 height 21
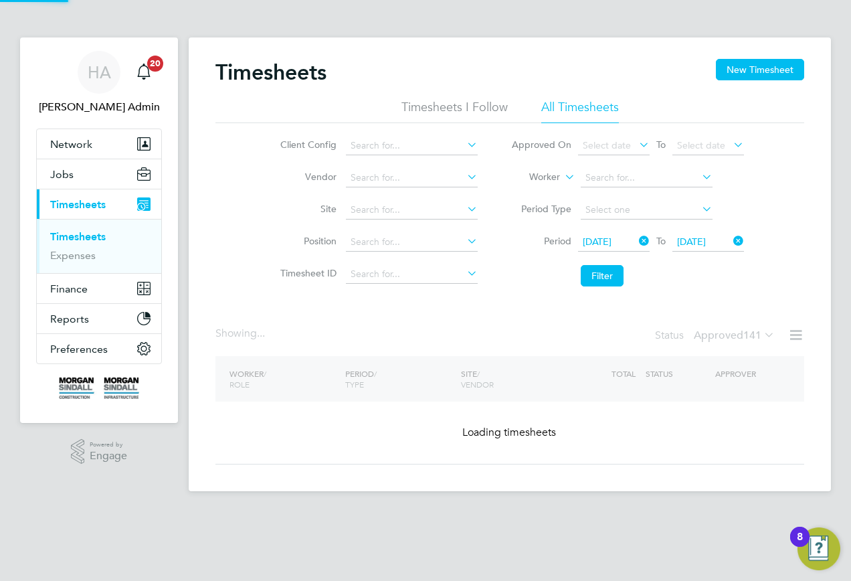
click at [715, 336] on label "Approved 141" at bounding box center [734, 335] width 81 height 13
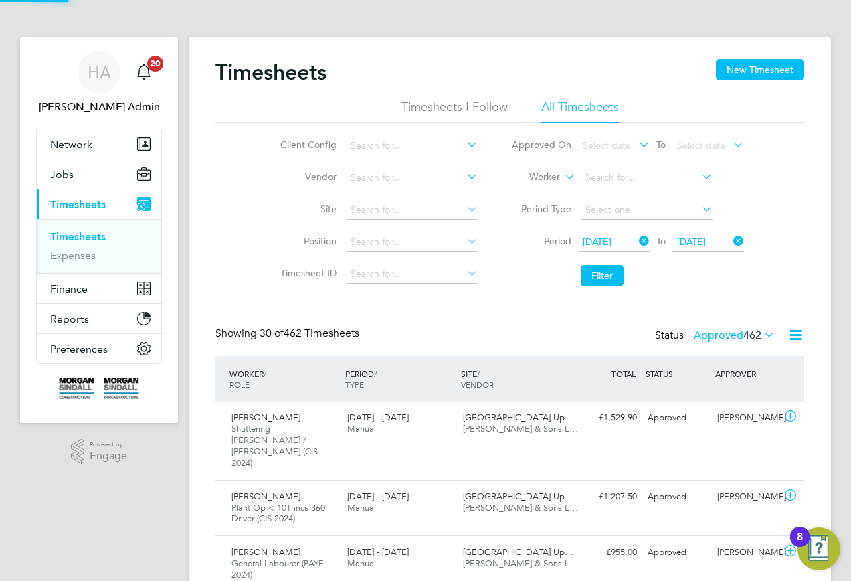
scroll to position [45, 116]
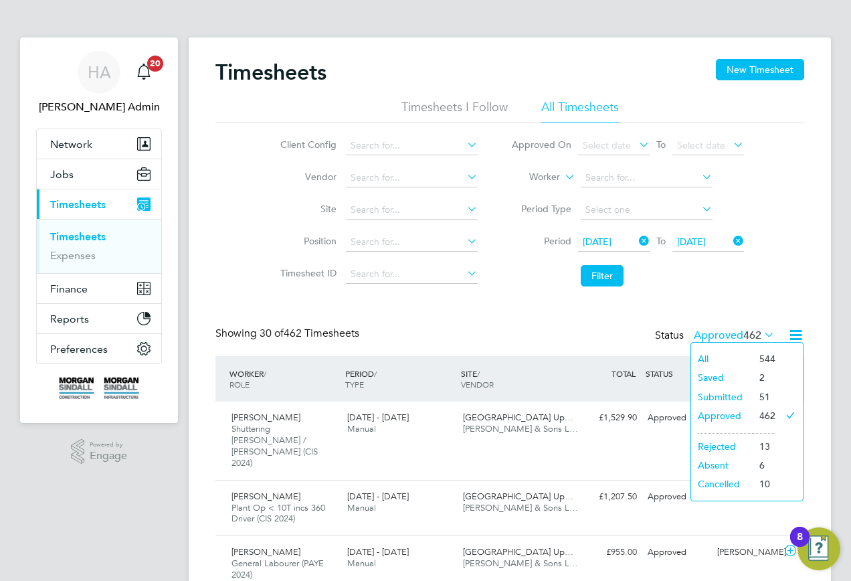
click at [720, 394] on li "Submitted" at bounding box center [722, 397] width 62 height 19
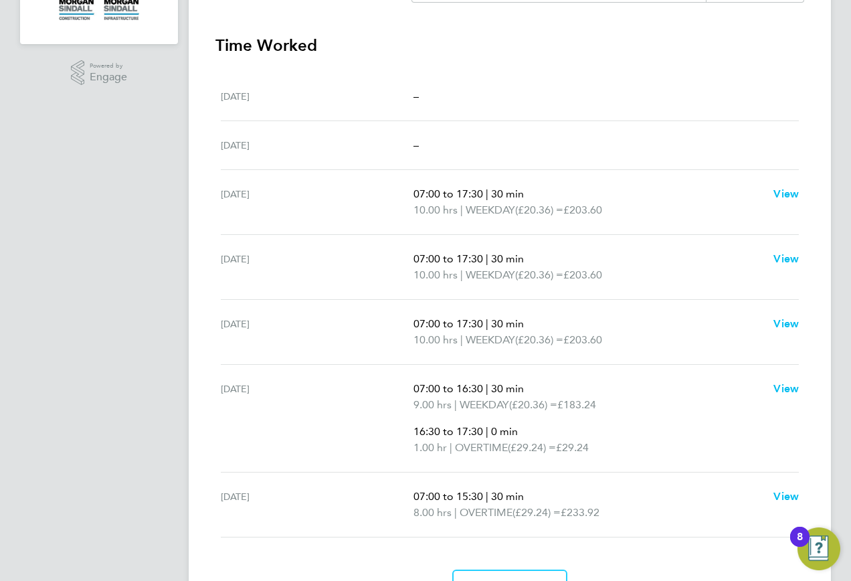
scroll to position [252, 0]
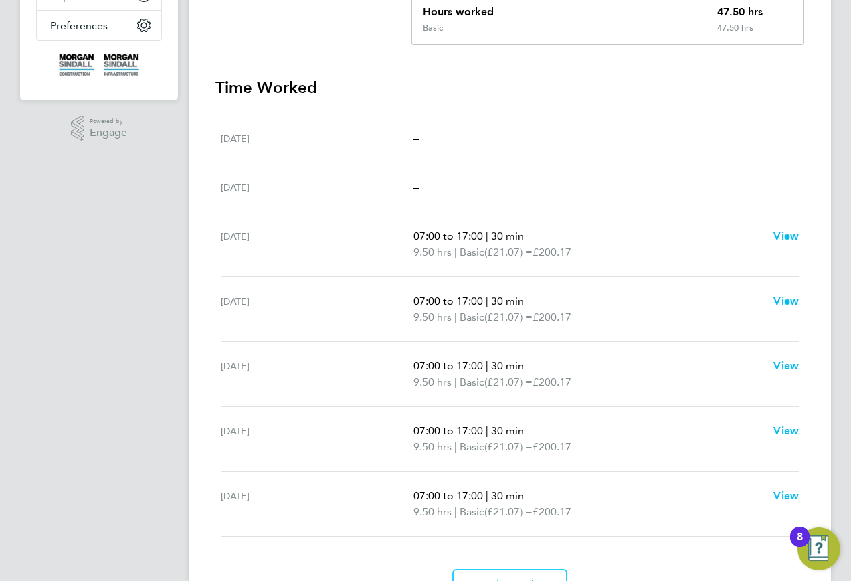
scroll to position [335, 0]
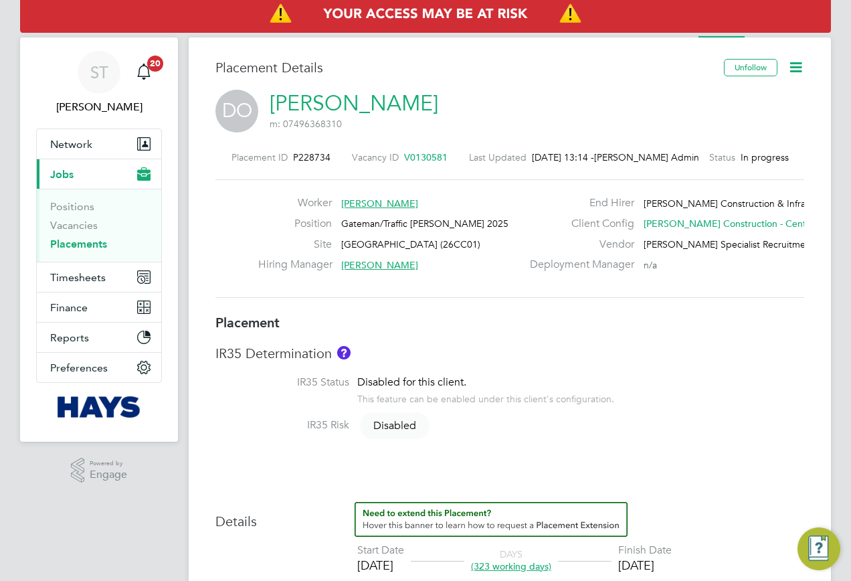
click at [794, 62] on icon at bounding box center [796, 67] width 17 height 17
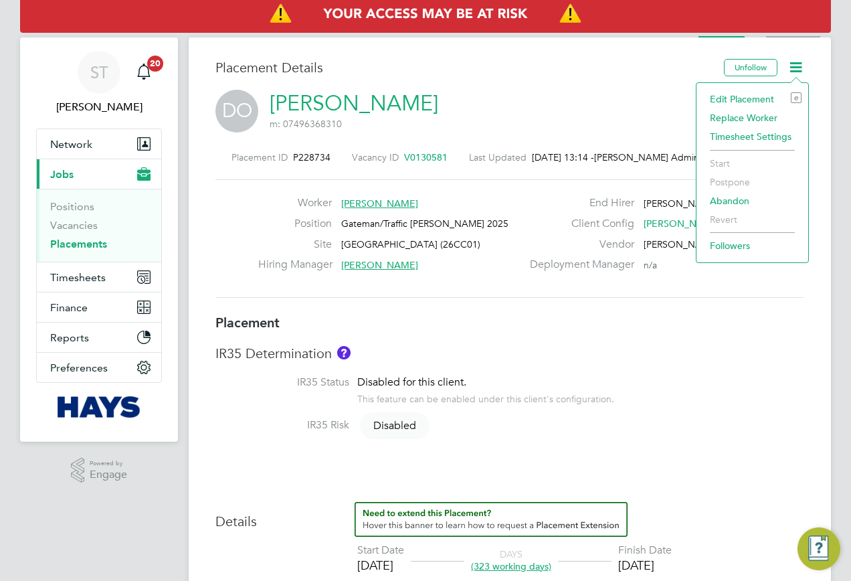
click at [785, 33] on li "Activity Logs" at bounding box center [793, 24] width 54 height 27
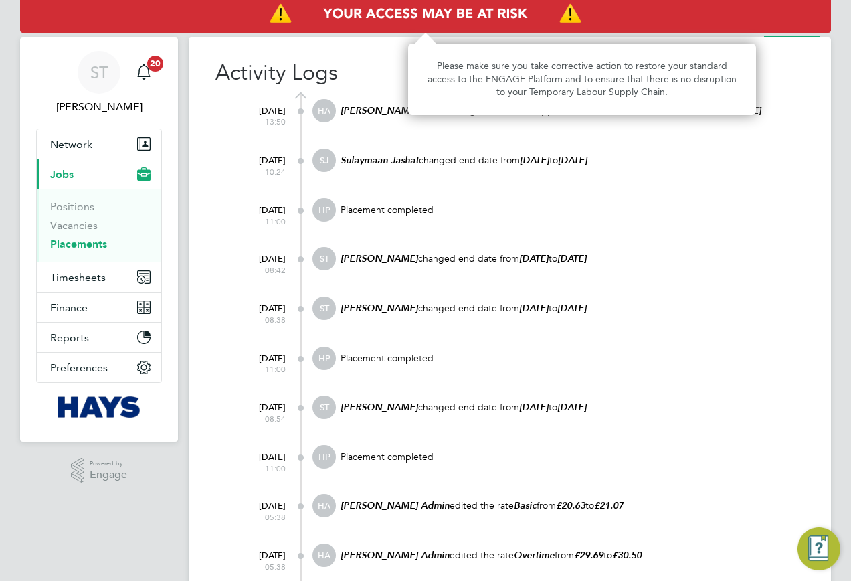
click at [734, 31] on img "Access At Risk" at bounding box center [425, 13] width 811 height 37
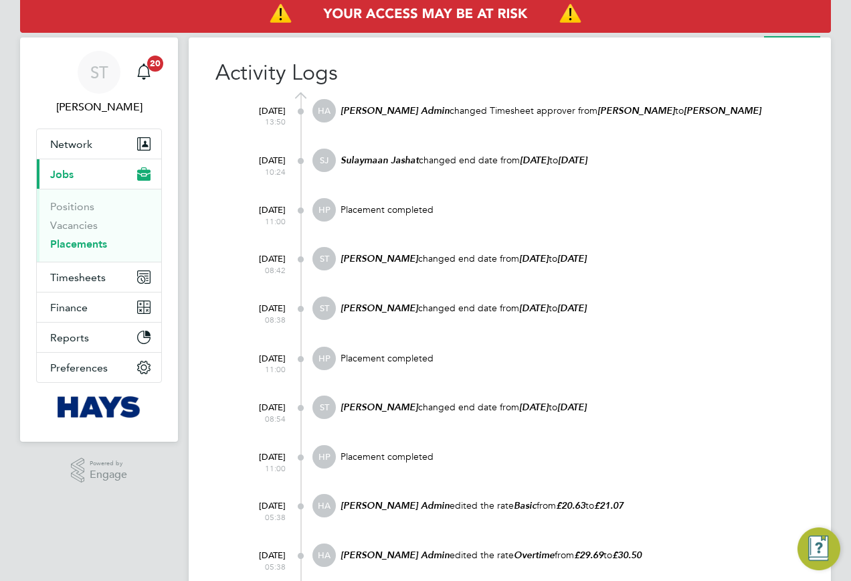
click at [725, 31] on img "Access At Risk" at bounding box center [425, 13] width 811 height 37
click at [727, 35] on li "Placement" at bounding box center [721, 24] width 44 height 27
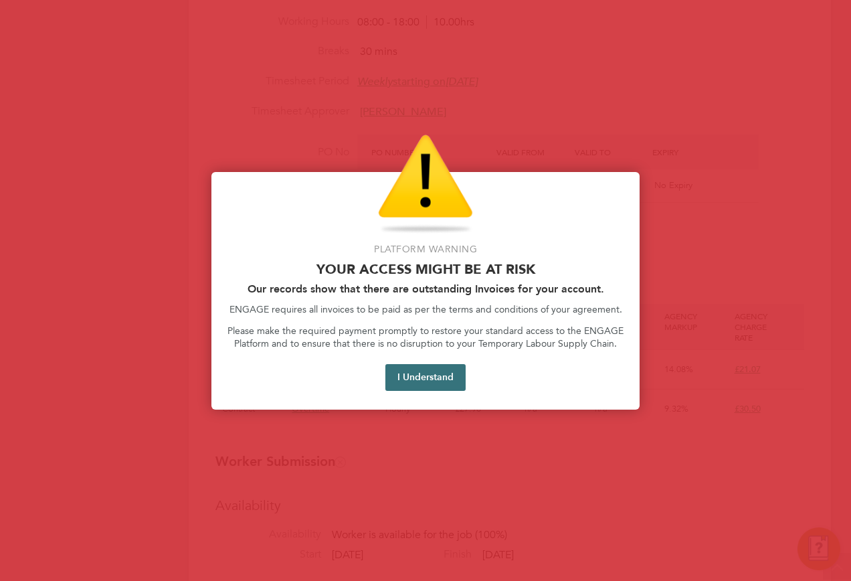
click at [415, 388] on button "I Understand" at bounding box center [426, 377] width 80 height 27
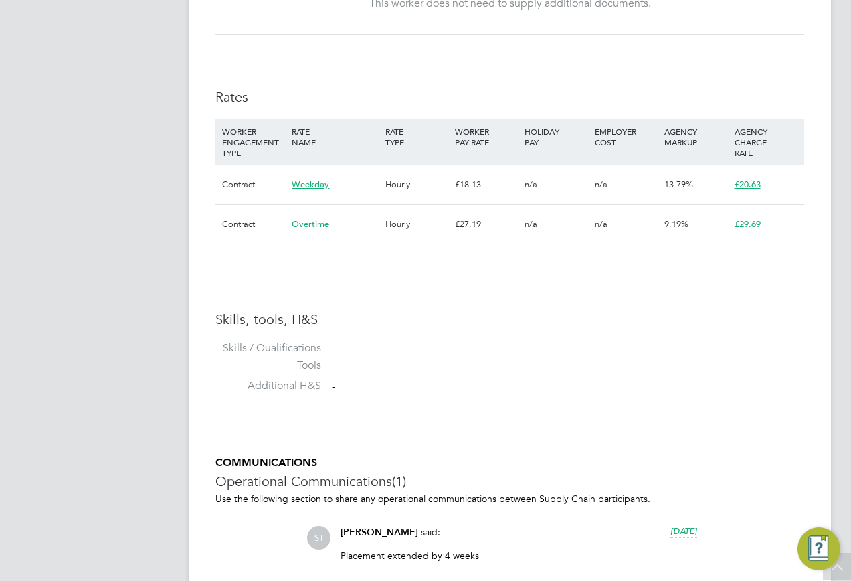
scroll to position [1861, 0]
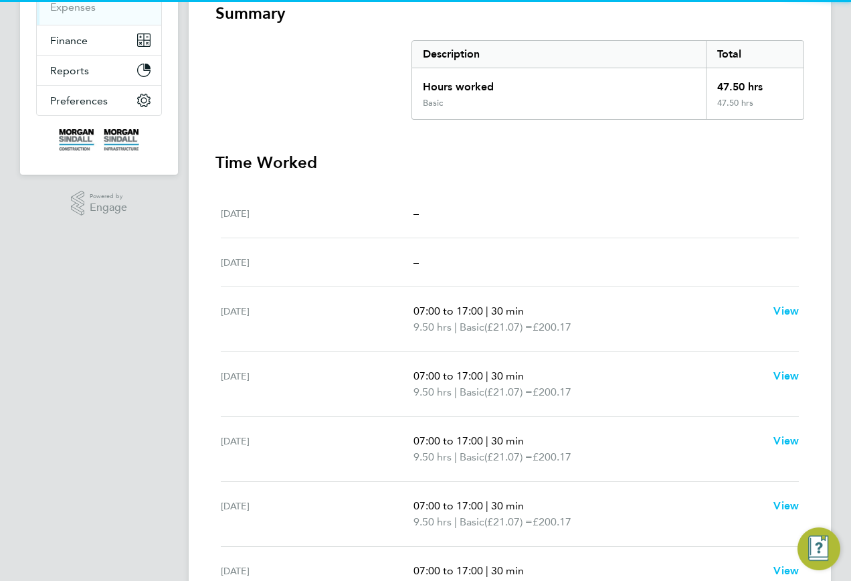
scroll to position [335, 0]
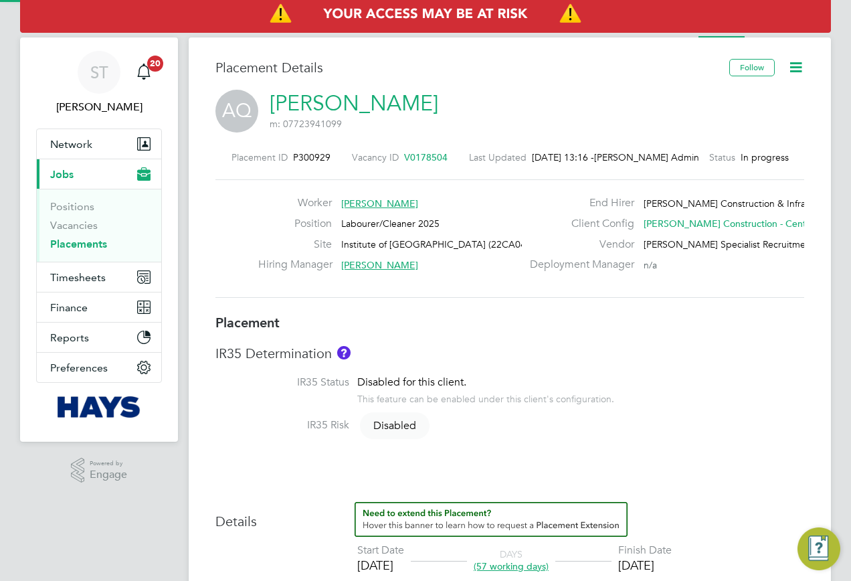
click at [795, 68] on icon at bounding box center [796, 67] width 17 height 17
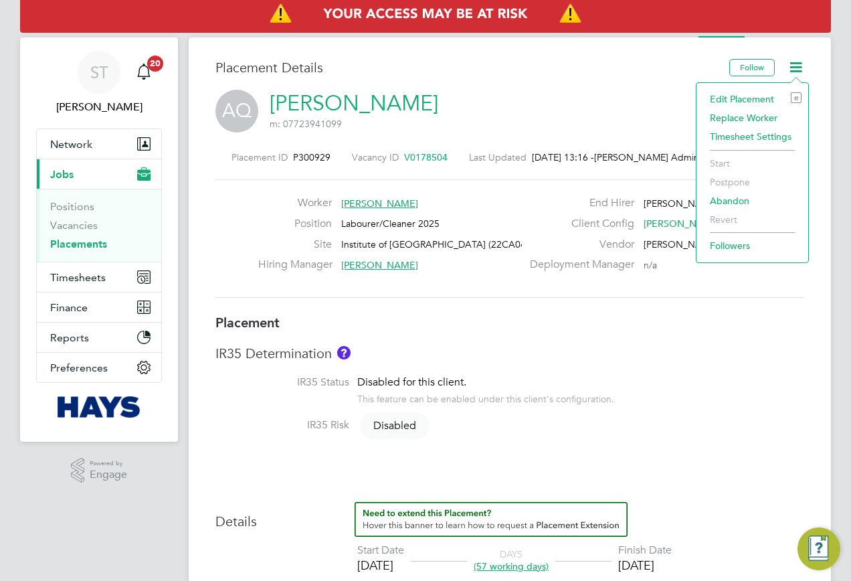
click at [756, 96] on li "Edit Placement e" at bounding box center [753, 99] width 98 height 19
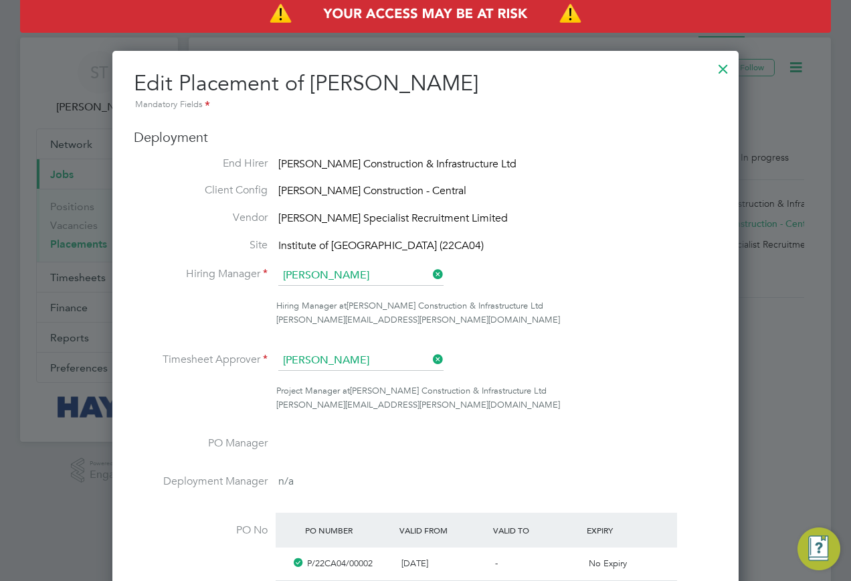
click at [721, 72] on div at bounding box center [724, 66] width 24 height 24
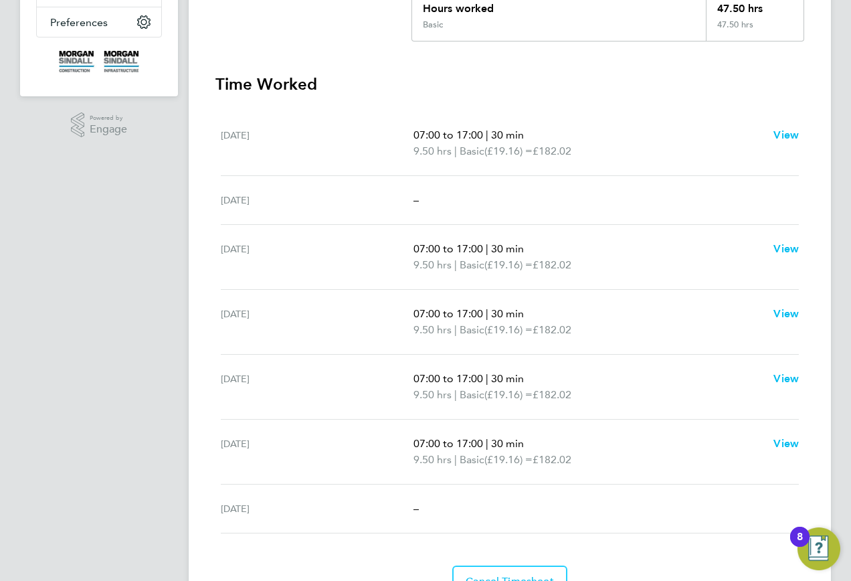
scroll to position [335, 0]
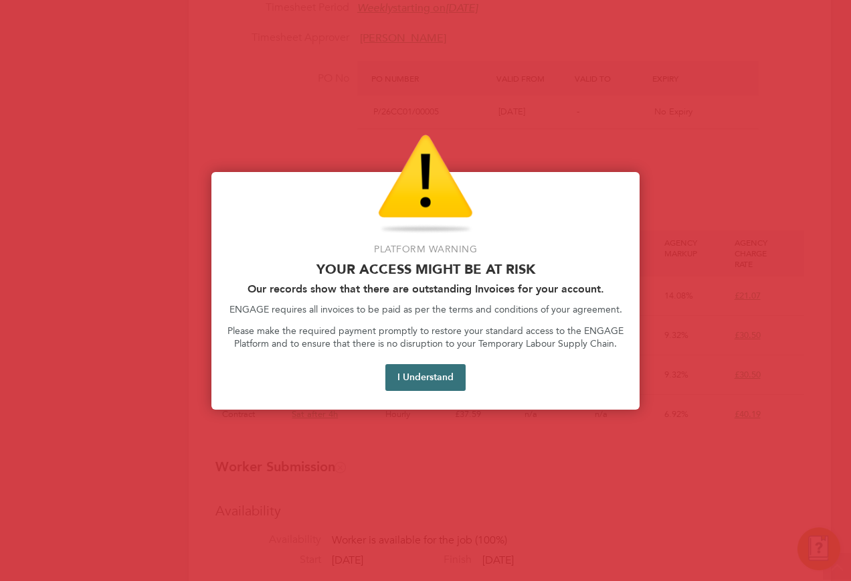
click at [438, 377] on button "I Understand" at bounding box center [426, 377] width 80 height 27
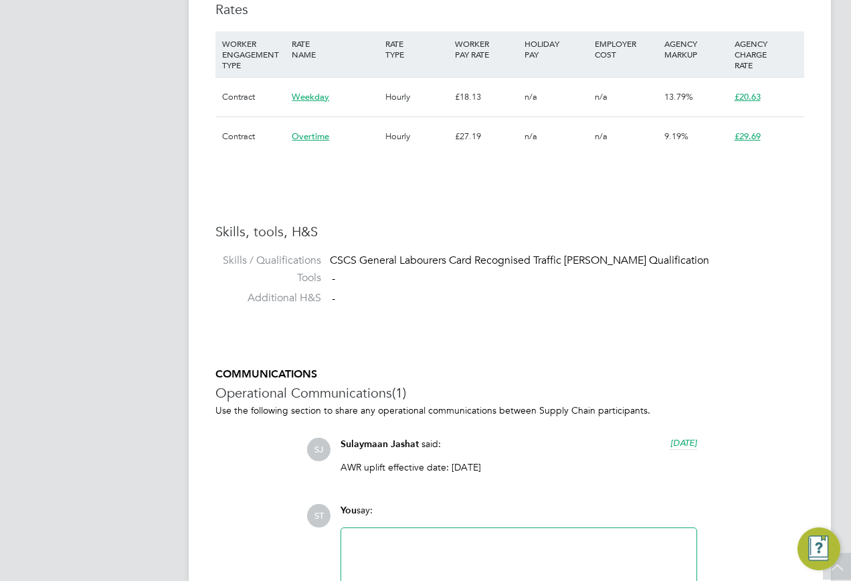
scroll to position [1881, 0]
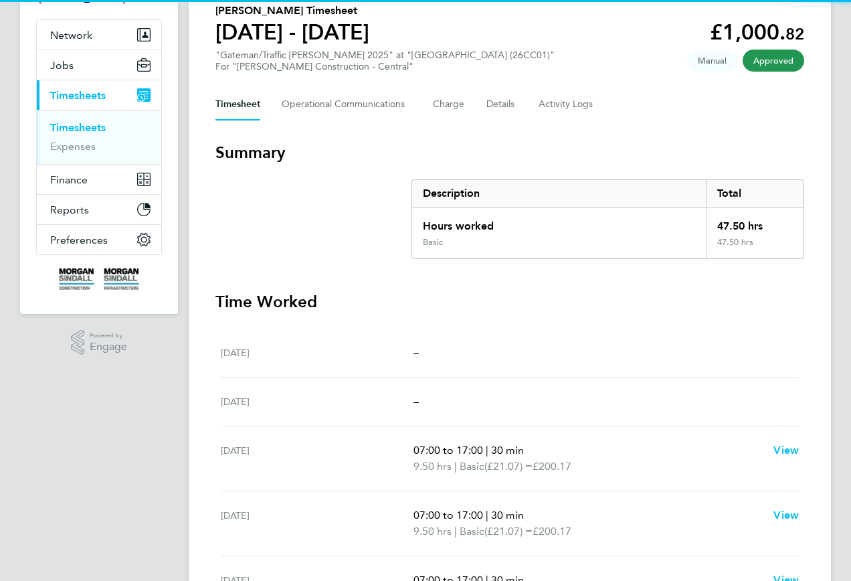
scroll to position [268, 0]
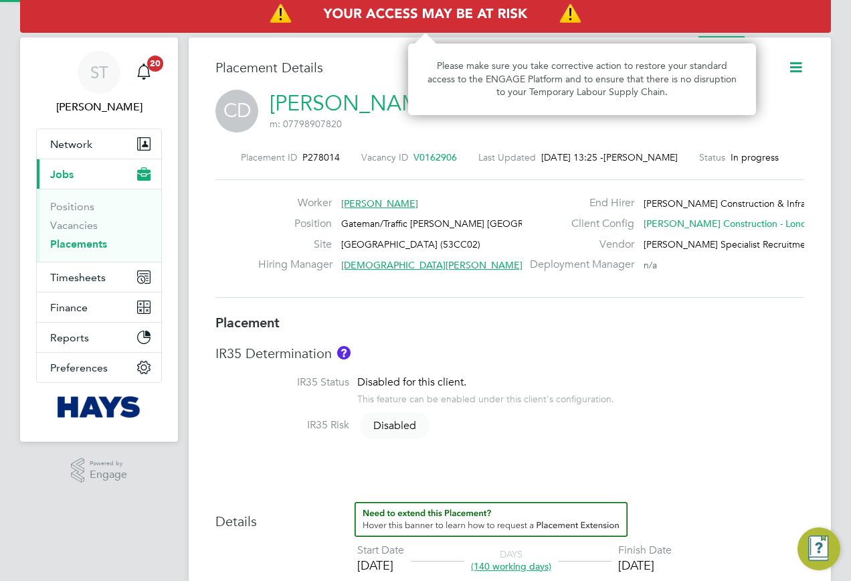
click at [797, 28] on img "Access At Risk" at bounding box center [425, 13] width 811 height 37
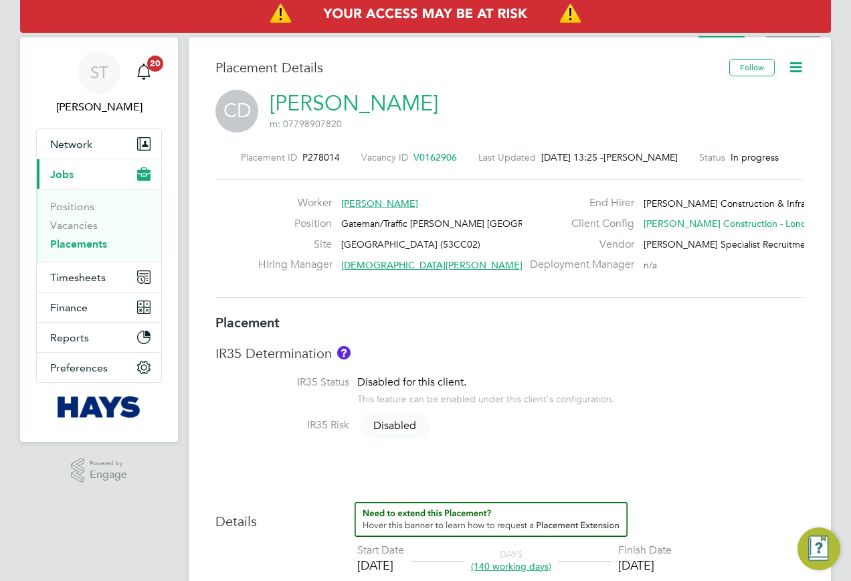
click at [787, 33] on li "Activity Logs" at bounding box center [793, 24] width 54 height 27
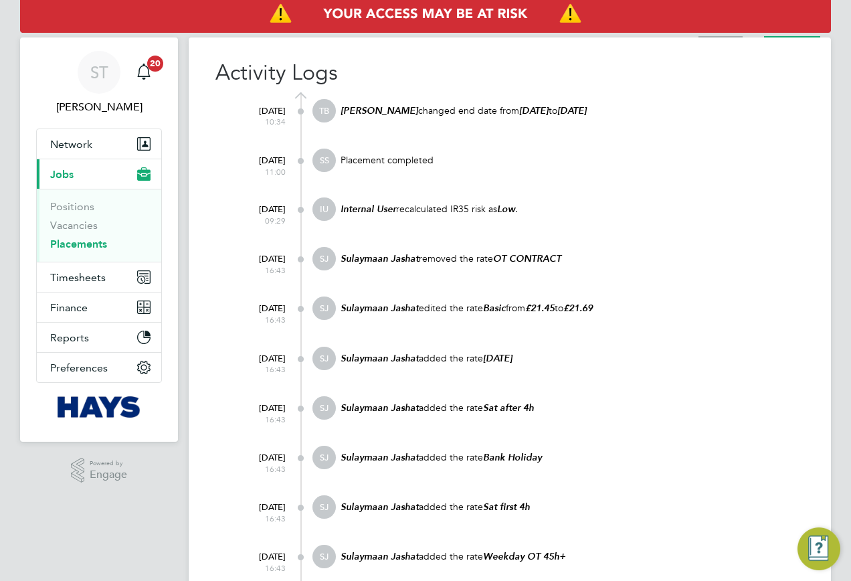
click at [726, 33] on li "Placement" at bounding box center [721, 24] width 44 height 27
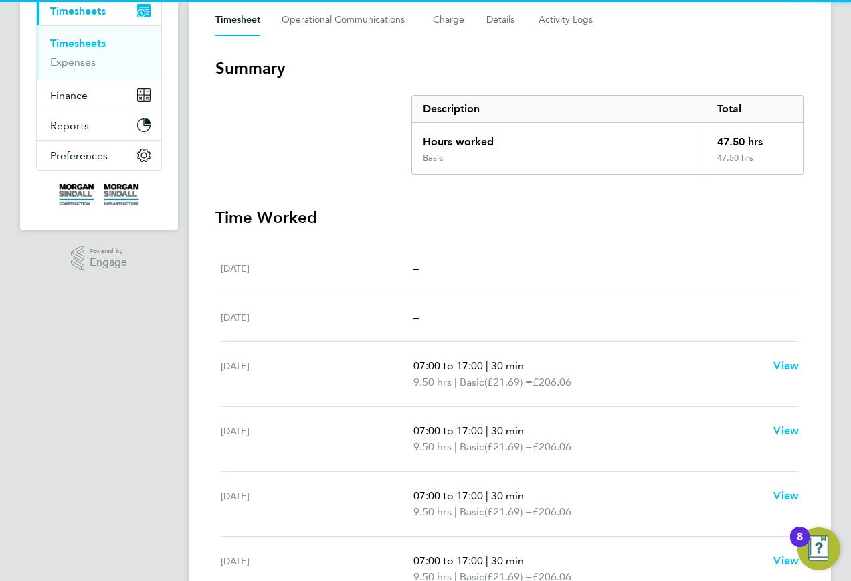
scroll to position [335, 0]
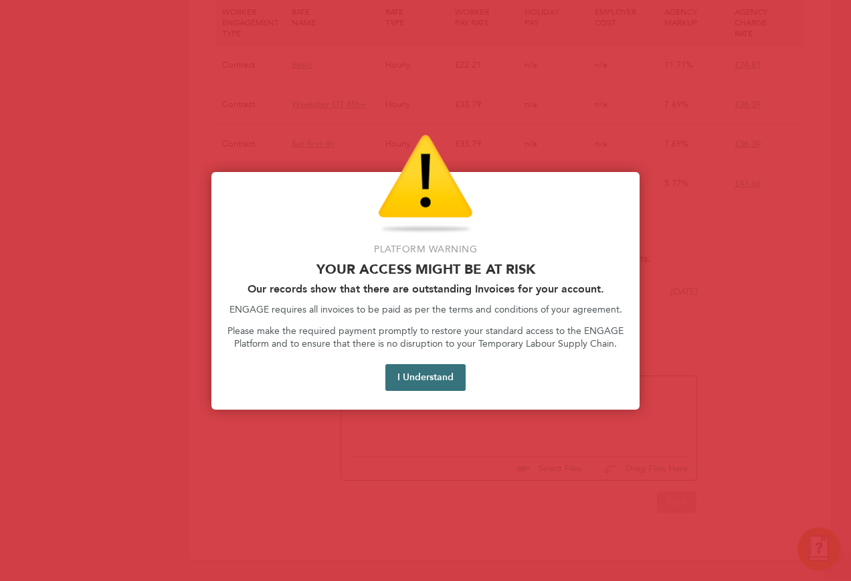
click at [422, 377] on button "I Understand" at bounding box center [426, 377] width 80 height 27
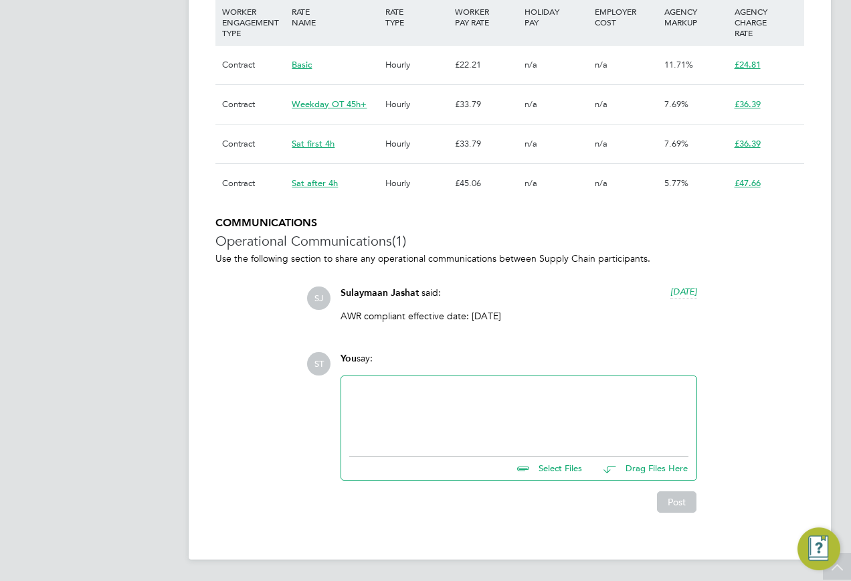
scroll to position [840, 0]
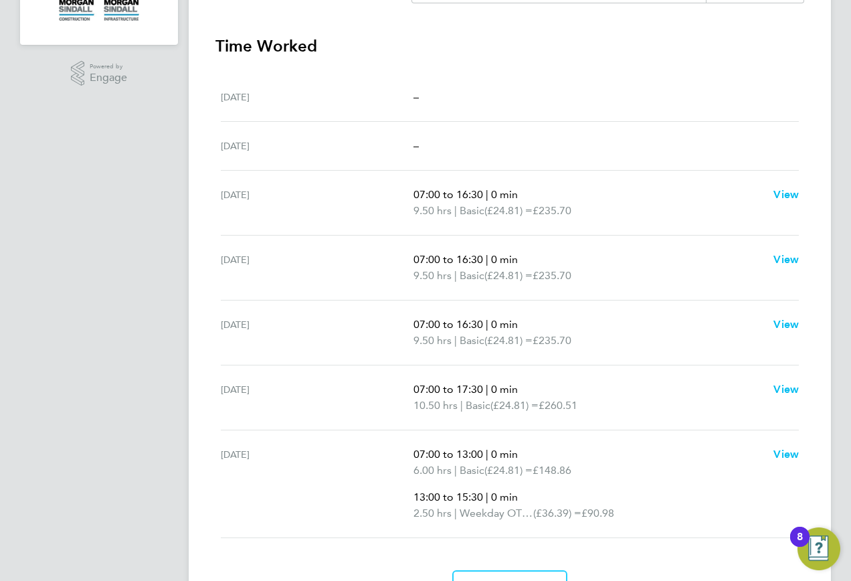
scroll to position [402, 0]
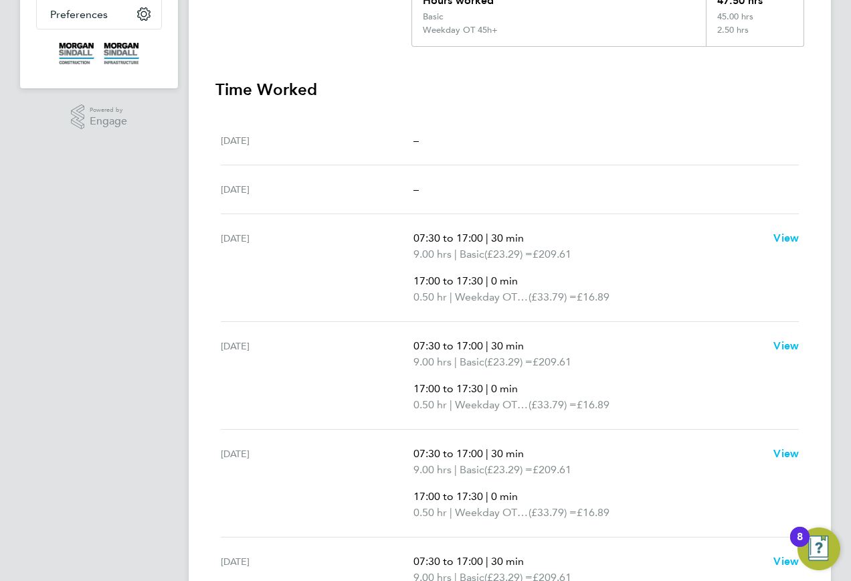
scroll to position [536, 0]
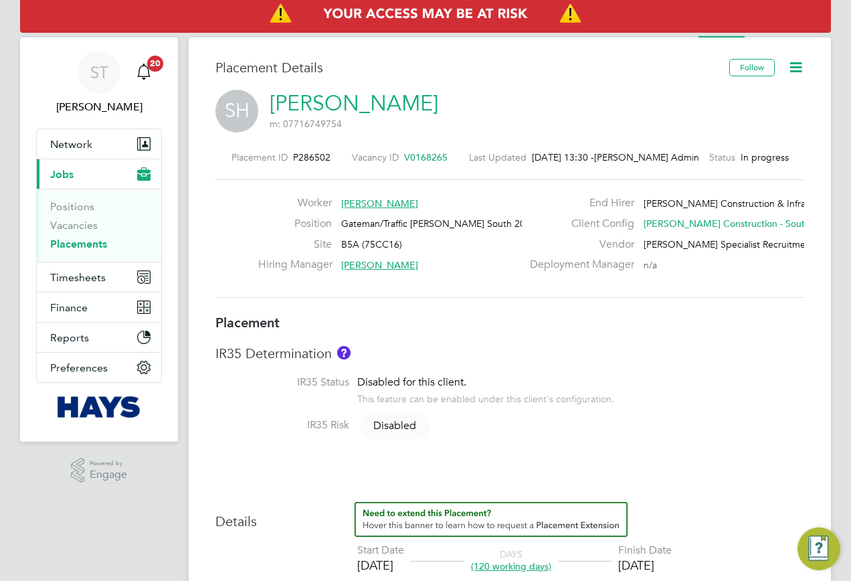
drag, startPoint x: 793, startPoint y: 62, endPoint x: 795, endPoint y: 74, distance: 11.6
click at [795, 70] on icon at bounding box center [796, 67] width 17 height 17
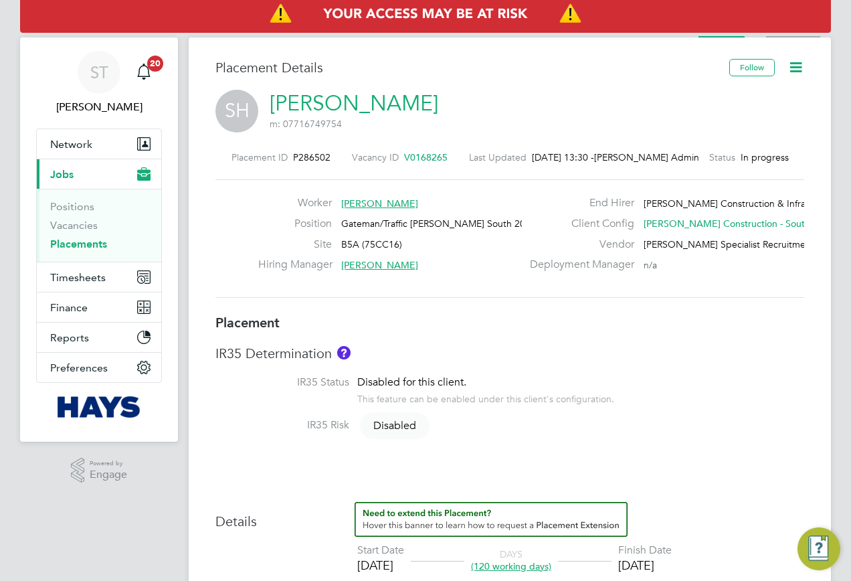
click at [789, 36] on li "Activity Logs" at bounding box center [793, 24] width 54 height 27
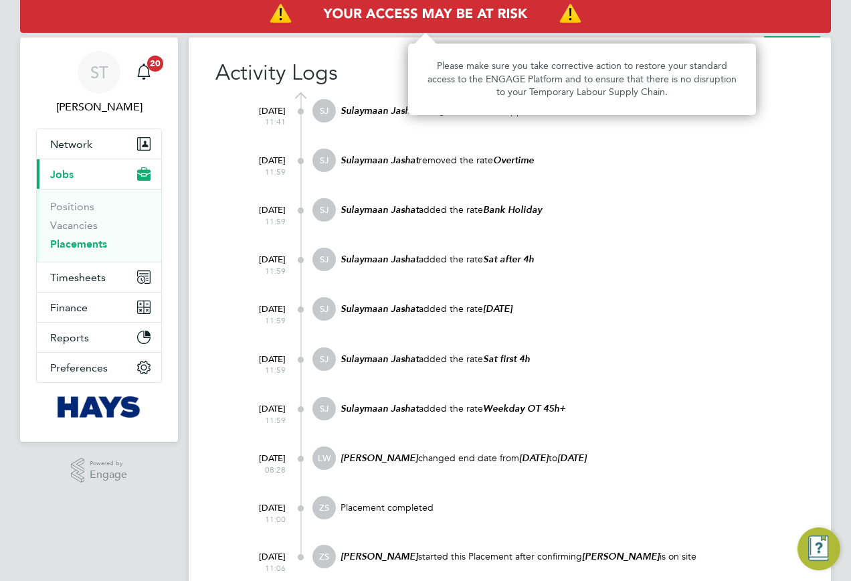
click at [738, 31] on img "Access At Risk" at bounding box center [425, 13] width 811 height 37
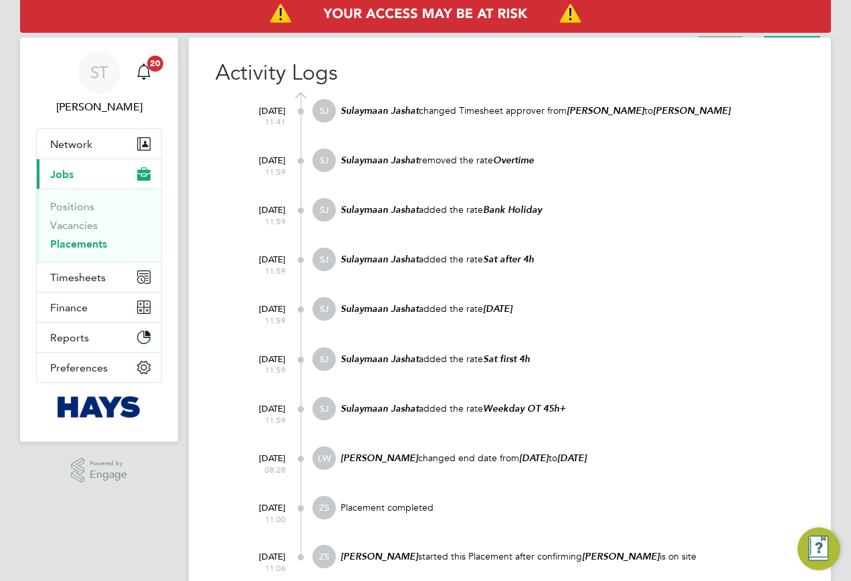
click at [735, 35] on li "Placement" at bounding box center [721, 24] width 44 height 27
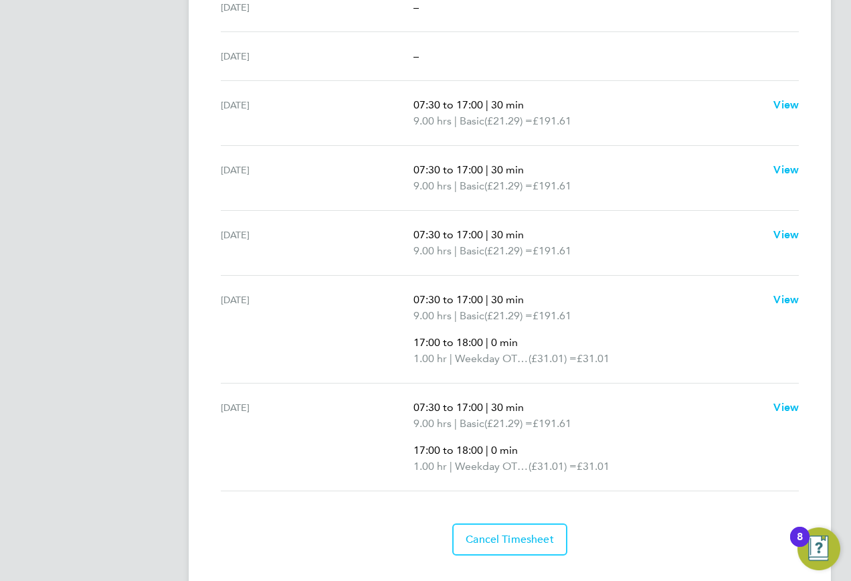
scroll to position [469, 0]
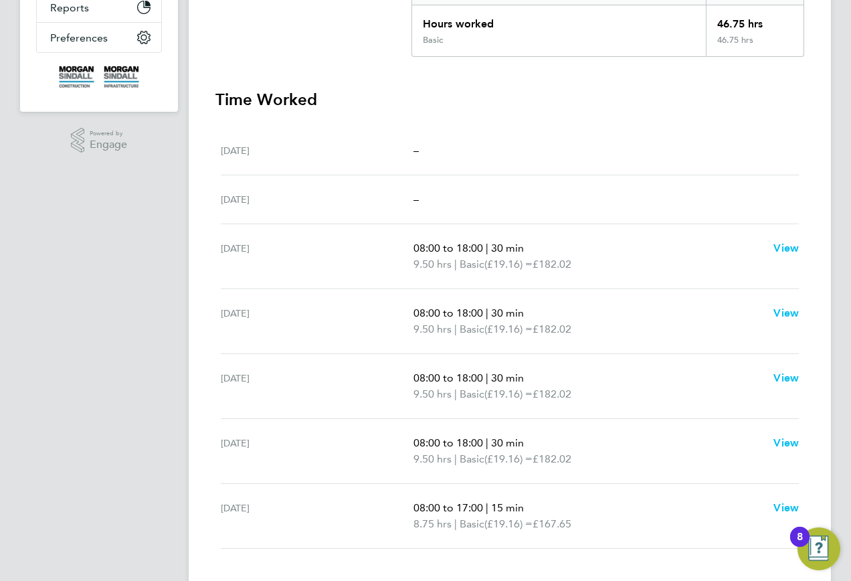
scroll to position [335, 0]
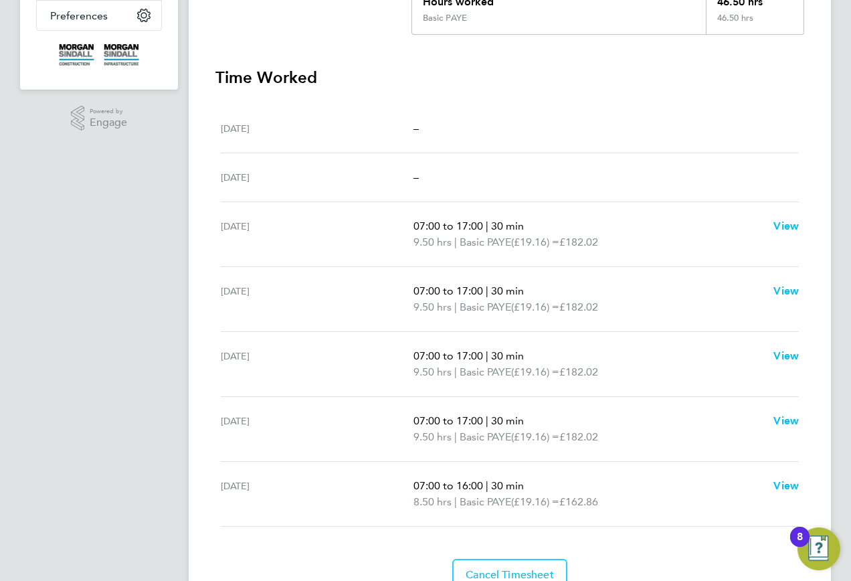
scroll to position [397, 0]
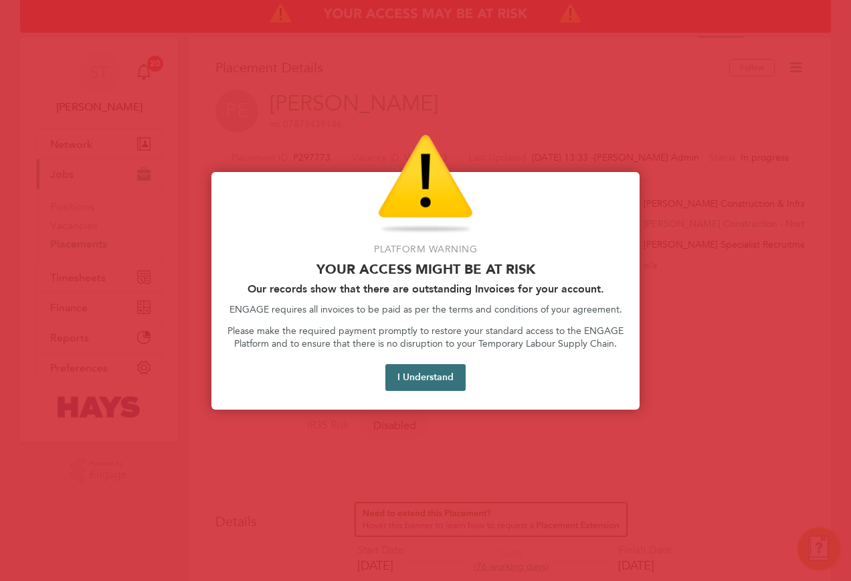
click at [426, 375] on button "I Understand" at bounding box center [426, 377] width 80 height 27
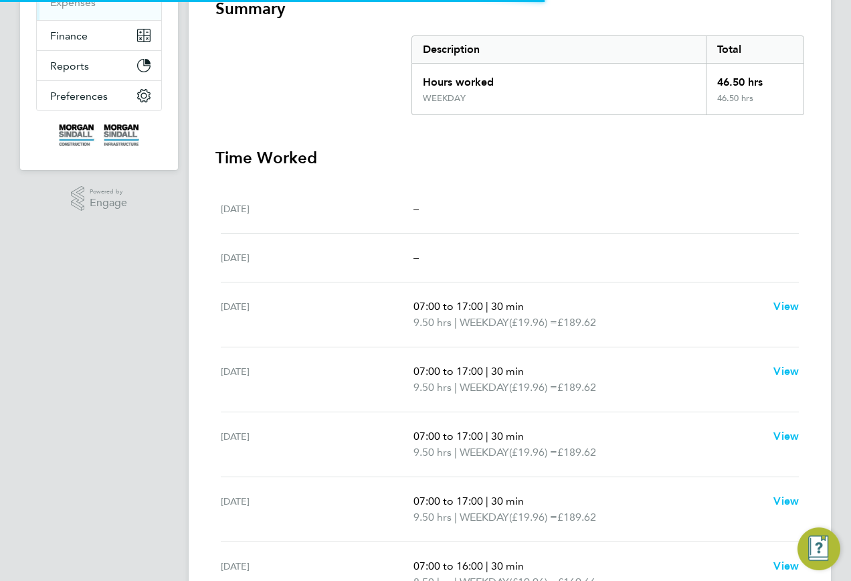
scroll to position [335, 0]
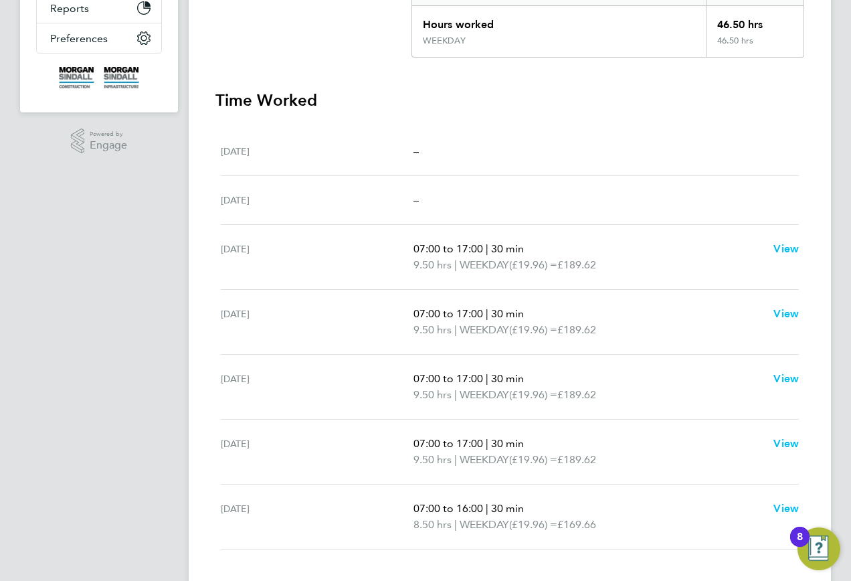
scroll to position [335, 0]
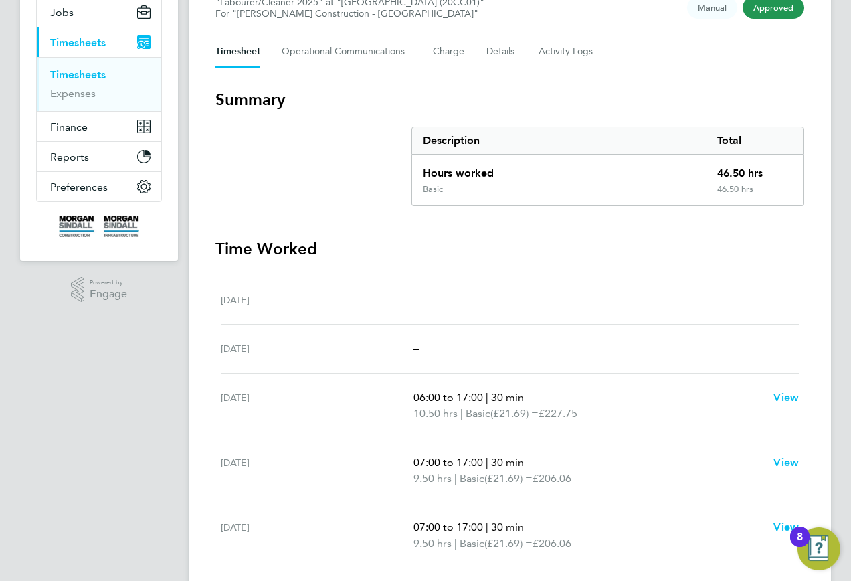
scroll to position [335, 0]
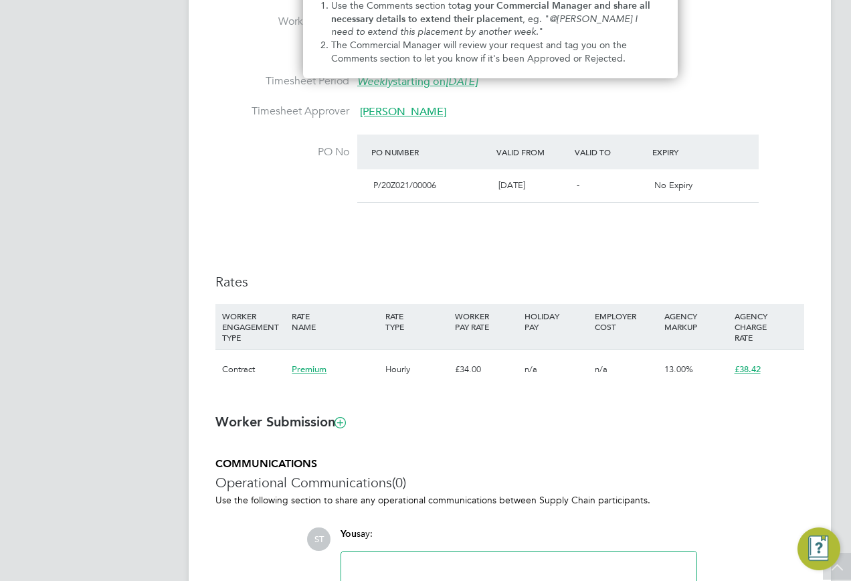
scroll to position [230, 0]
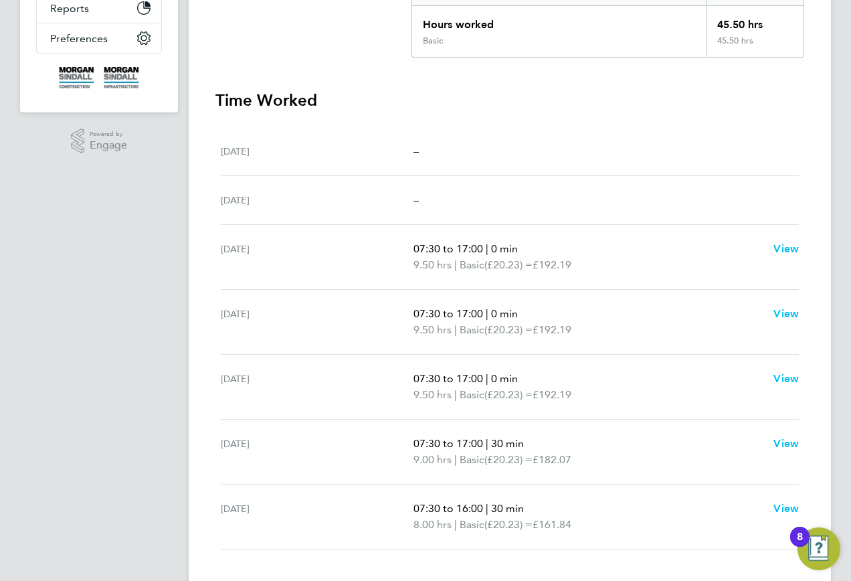
scroll to position [335, 0]
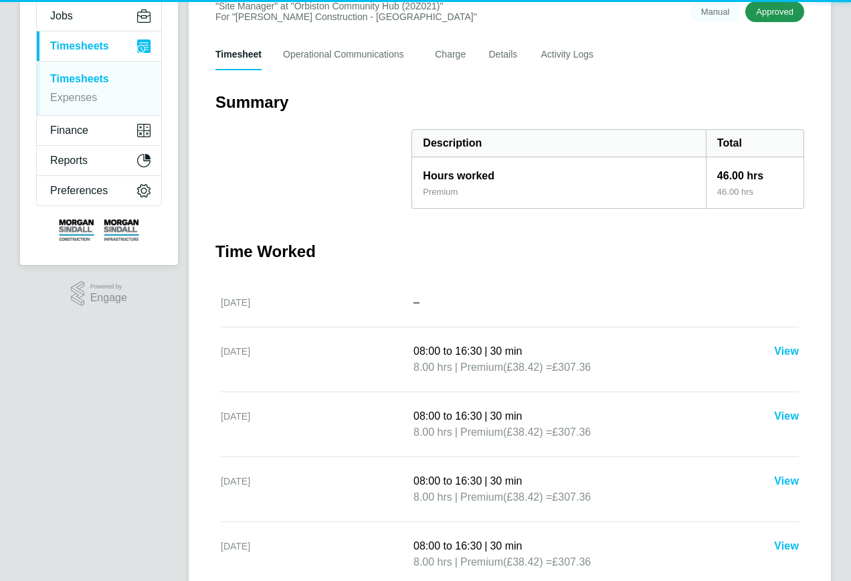
scroll to position [335, 0]
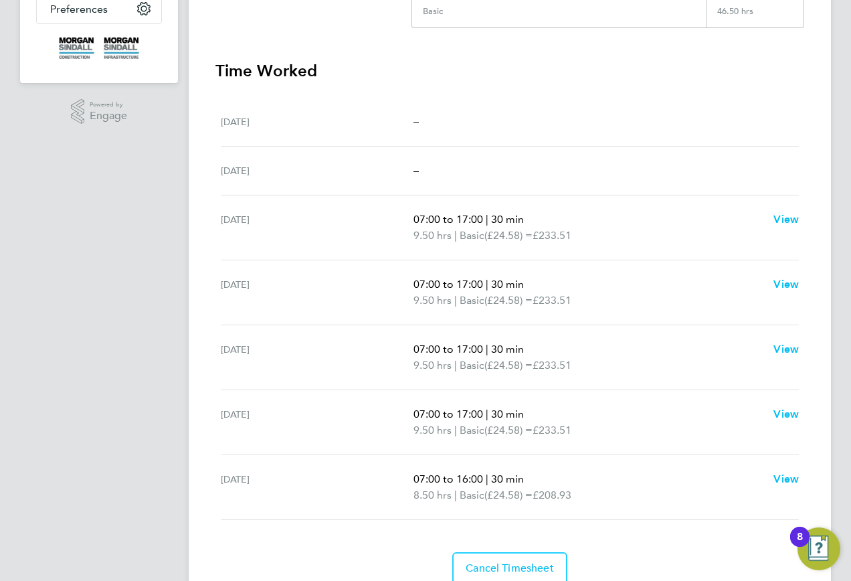
scroll to position [397, 0]
